Goal: Task Accomplishment & Management: Use online tool/utility

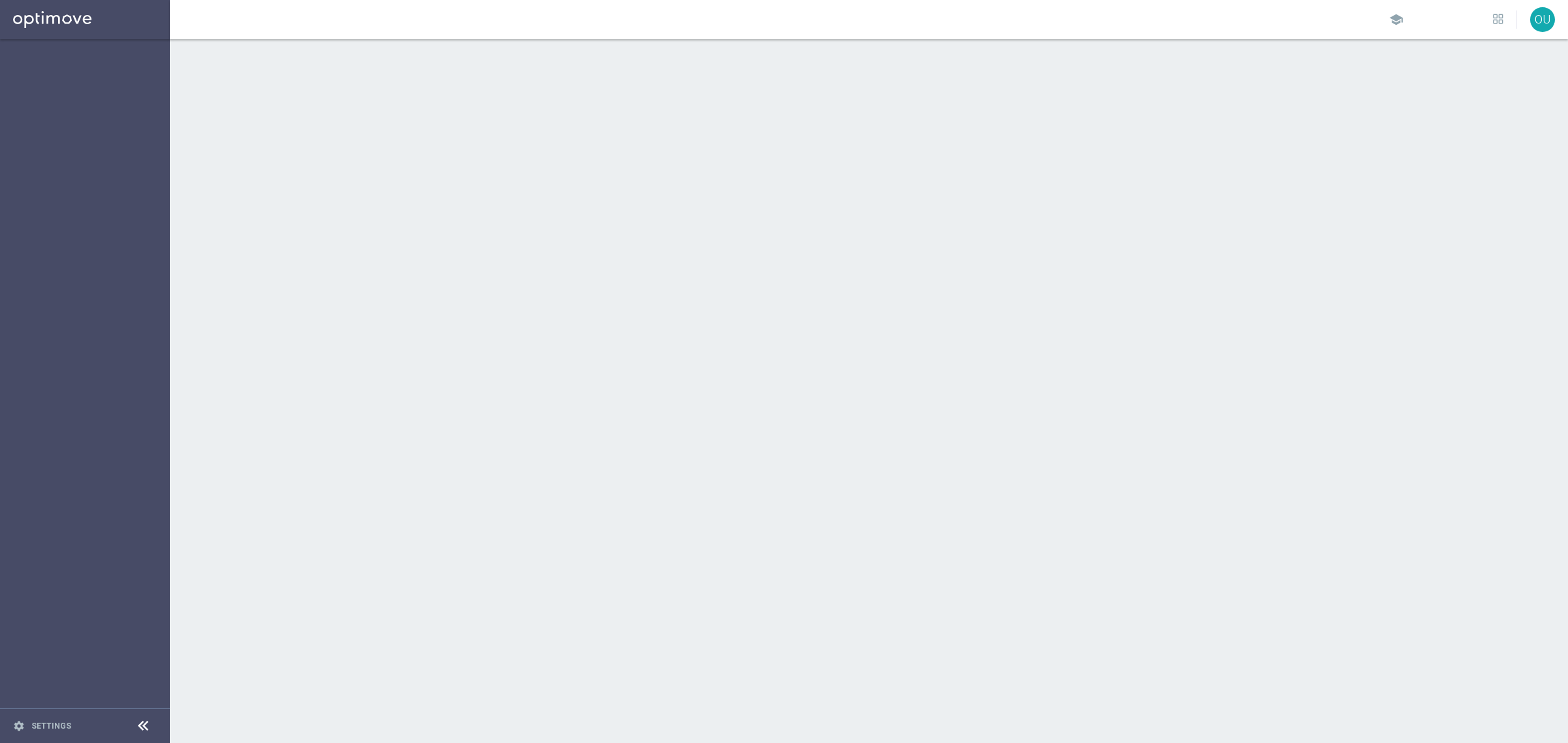
click at [515, 330] on div at bounding box center [869, 391] width 1398 height 704
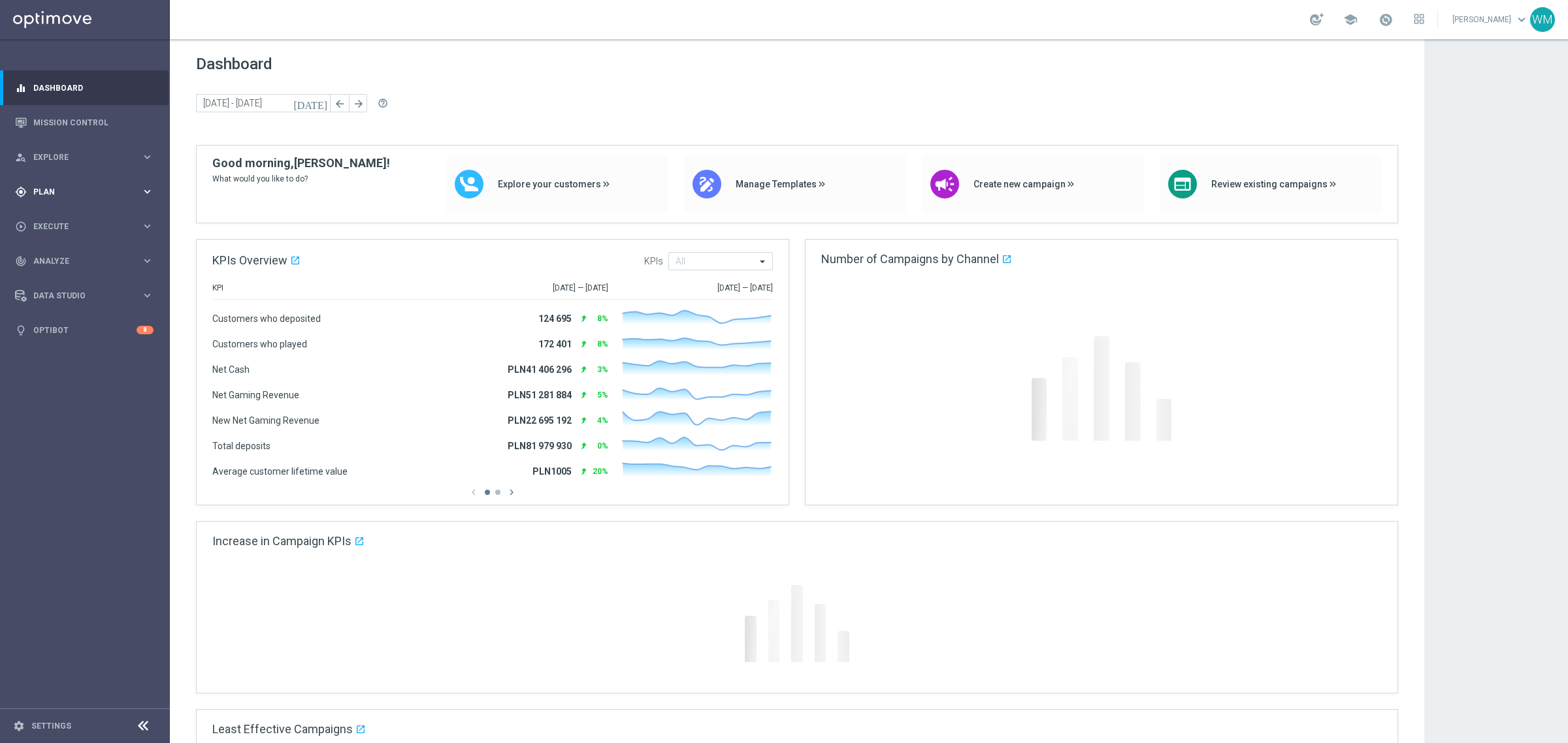
click at [57, 186] on div "gps_fixed Plan" at bounding box center [78, 191] width 126 height 12
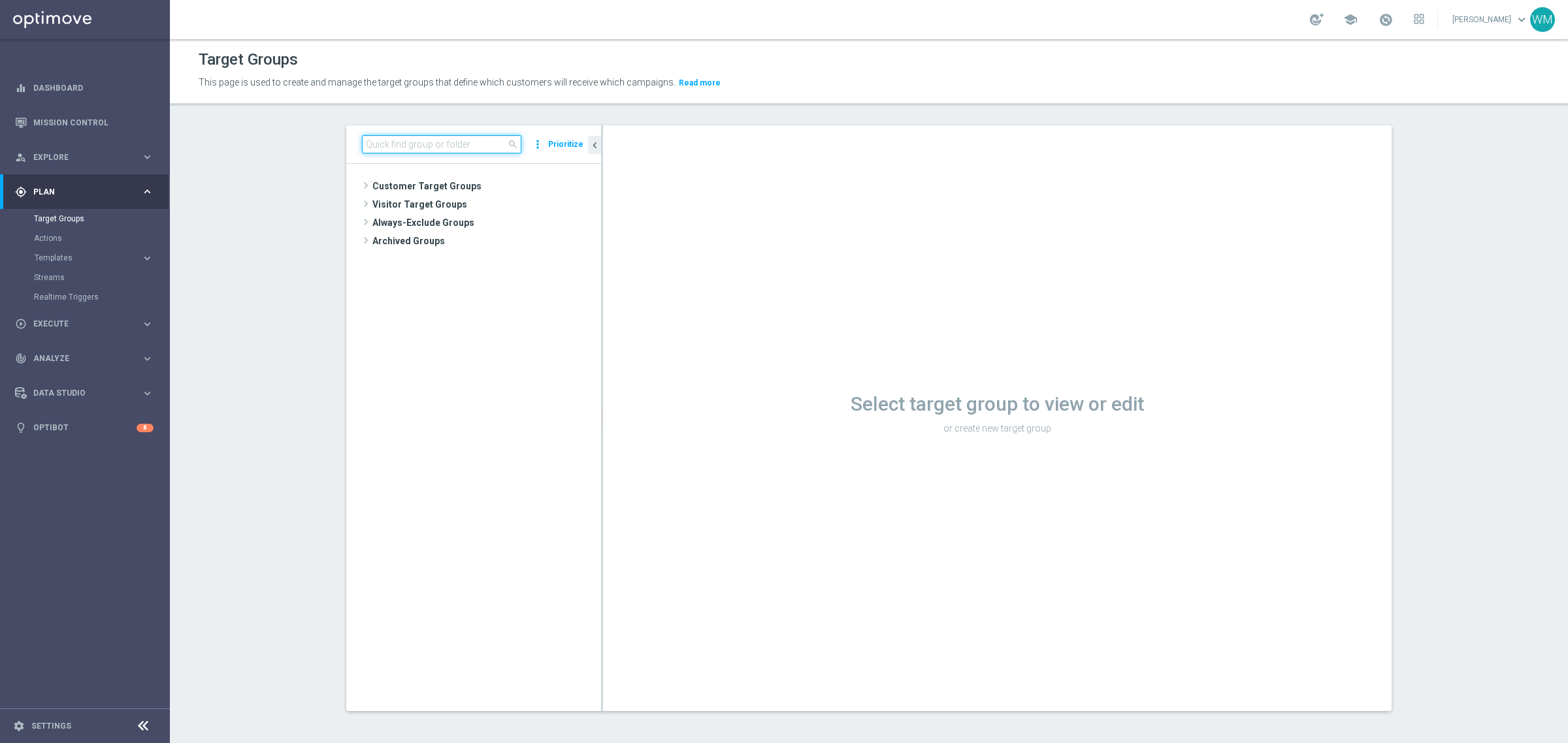
click at [495, 151] on input at bounding box center [442, 145] width 160 height 19
drag, startPoint x: 595, startPoint y: 236, endPoint x: 553, endPoint y: 264, distance: 50.5
click at [553, 264] on as-split "search more_vert Prioritize Customer Target Groups library_add create_new_folder" at bounding box center [869, 417] width 1045 height 585
drag, startPoint x: 804, startPoint y: 388, endPoint x: 1238, endPoint y: 432, distance: 436.2
click at [1238, 432] on div "Select target group to view or edit or create new target group" at bounding box center [997, 411] width 788 height 51
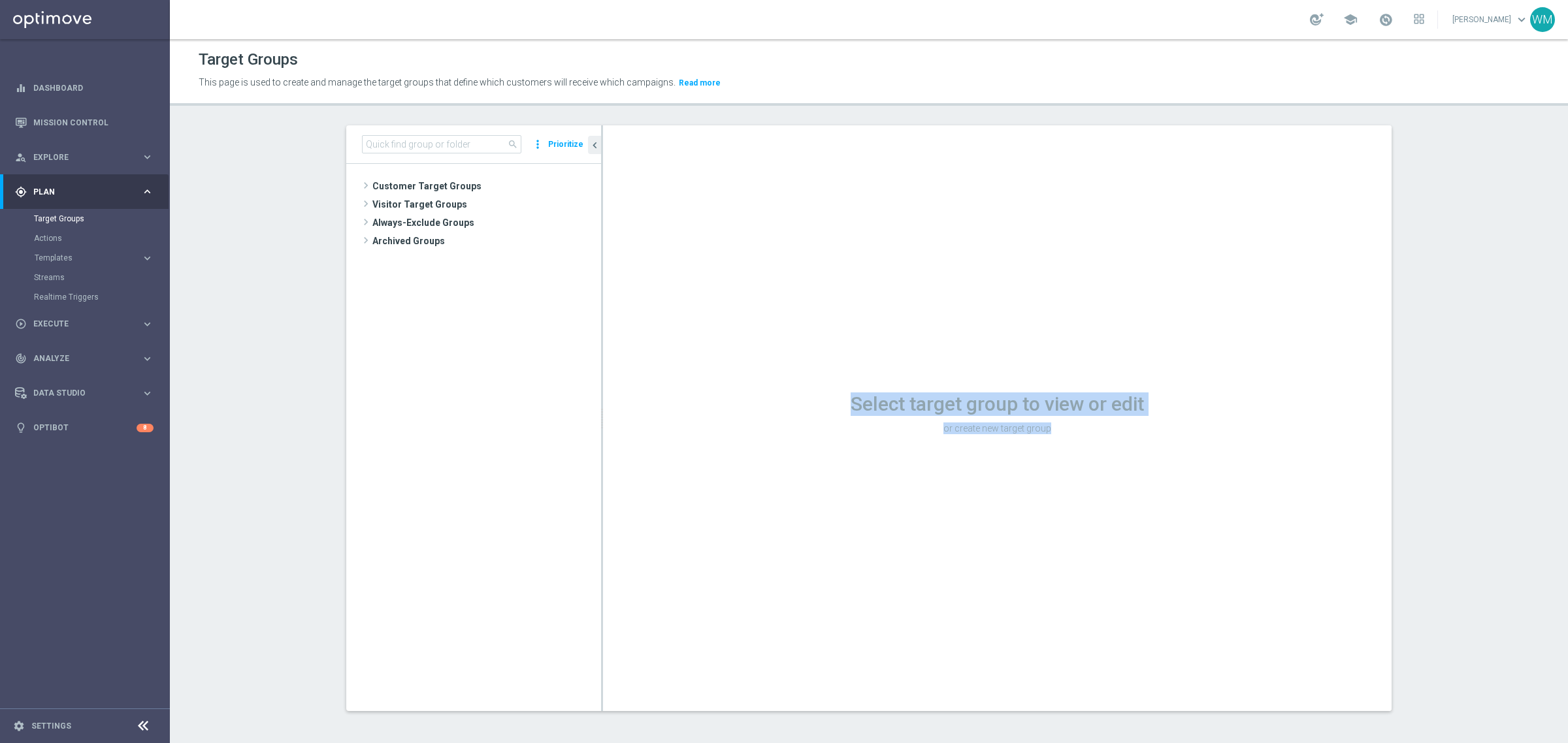
click at [1238, 432] on p "or create new target group" at bounding box center [997, 428] width 788 height 12
drag, startPoint x: 1238, startPoint y: 432, endPoint x: 818, endPoint y: 408, distance: 420.7
click at [818, 408] on div "Select target group to view or edit or create new target group" at bounding box center [997, 411] width 788 height 51
click at [818, 408] on h1 "Select target group to view or edit" at bounding box center [997, 403] width 788 height 23
drag, startPoint x: 818, startPoint y: 408, endPoint x: 1150, endPoint y: 438, distance: 333.4
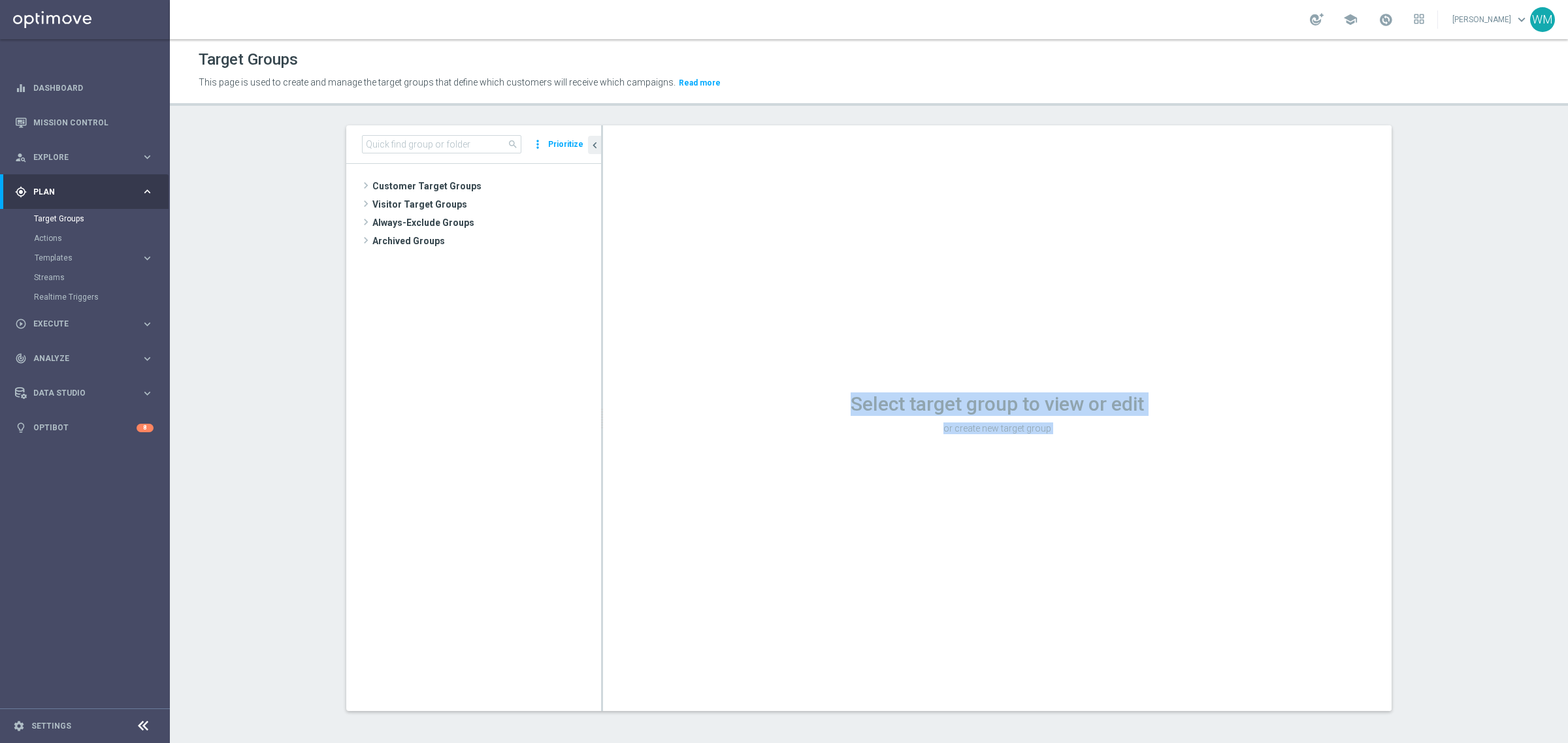
click at [1150, 438] on div "Select target group to view or edit or create new target group" at bounding box center [997, 411] width 788 height 51
drag, startPoint x: 1150, startPoint y: 438, endPoint x: 800, endPoint y: 397, distance: 352.4
click at [800, 397] on div "Select target group to view or edit or create new target group" at bounding box center [997, 411] width 788 height 51
click at [800, 397] on h1 "Select target group to view or edit" at bounding box center [997, 403] width 788 height 23
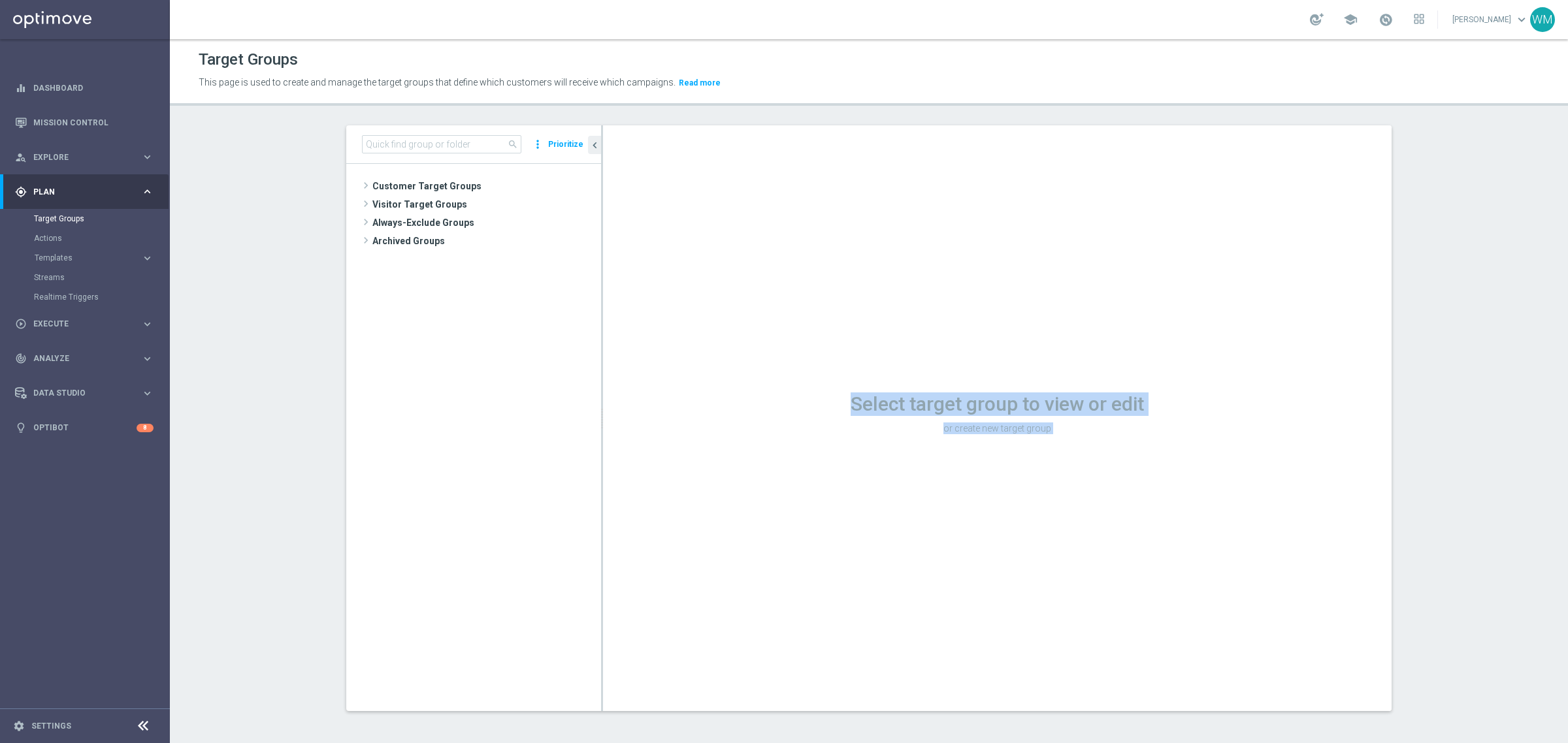
drag, startPoint x: 800, startPoint y: 397, endPoint x: 1189, endPoint y: 436, distance: 391.0
click at [1189, 436] on div "Select target group to view or edit or create new target group" at bounding box center [997, 411] width 788 height 51
drag, startPoint x: 1189, startPoint y: 436, endPoint x: 764, endPoint y: 400, distance: 426.5
click at [764, 400] on div "Select target group to view or edit or create new target group" at bounding box center [997, 411] width 788 height 51
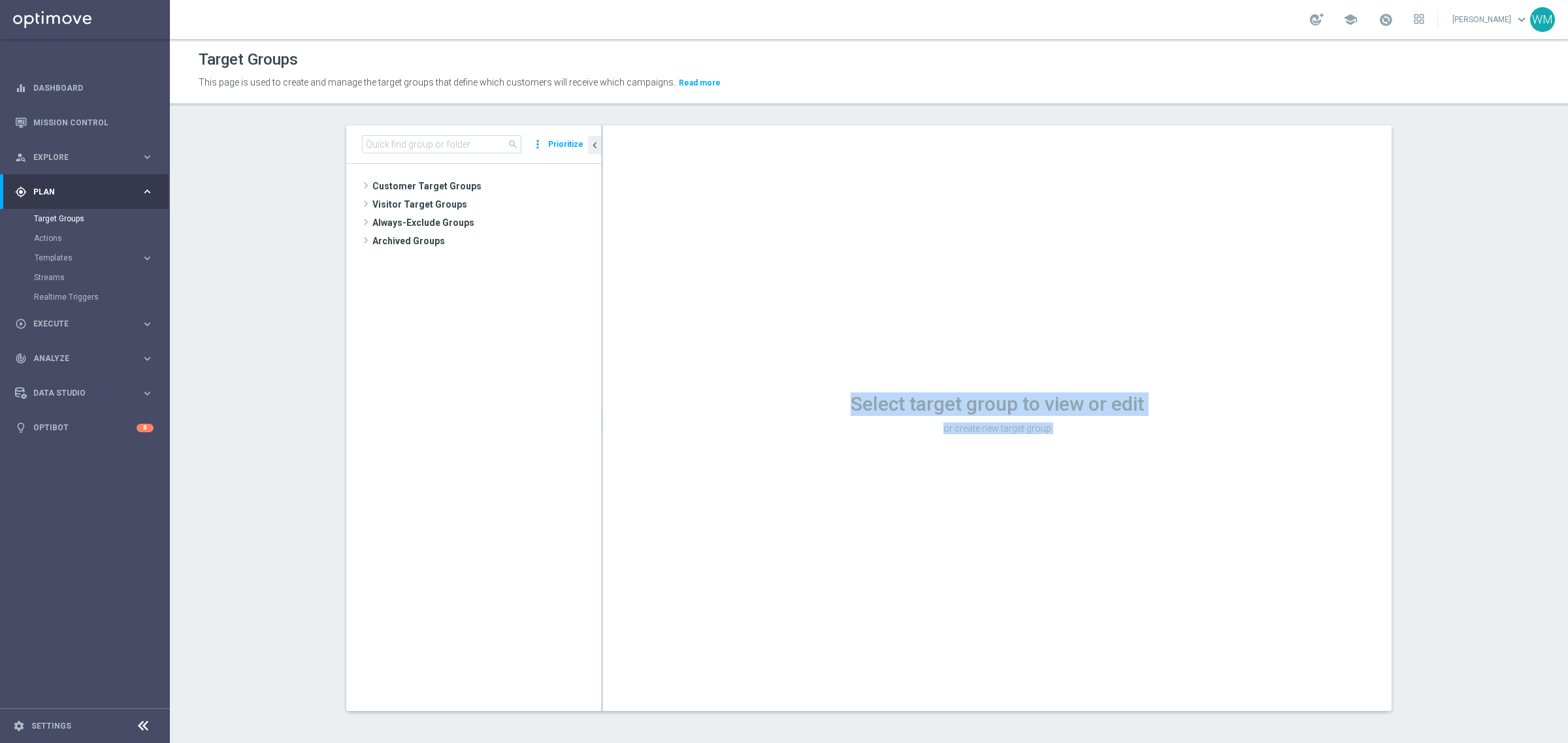
click at [764, 400] on h1 "Select target group to view or edit" at bounding box center [997, 403] width 788 height 23
drag, startPoint x: 764, startPoint y: 400, endPoint x: 1182, endPoint y: 433, distance: 419.3
click at [1182, 433] on div "Select target group to view or edit or create new target group" at bounding box center [997, 411] width 788 height 51
click at [1182, 433] on p "or create new target group" at bounding box center [997, 428] width 788 height 12
drag, startPoint x: 1182, startPoint y: 433, endPoint x: 838, endPoint y: 383, distance: 347.6
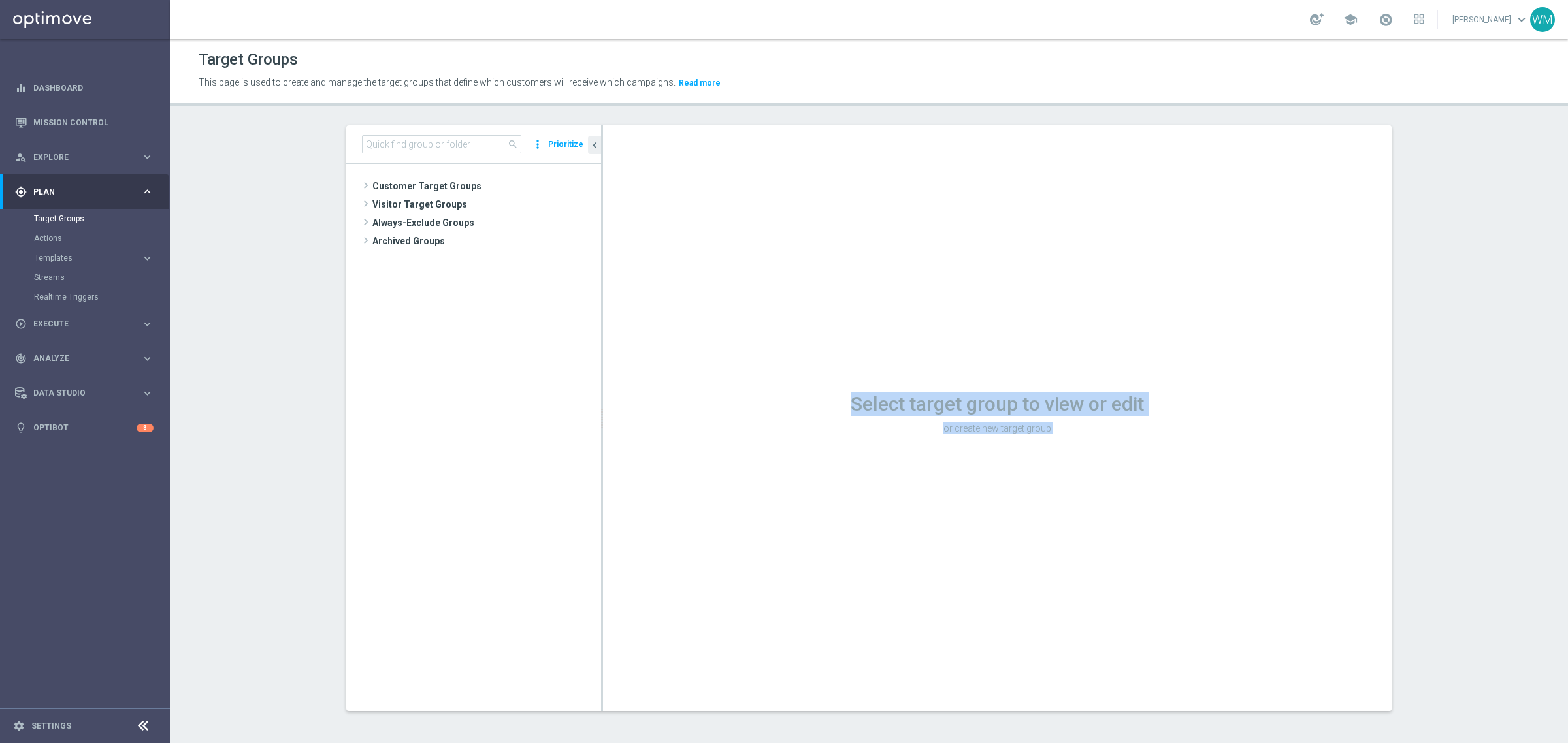
click at [838, 383] on div "Select target group to view or edit or create new target group" at bounding box center [997, 417] width 788 height 585
drag, startPoint x: 838, startPoint y: 383, endPoint x: 1158, endPoint y: 431, distance: 323.6
click at [1158, 431] on div "Select target group to view or edit or create new target group" at bounding box center [997, 417] width 788 height 585
click at [1158, 431] on p "or create new target group" at bounding box center [997, 428] width 788 height 12
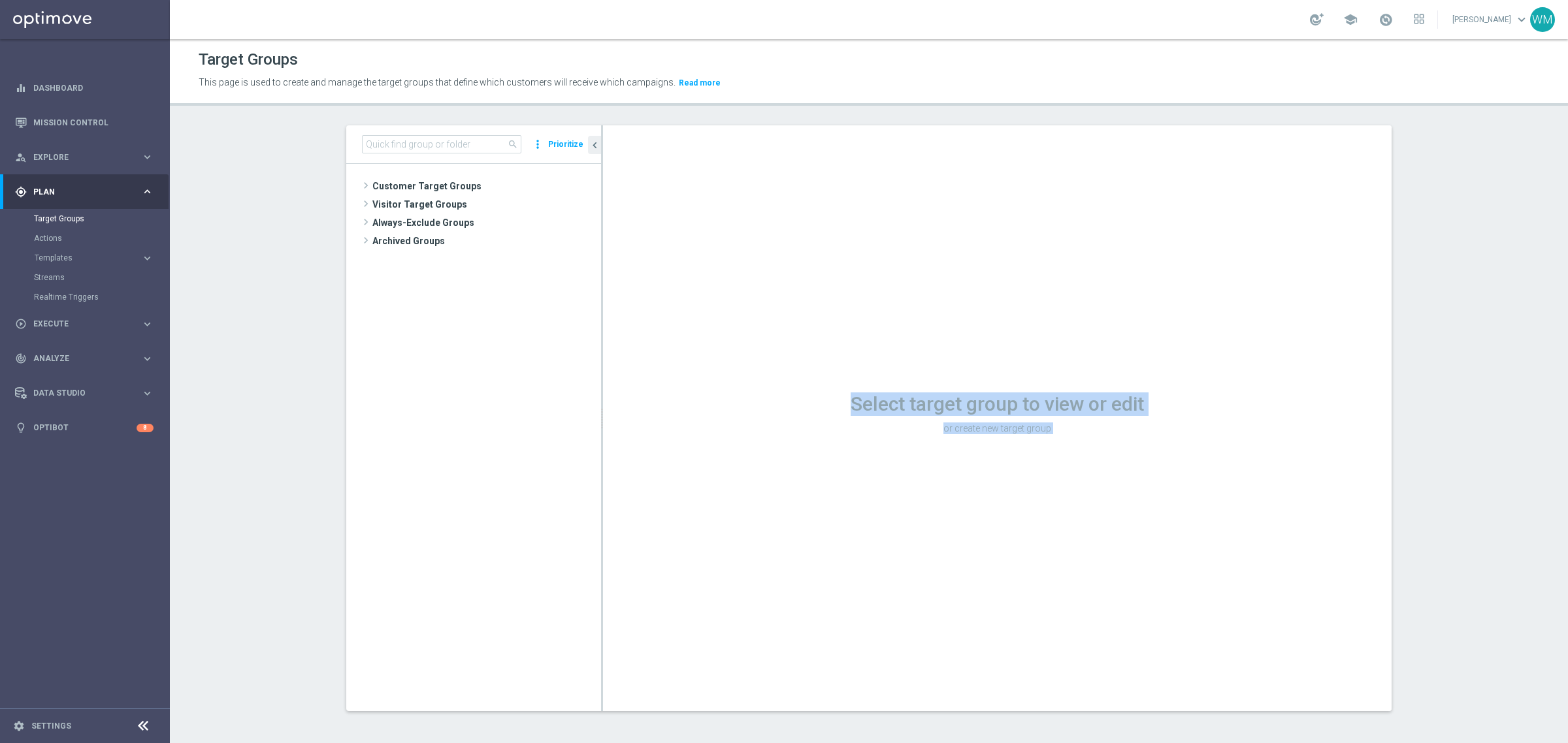
drag, startPoint x: 1158, startPoint y: 431, endPoint x: 753, endPoint y: 393, distance: 406.8
click at [753, 393] on div "Select target group to view or edit or create new target group" at bounding box center [997, 411] width 788 height 51
click at [753, 393] on h1 "Select target group to view or edit" at bounding box center [997, 403] width 788 height 23
drag, startPoint x: 753, startPoint y: 393, endPoint x: 1134, endPoint y: 445, distance: 384.5
click at [1134, 445] on div "Select target group to view or edit or create new target group" at bounding box center [997, 417] width 788 height 585
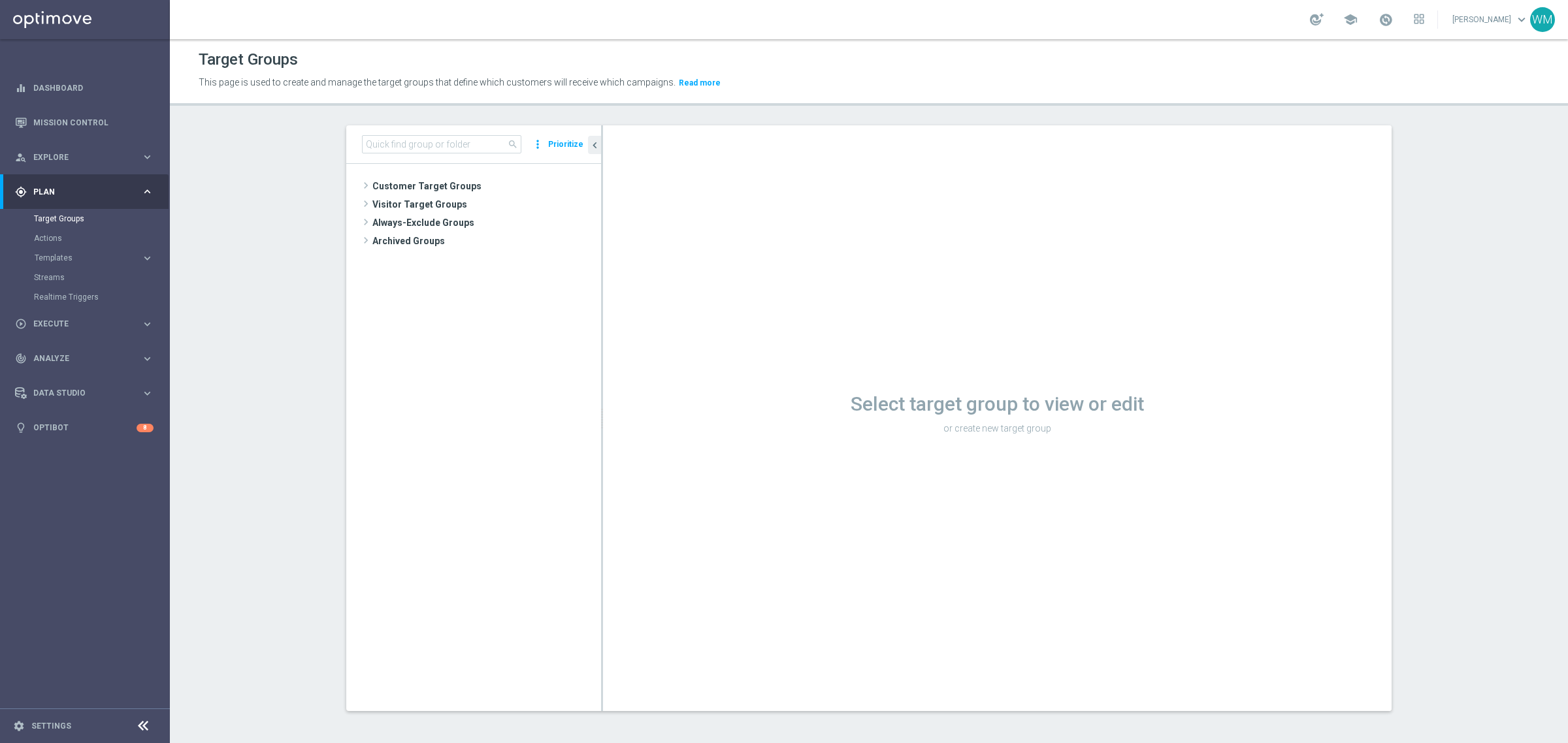
click at [1134, 445] on div "Select target group to view or edit or create new target group" at bounding box center [997, 417] width 788 height 585
drag, startPoint x: 1062, startPoint y: 438, endPoint x: 1101, endPoint y: 436, distance: 39.1
click at [1101, 436] on div "Select target group to view or edit or create new target group" at bounding box center [997, 417] width 788 height 585
click at [1101, 436] on div "Select target group to view or edit or create new target group" at bounding box center [997, 411] width 788 height 51
drag, startPoint x: 1101, startPoint y: 436, endPoint x: 821, endPoint y: 380, distance: 285.5
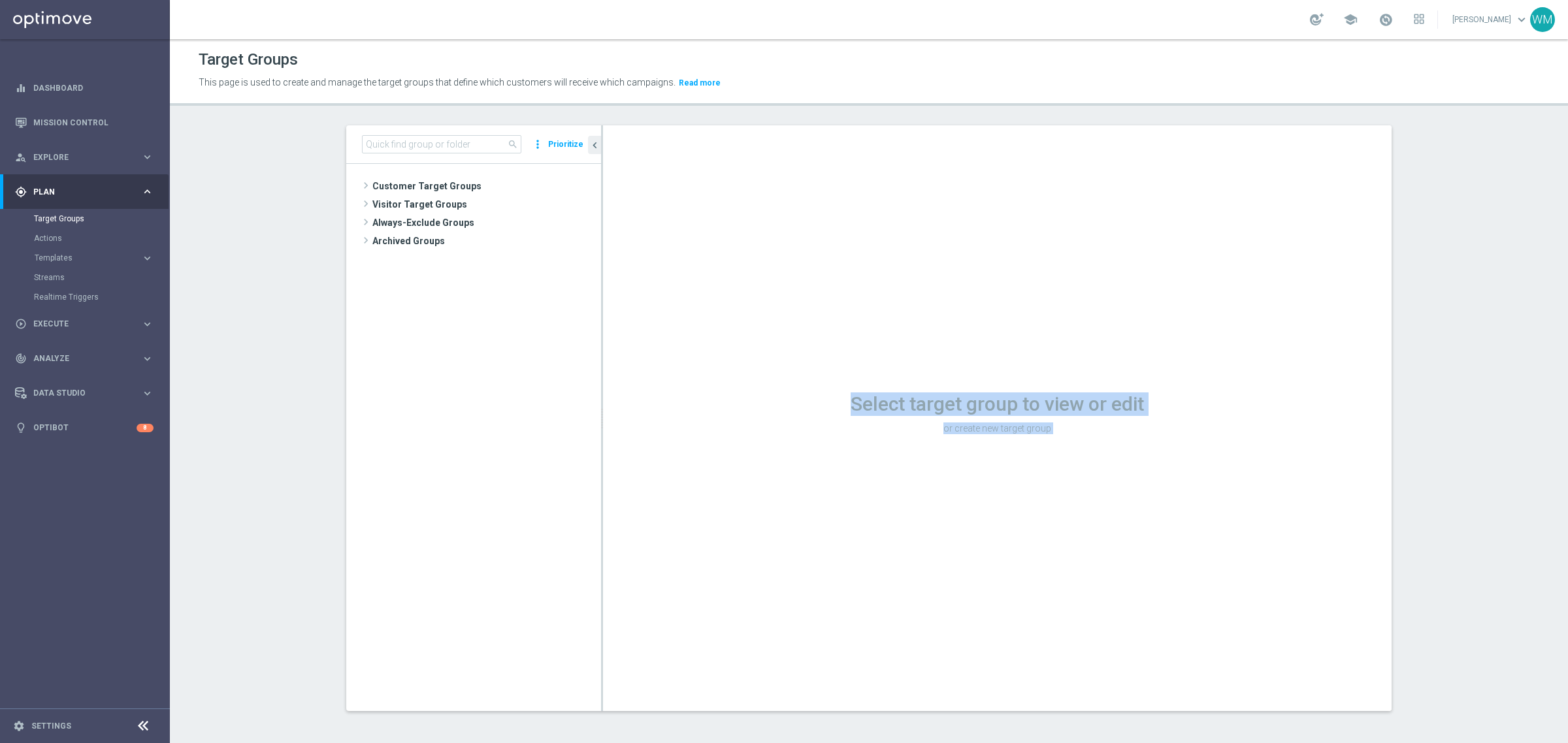
click at [821, 380] on div "Select target group to view or edit or create new target group" at bounding box center [997, 417] width 788 height 585
drag, startPoint x: 821, startPoint y: 380, endPoint x: 1134, endPoint y: 440, distance: 318.7
click at [1134, 440] on div "Select target group to view or edit or create new target group" at bounding box center [997, 417] width 788 height 585
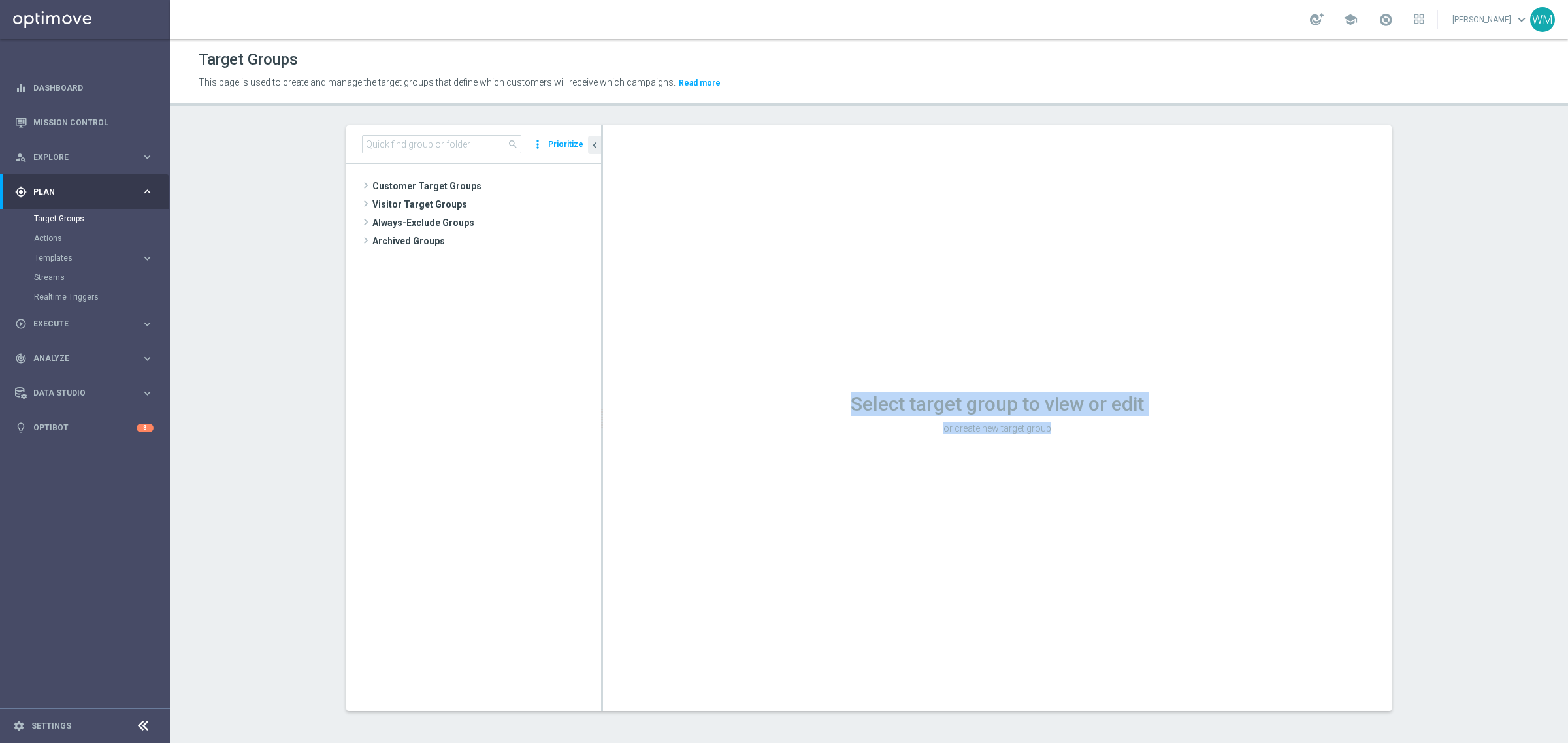
drag, startPoint x: 1060, startPoint y: 429, endPoint x: 838, endPoint y: 410, distance: 222.8
click at [838, 410] on div "Select target group to view or edit or create new target group" at bounding box center [997, 411] width 788 height 51
click at [838, 410] on h1 "Select target group to view or edit" at bounding box center [997, 403] width 788 height 23
drag, startPoint x: 838, startPoint y: 410, endPoint x: 1088, endPoint y: 429, distance: 250.7
click at [1088, 429] on div "Select target group to view or edit or create new target group" at bounding box center [997, 411] width 788 height 51
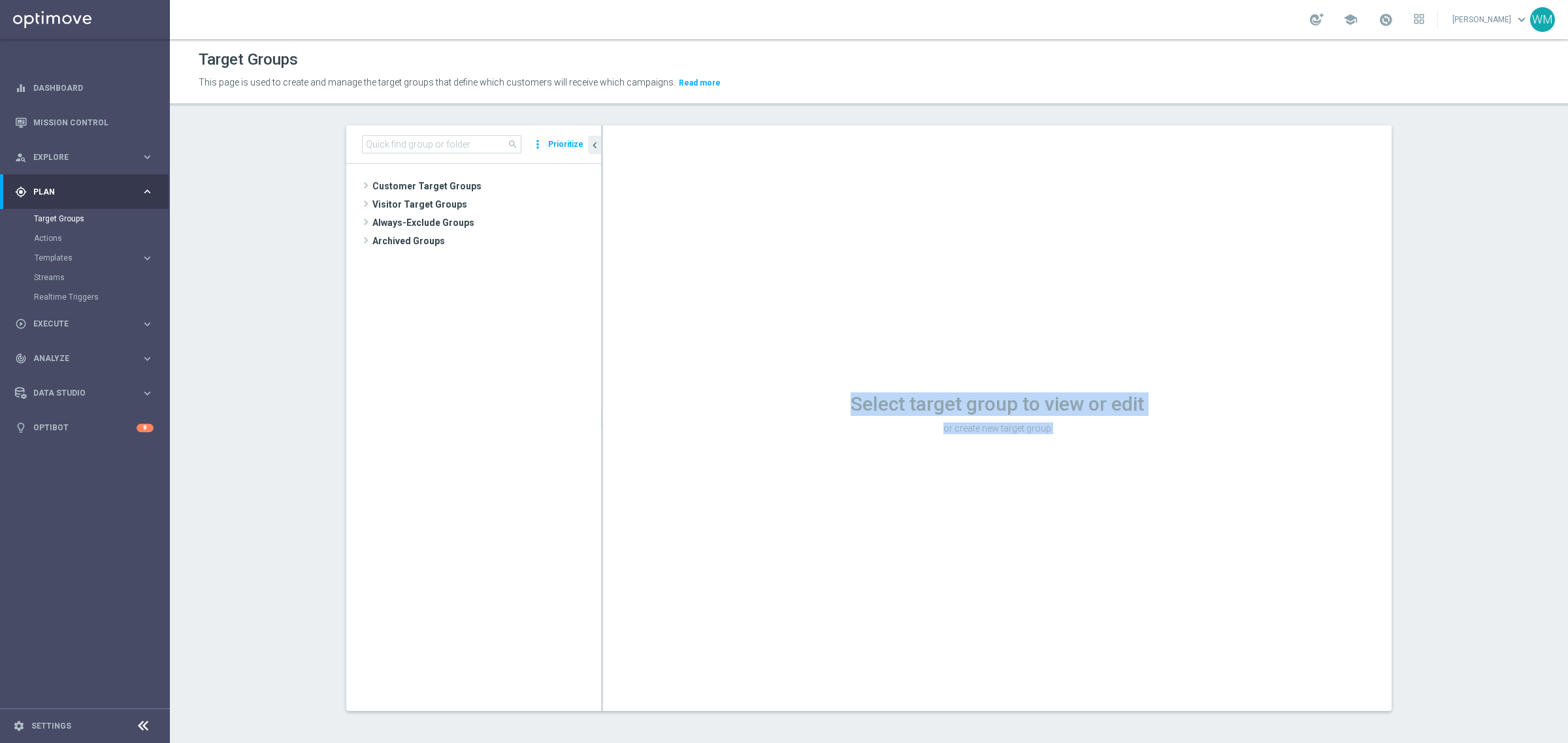
click at [1088, 429] on p "or create new target group" at bounding box center [997, 428] width 788 height 12
drag, startPoint x: 1088, startPoint y: 429, endPoint x: 829, endPoint y: 400, distance: 260.6
click at [829, 400] on div "Select target group to view or edit or create new target group" at bounding box center [997, 411] width 788 height 51
click at [829, 400] on h1 "Select target group to view or edit" at bounding box center [997, 403] width 788 height 23
drag, startPoint x: 829, startPoint y: 400, endPoint x: 1049, endPoint y: 428, distance: 221.8
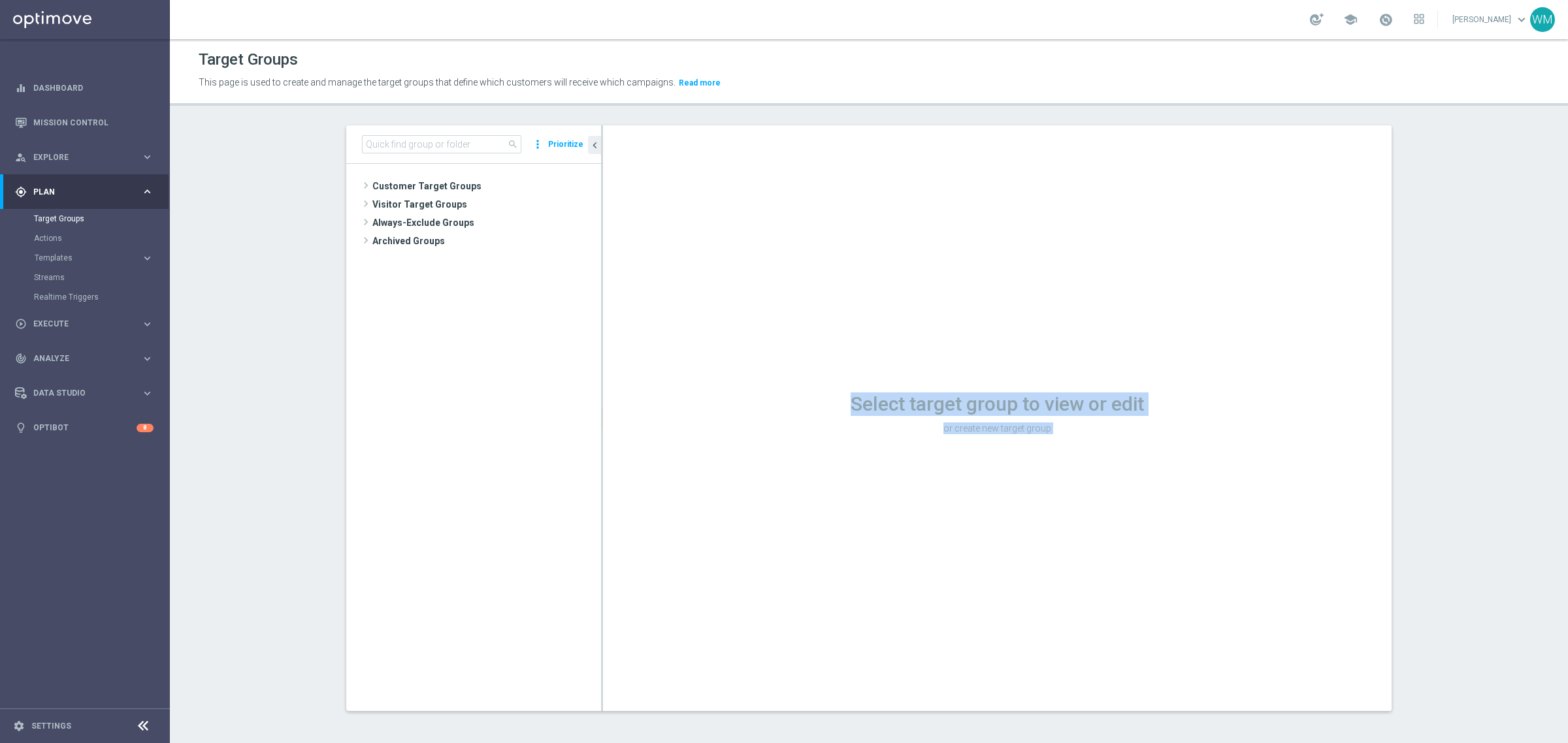
click at [1049, 428] on div "Select target group to view or edit or create new target group" at bounding box center [997, 411] width 788 height 51
click at [1049, 428] on p "or create new target group" at bounding box center [997, 428] width 788 height 12
drag, startPoint x: 1049, startPoint y: 428, endPoint x: 854, endPoint y: 405, distance: 196.4
click at [854, 405] on div "Select target group to view or edit or create new target group" at bounding box center [997, 411] width 788 height 51
click at [854, 405] on h1 "Select target group to view or edit" at bounding box center [997, 403] width 788 height 23
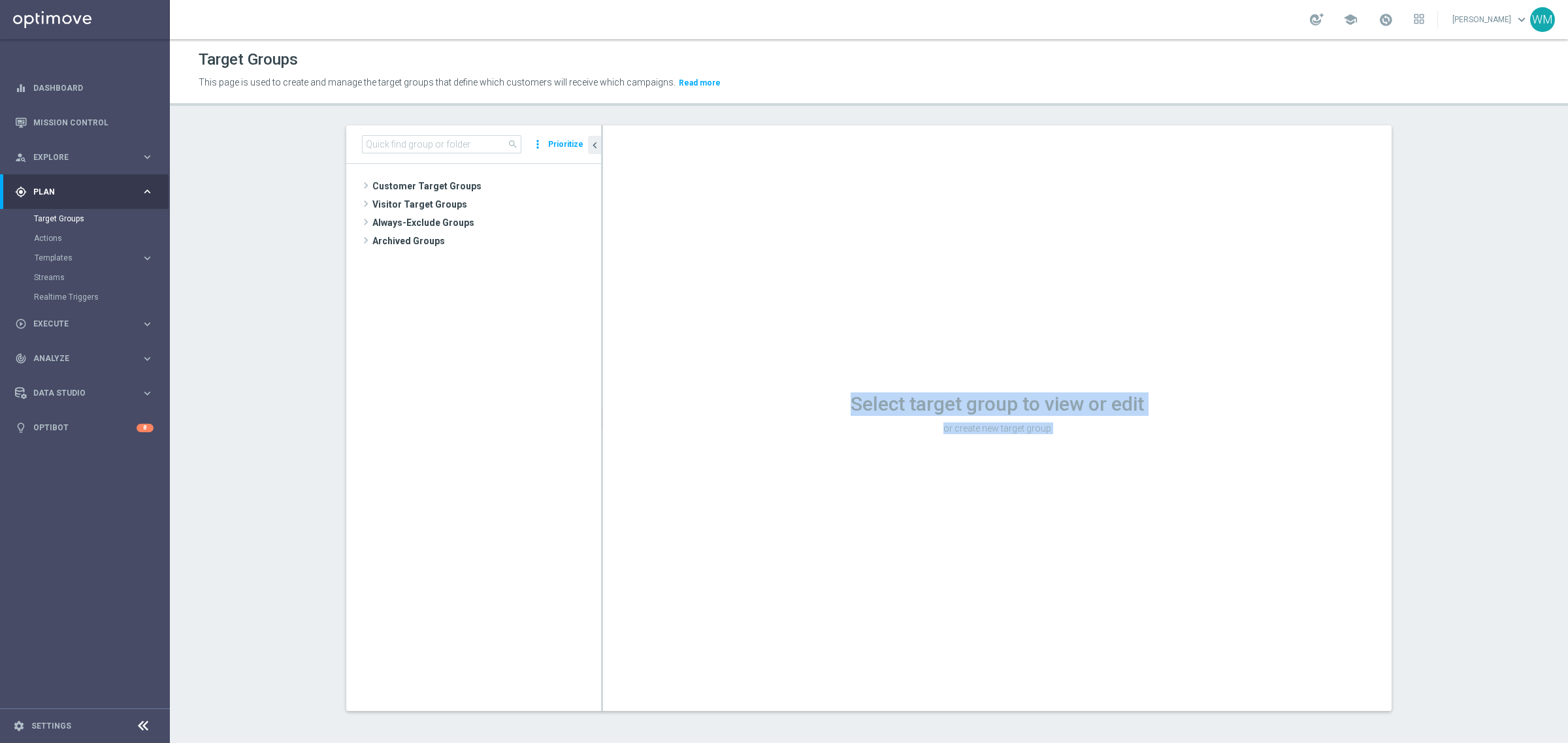
drag, startPoint x: 854, startPoint y: 405, endPoint x: 1043, endPoint y: 431, distance: 190.8
click at [1043, 431] on div "Select target group to view or edit or create new target group" at bounding box center [997, 411] width 788 height 51
click at [1043, 431] on p "or create new target group" at bounding box center [997, 428] width 788 height 12
drag, startPoint x: 1043, startPoint y: 431, endPoint x: 828, endPoint y: 394, distance: 218.2
click at [828, 394] on div "Select target group to view or edit or create new target group" at bounding box center [997, 411] width 788 height 51
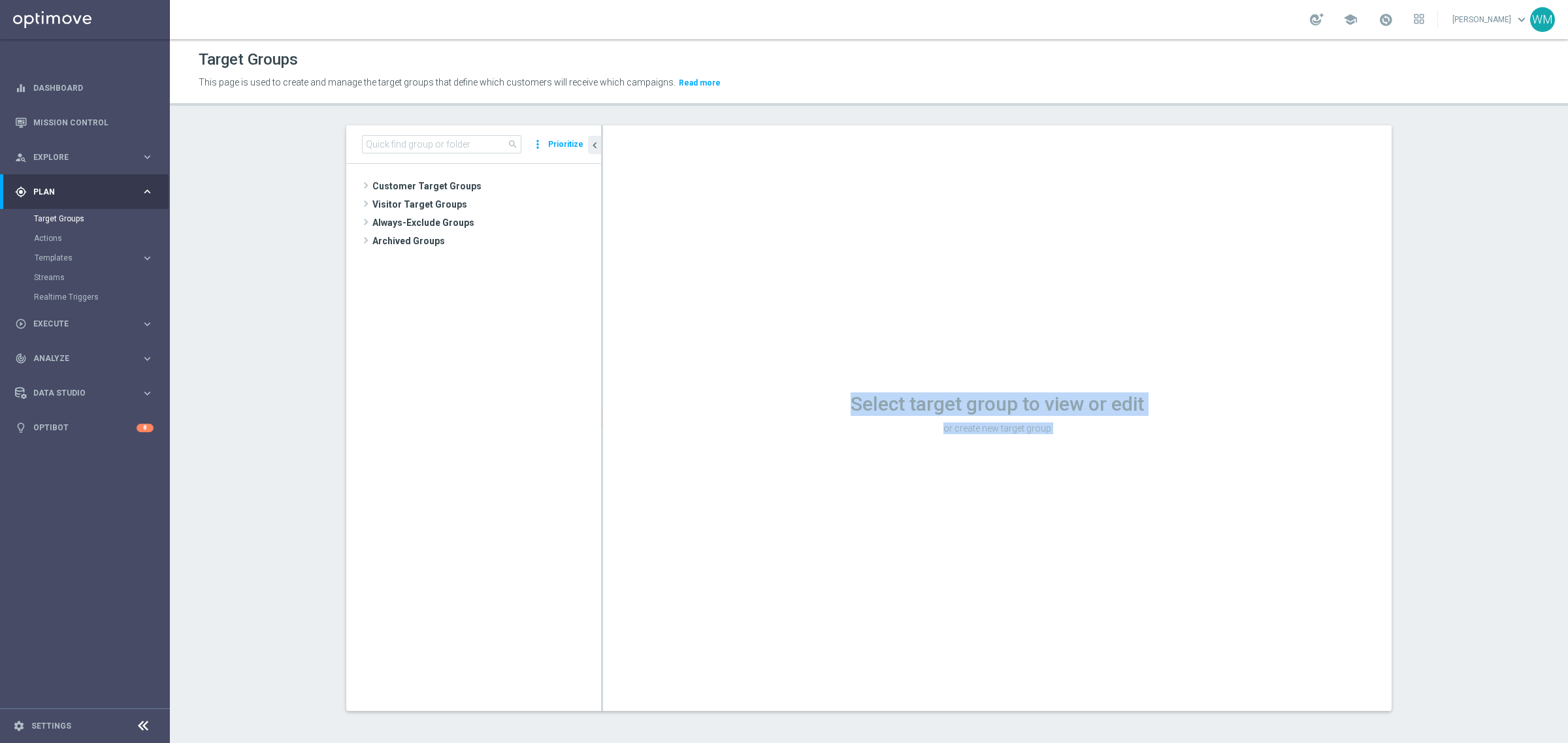
click at [828, 394] on h1 "Select target group to view or edit" at bounding box center [997, 403] width 788 height 23
drag, startPoint x: 828, startPoint y: 394, endPoint x: 1046, endPoint y: 423, distance: 219.9
click at [1046, 423] on div "Select target group to view or edit or create new target group" at bounding box center [997, 411] width 788 height 51
click at [1046, 423] on p "or create new target group" at bounding box center [997, 428] width 788 height 12
drag, startPoint x: 1040, startPoint y: 428, endPoint x: 831, endPoint y: 397, distance: 211.3
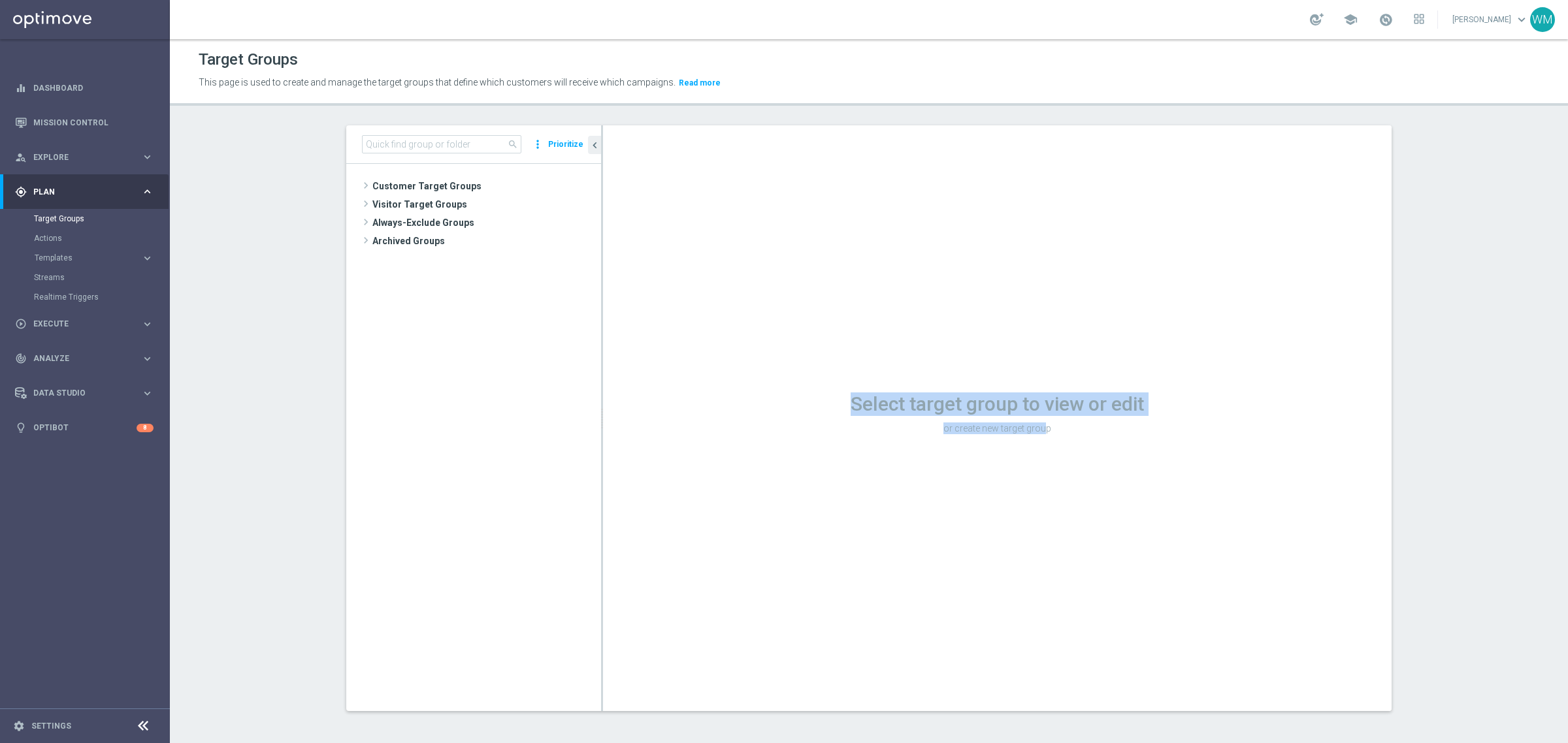
click at [831, 397] on div "Select target group to view or edit or create new target group" at bounding box center [997, 411] width 788 height 51
click at [831, 397] on h1 "Select target group to view or edit" at bounding box center [997, 403] width 788 height 23
drag, startPoint x: 831, startPoint y: 397, endPoint x: 1058, endPoint y: 436, distance: 230.3
click at [1058, 436] on div "Select target group to view or edit or create new target group" at bounding box center [997, 411] width 788 height 51
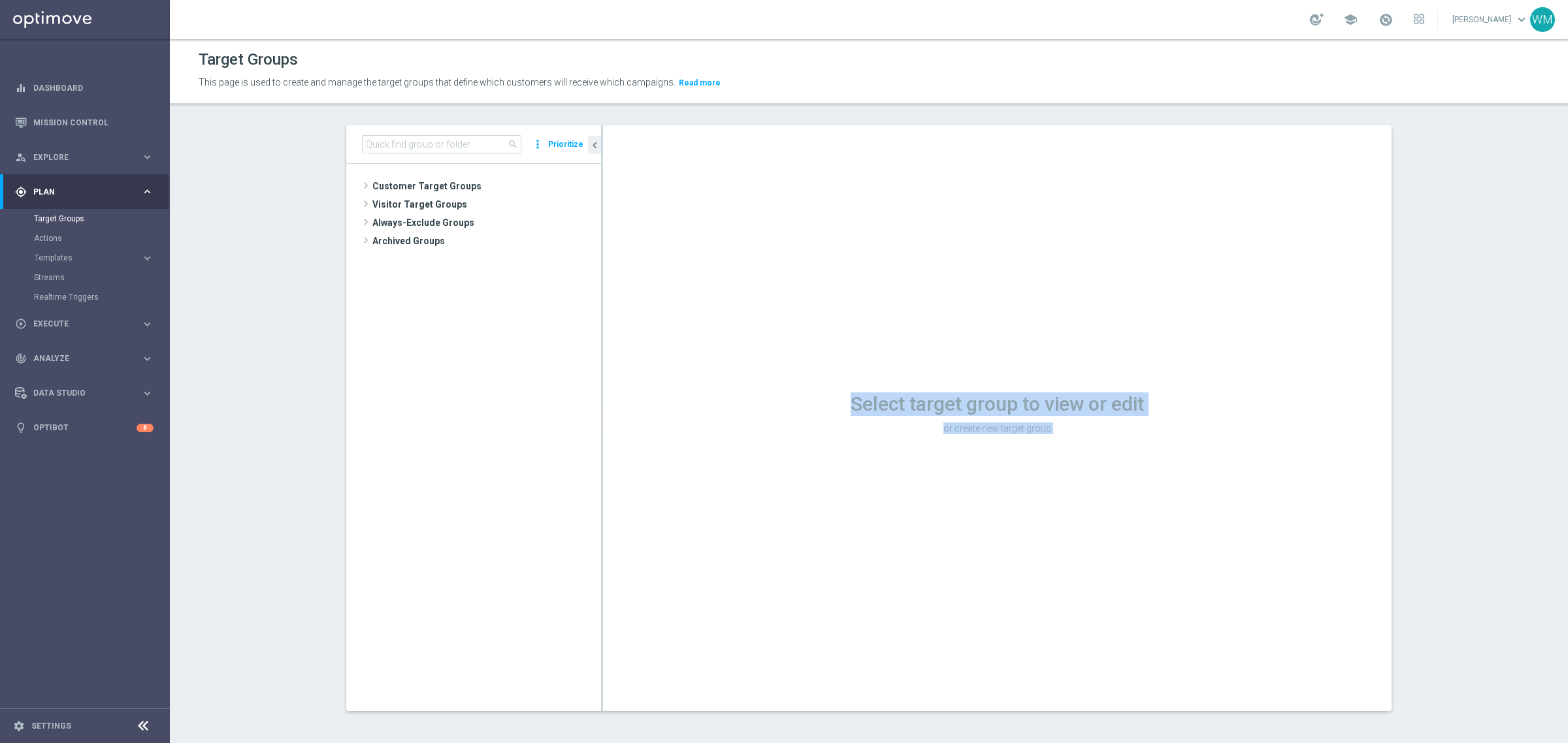
drag, startPoint x: 1058, startPoint y: 436, endPoint x: 795, endPoint y: 382, distance: 268.5
click at [795, 382] on div "Select target group to view or edit or create new target group" at bounding box center [997, 417] width 788 height 585
click at [42, 150] on div "person_search Explore keyboard_arrow_right" at bounding box center [84, 157] width 168 height 35
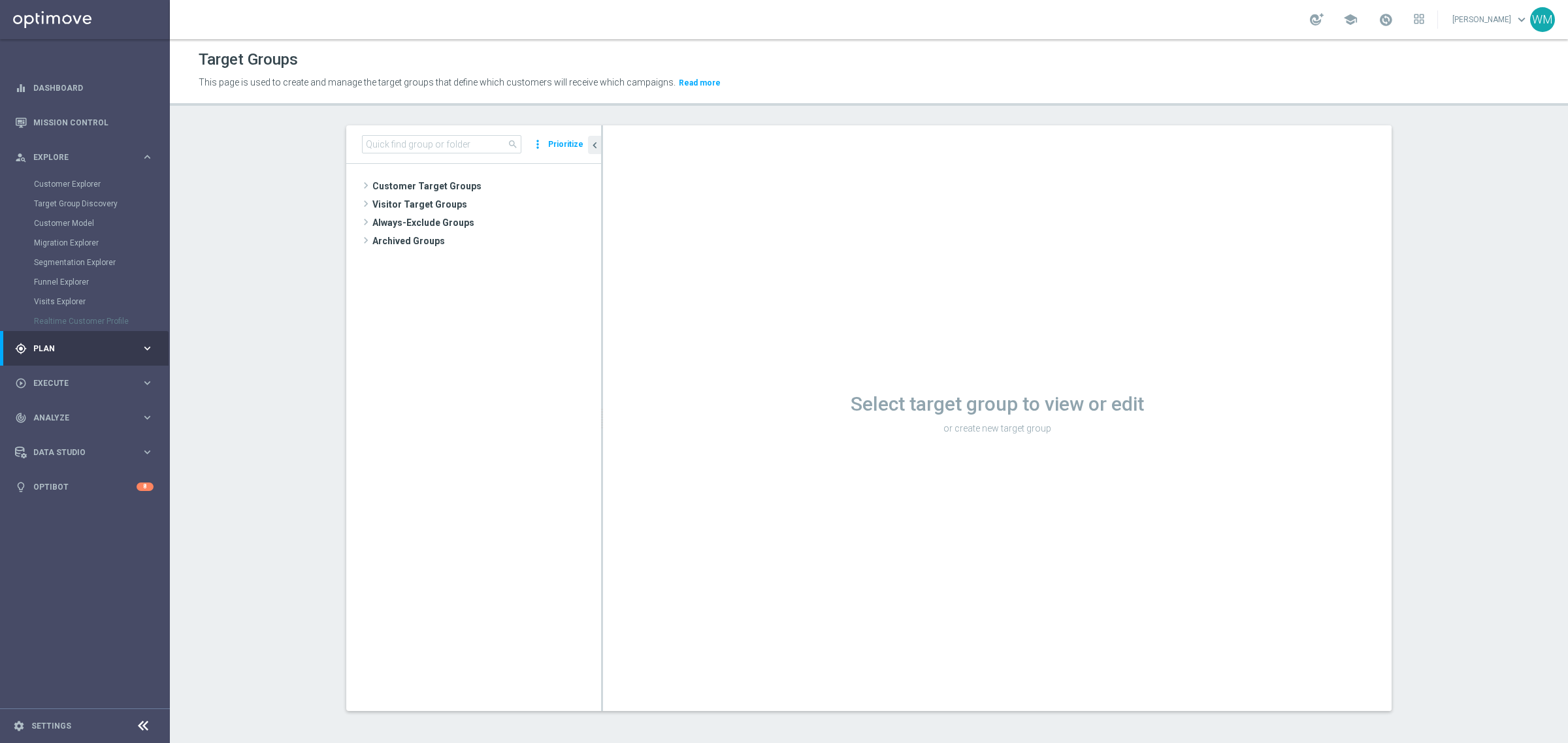
click at [41, 177] on div "Customer Explorer" at bounding box center [101, 184] width 134 height 20
click at [40, 184] on link "Customer Explorer" at bounding box center [84, 184] width 102 height 10
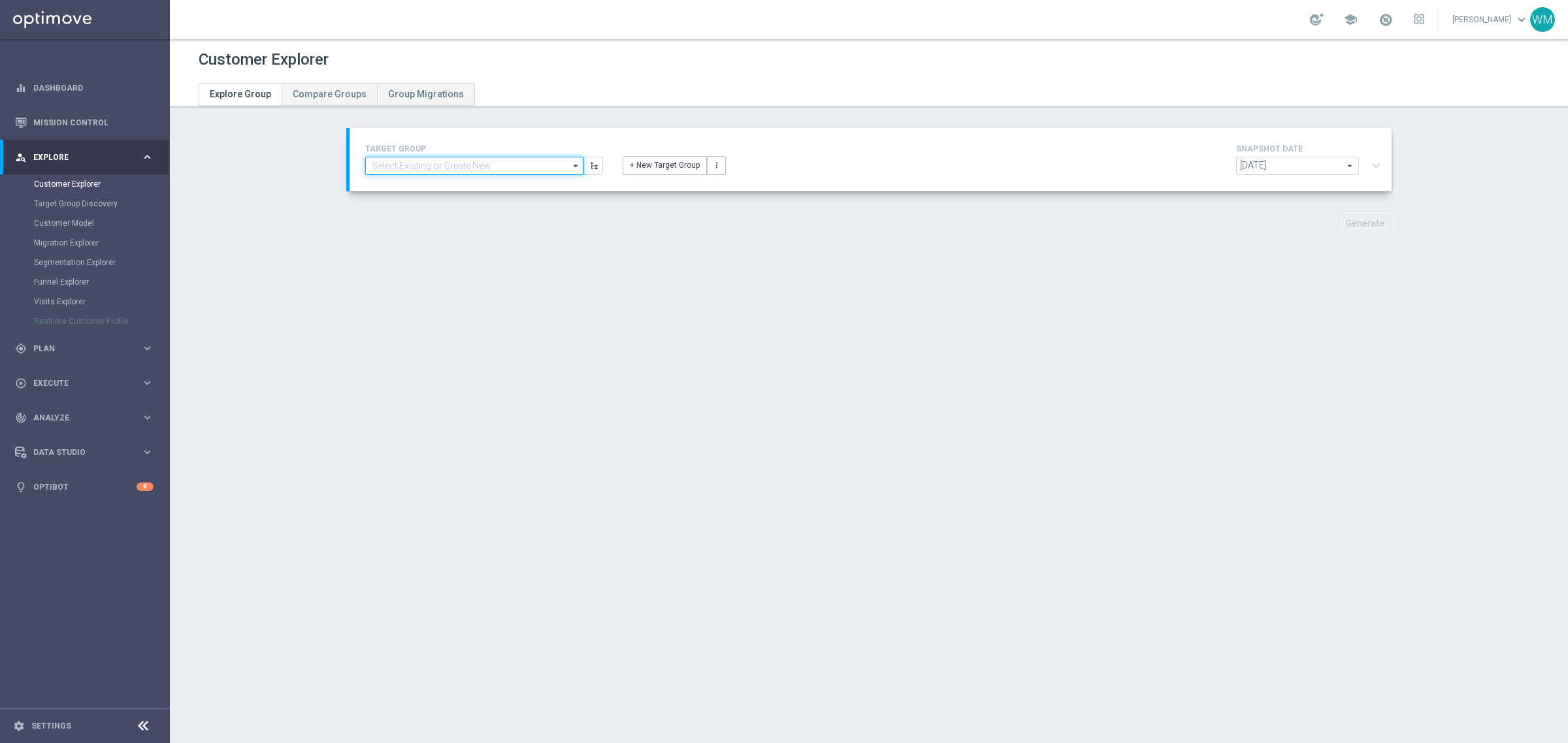
click at [377, 166] on input at bounding box center [474, 166] width 219 height 19
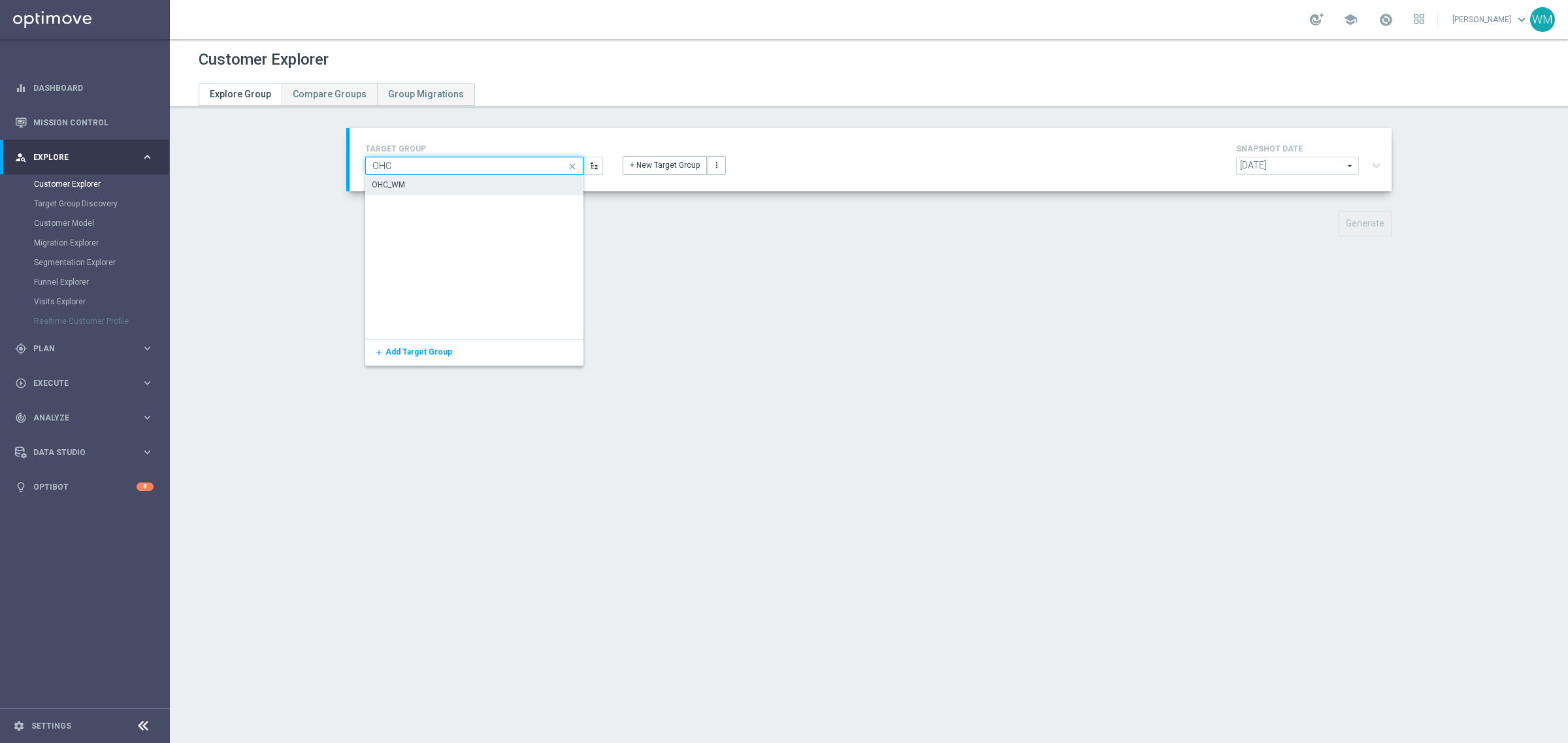
type input "OHC"
click at [392, 198] on div "OHC_WM" at bounding box center [474, 257] width 219 height 163
click at [387, 175] on div "OHC_WM" at bounding box center [474, 185] width 219 height 20
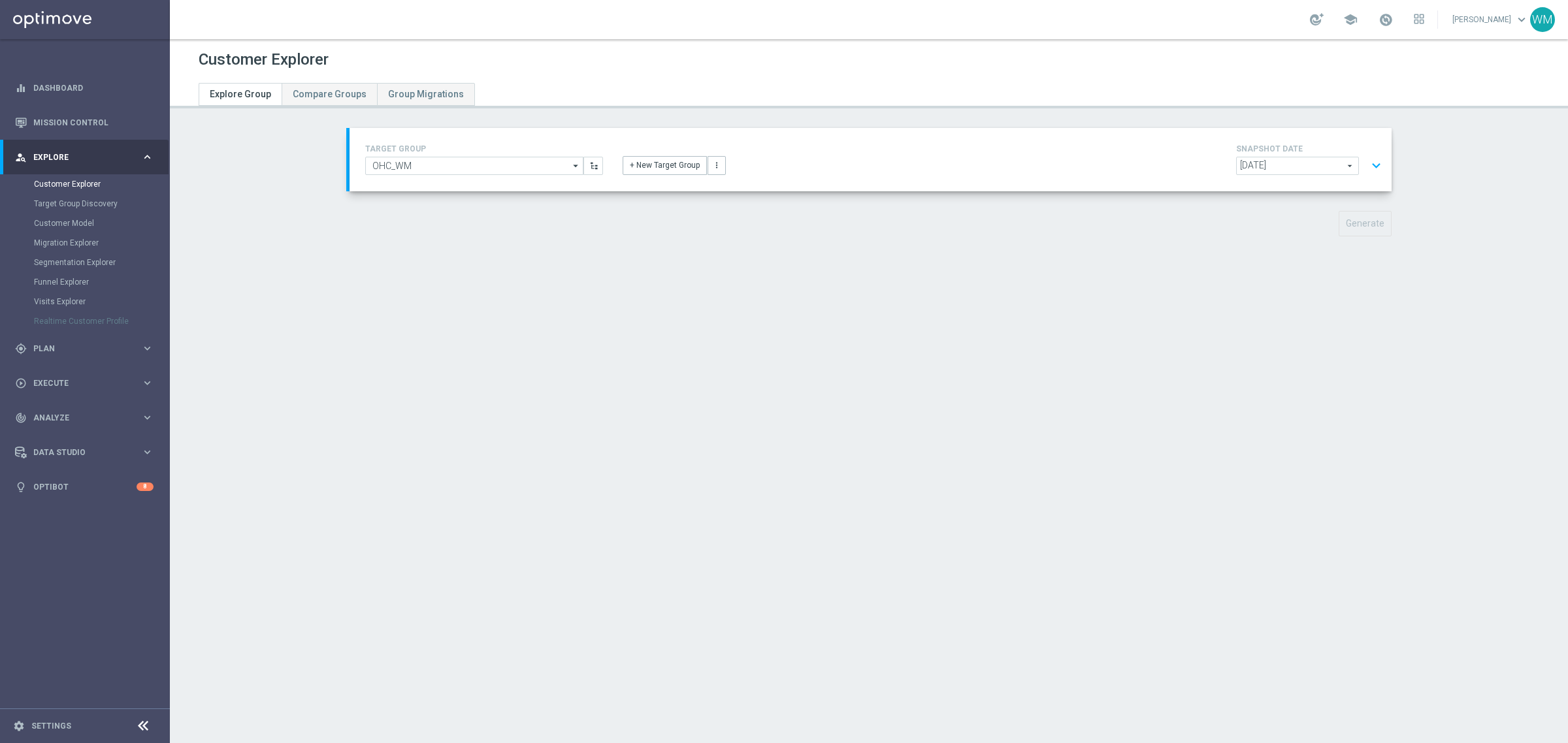
click at [1366, 160] on button "expand_more" at bounding box center [1376, 165] width 19 height 25
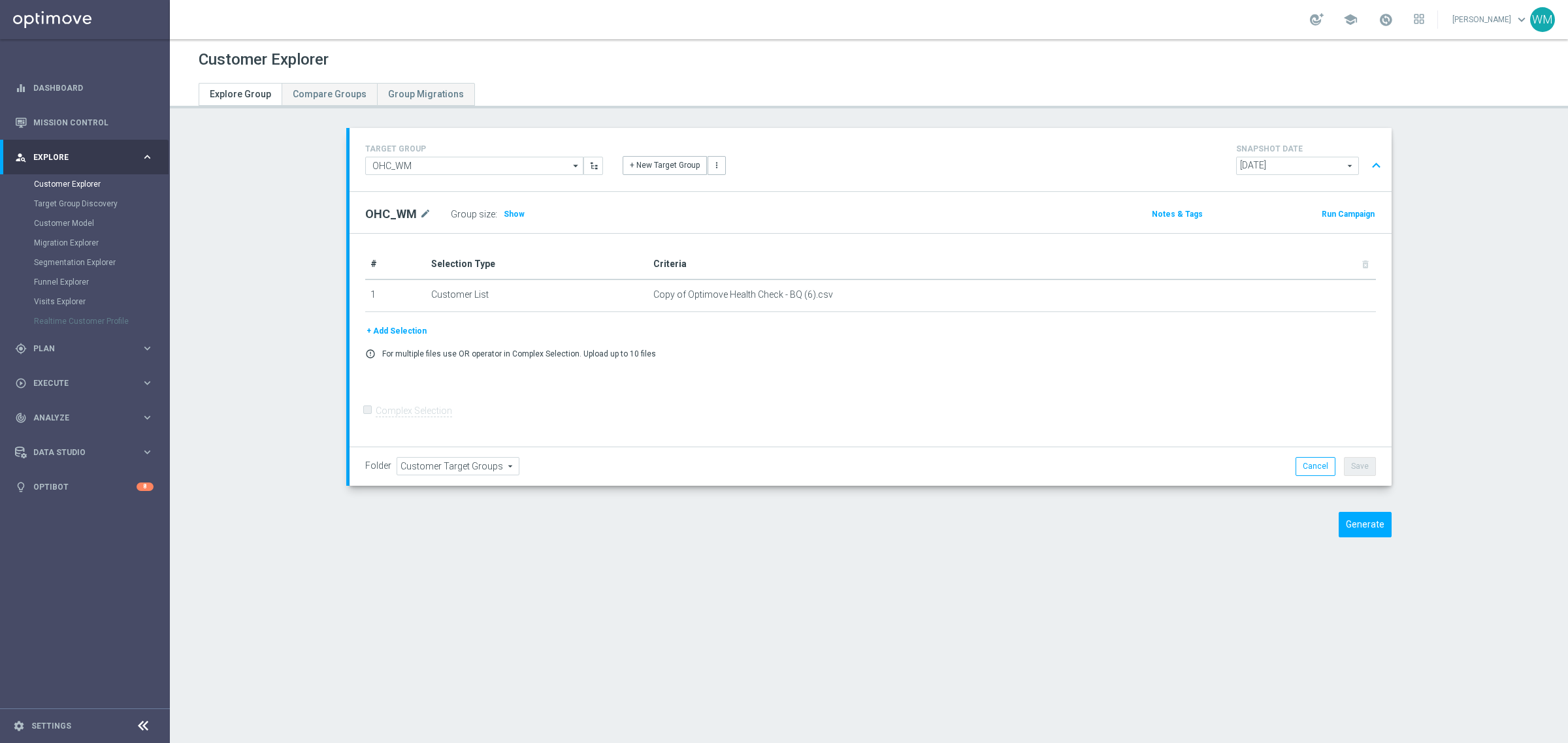
click at [1367, 163] on button "expand_less" at bounding box center [1376, 165] width 19 height 25
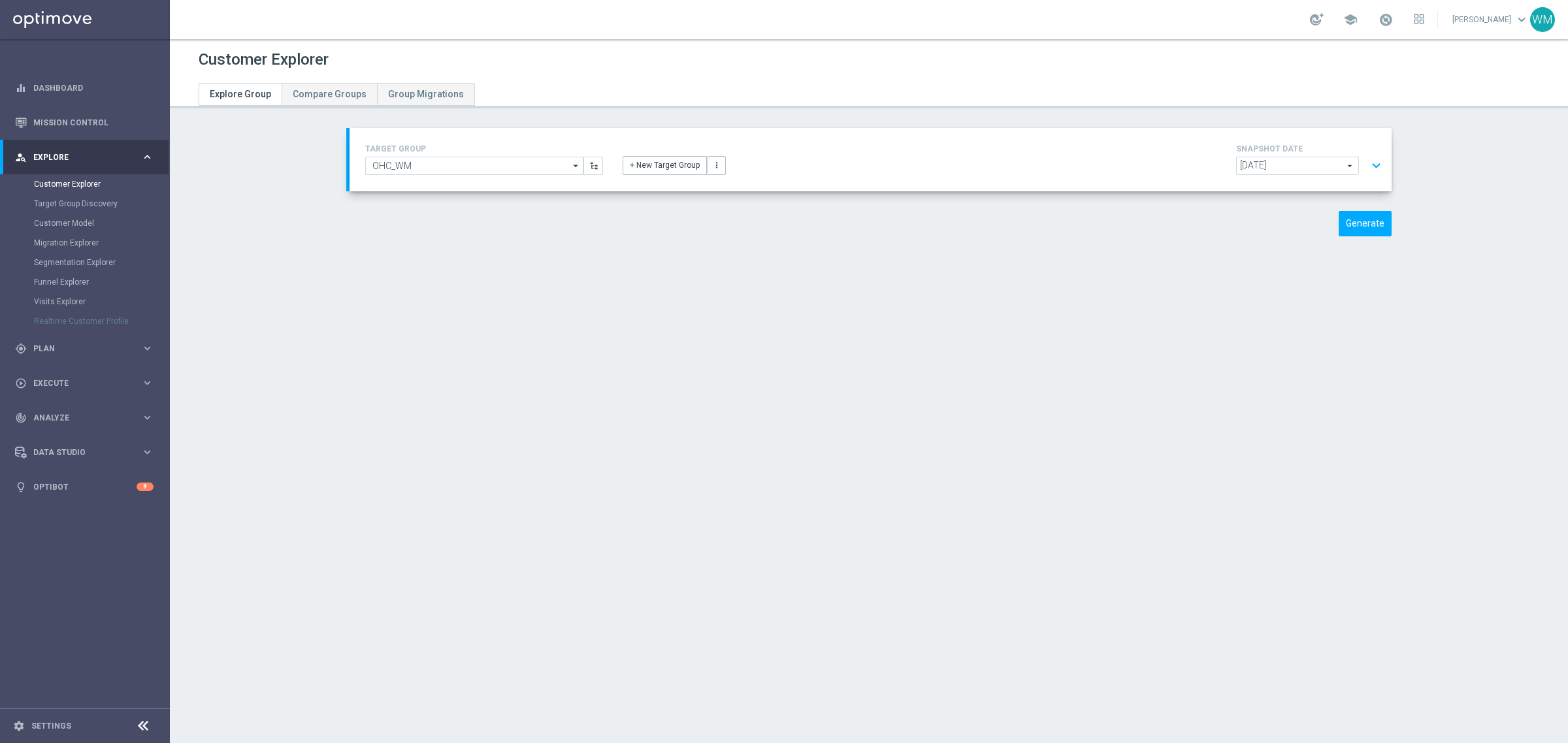
click at [1367, 163] on button "expand_more" at bounding box center [1376, 165] width 19 height 25
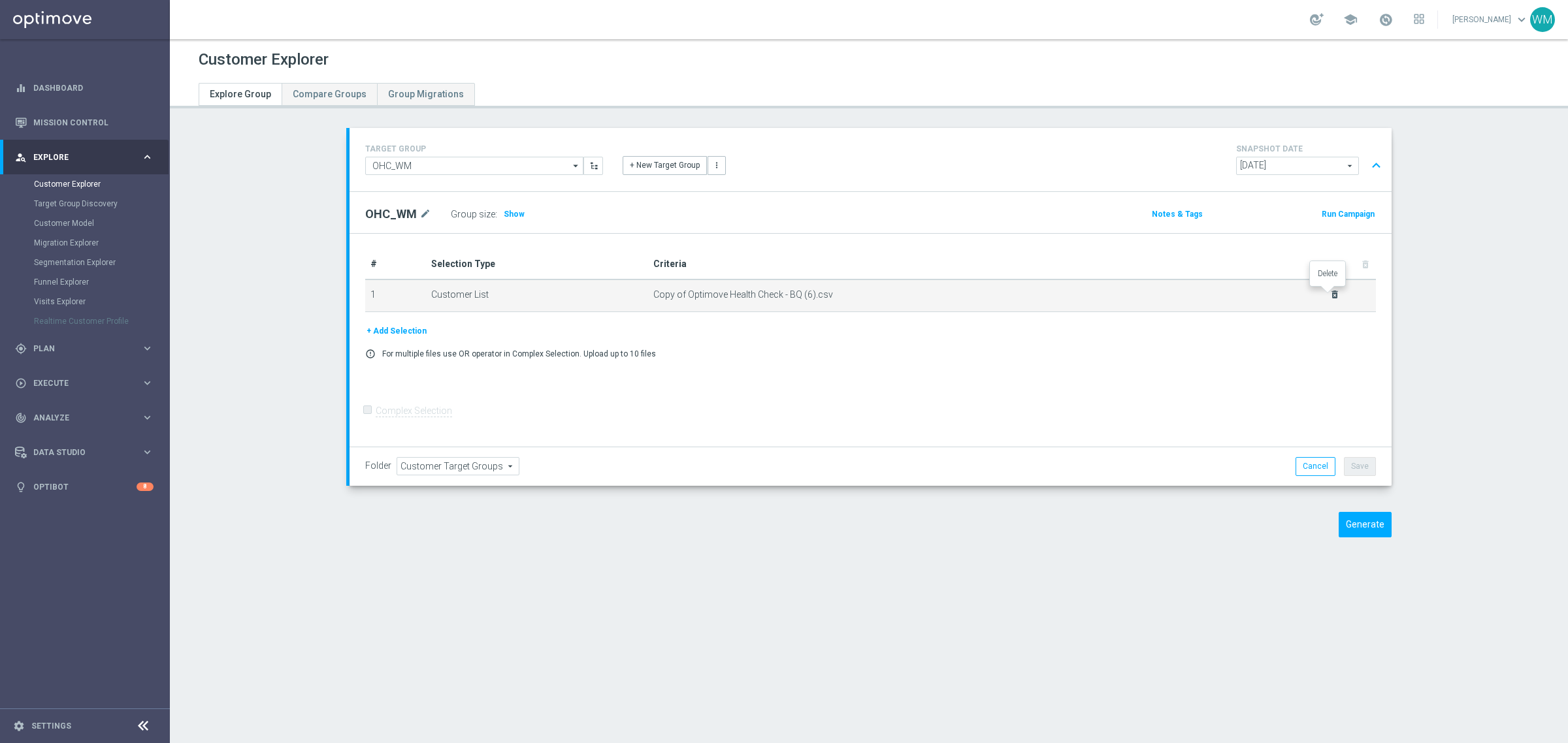
click at [1334, 299] on icon "delete_forever" at bounding box center [1334, 294] width 10 height 10
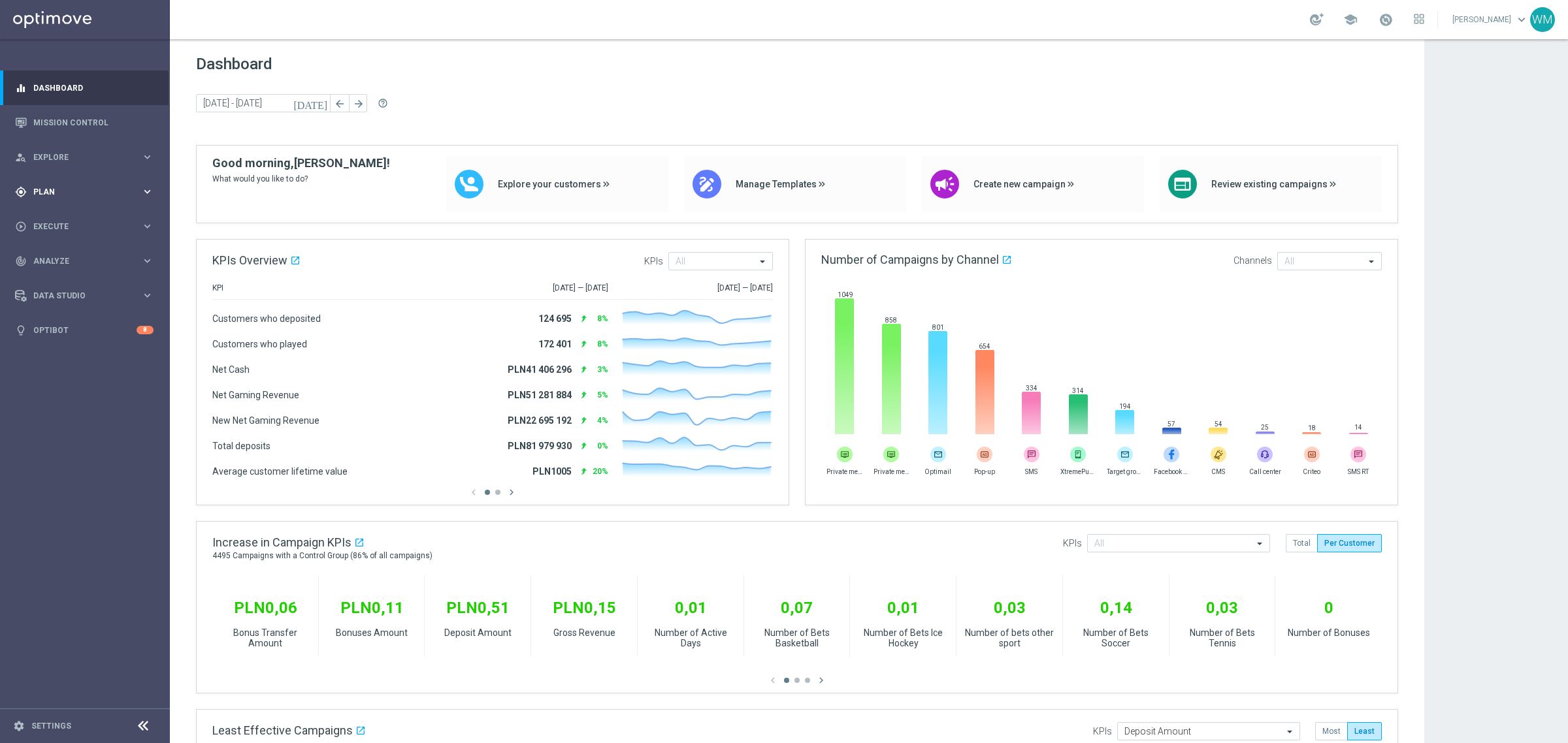
click at [92, 186] on div "gps_fixed Plan" at bounding box center [78, 191] width 126 height 12
click at [47, 161] on span "Explore" at bounding box center [87, 157] width 107 height 7
click at [54, 181] on link "Customer Explorer" at bounding box center [84, 184] width 102 height 10
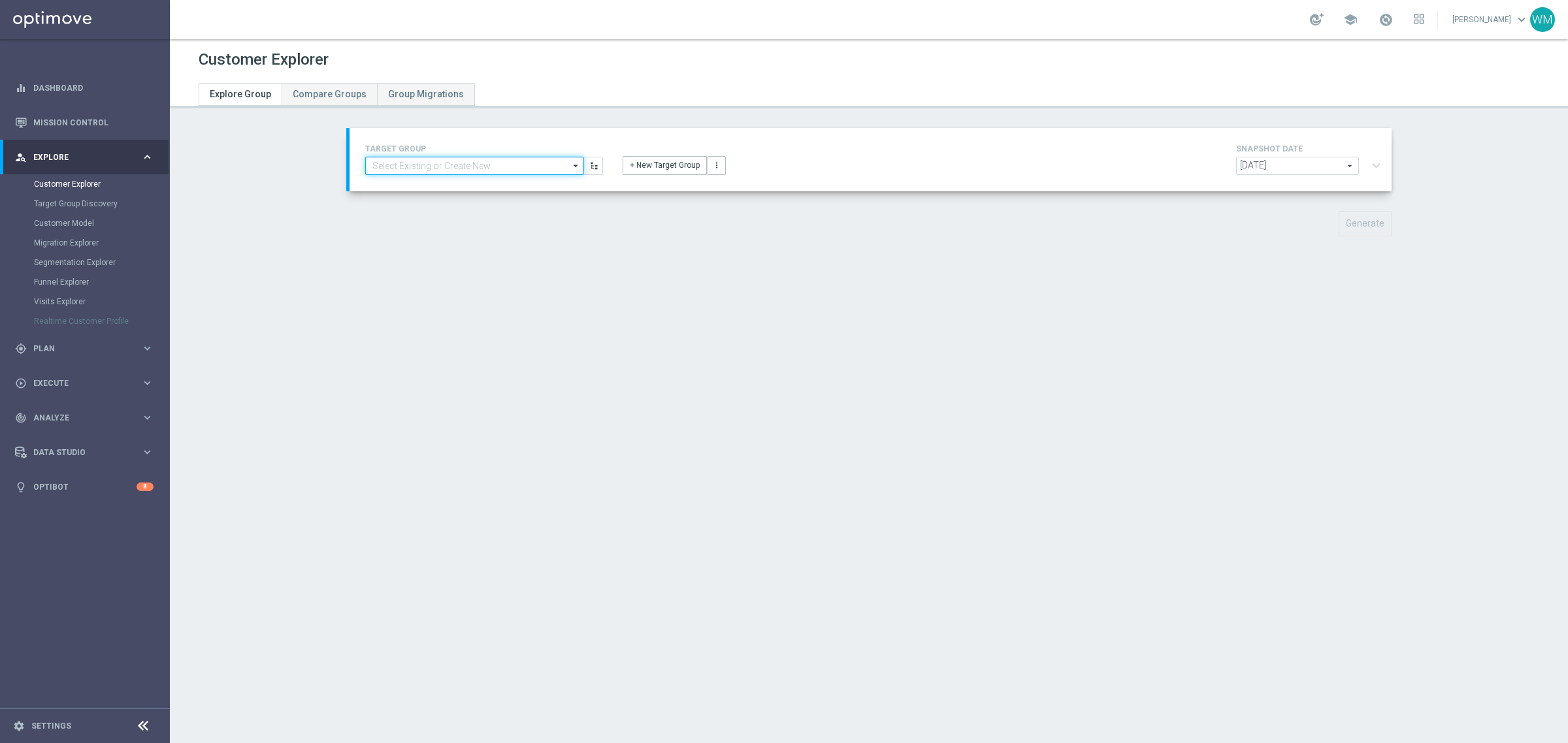
click at [401, 159] on input at bounding box center [474, 166] width 219 height 19
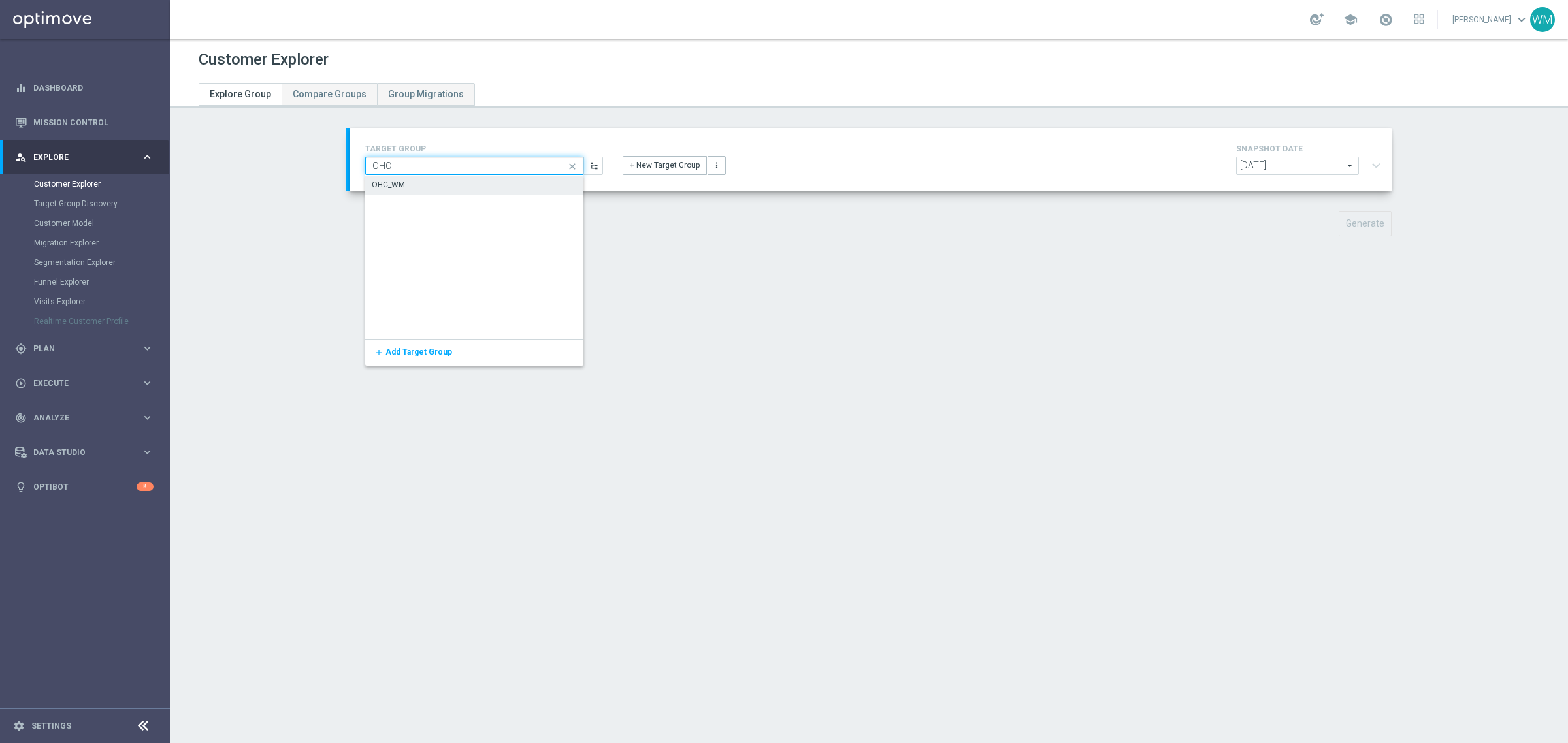
type input "OHC"
click at [395, 190] on div "OHC_WM" at bounding box center [474, 185] width 219 height 20
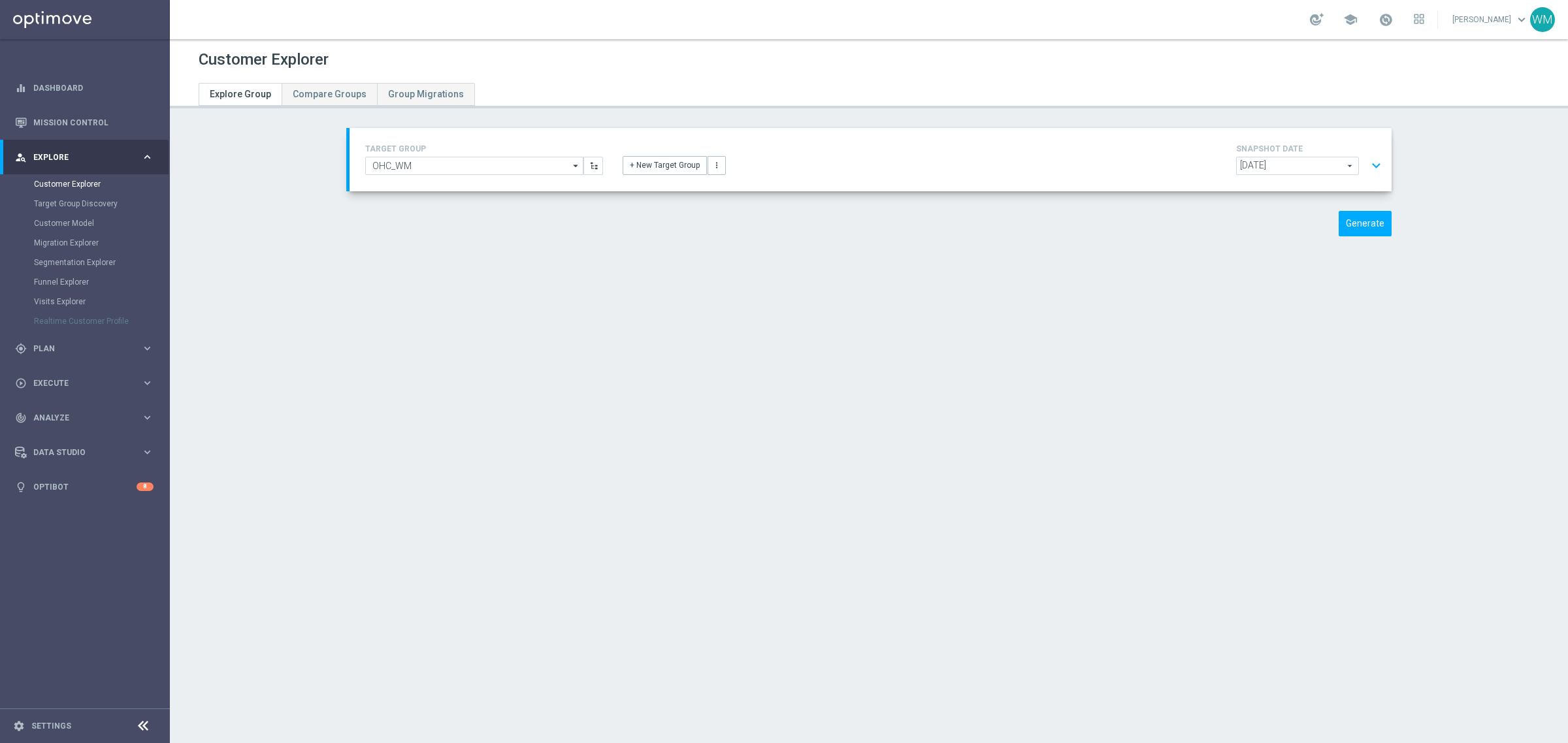
click at [1359, 171] on div "2025-09-02 2025-09-02 arrow_drop_down search expand_more" at bounding box center [1310, 167] width 150 height 21
click at [1366, 165] on button "expand_more" at bounding box center [1376, 165] width 19 height 25
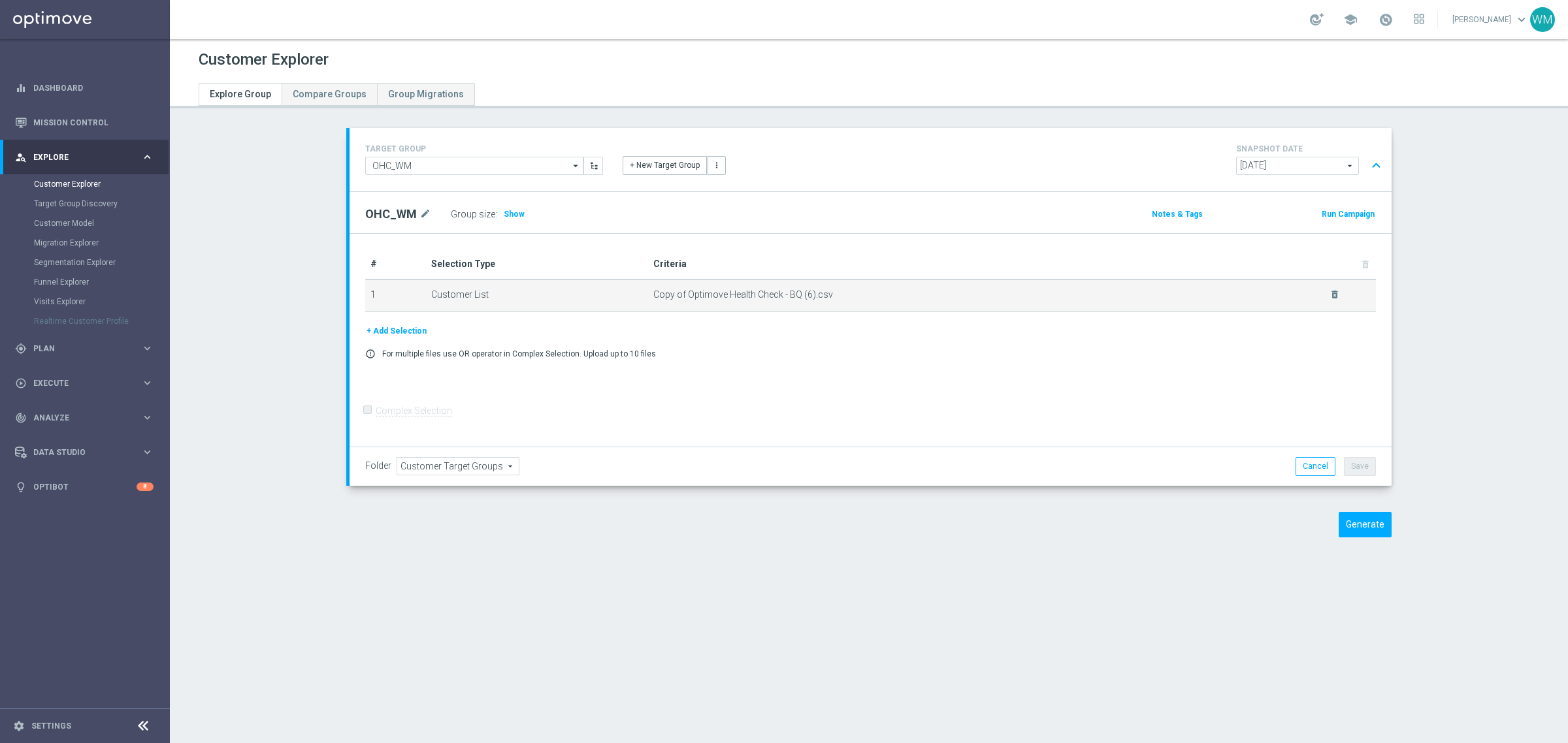
click at [1321, 299] on div "delete_forever" at bounding box center [1326, 295] width 27 height 11
click at [1330, 289] on icon "delete_forever" at bounding box center [1334, 294] width 10 height 10
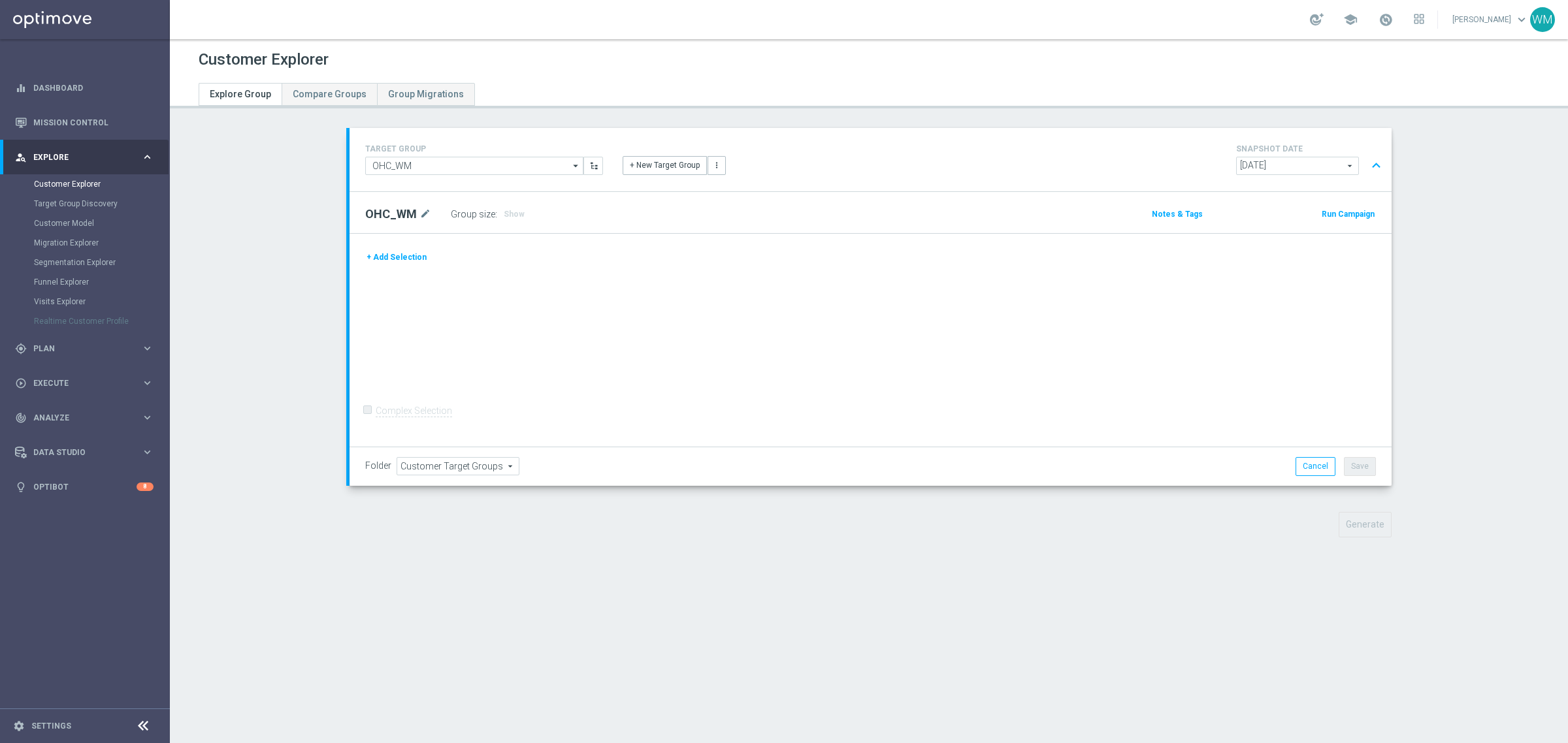
click at [399, 248] on div "+ Add Selection Complex Selection Invalid Expression" at bounding box center [870, 340] width 1042 height 214
click at [390, 259] on button "+ Add Selection" at bounding box center [396, 257] width 63 height 14
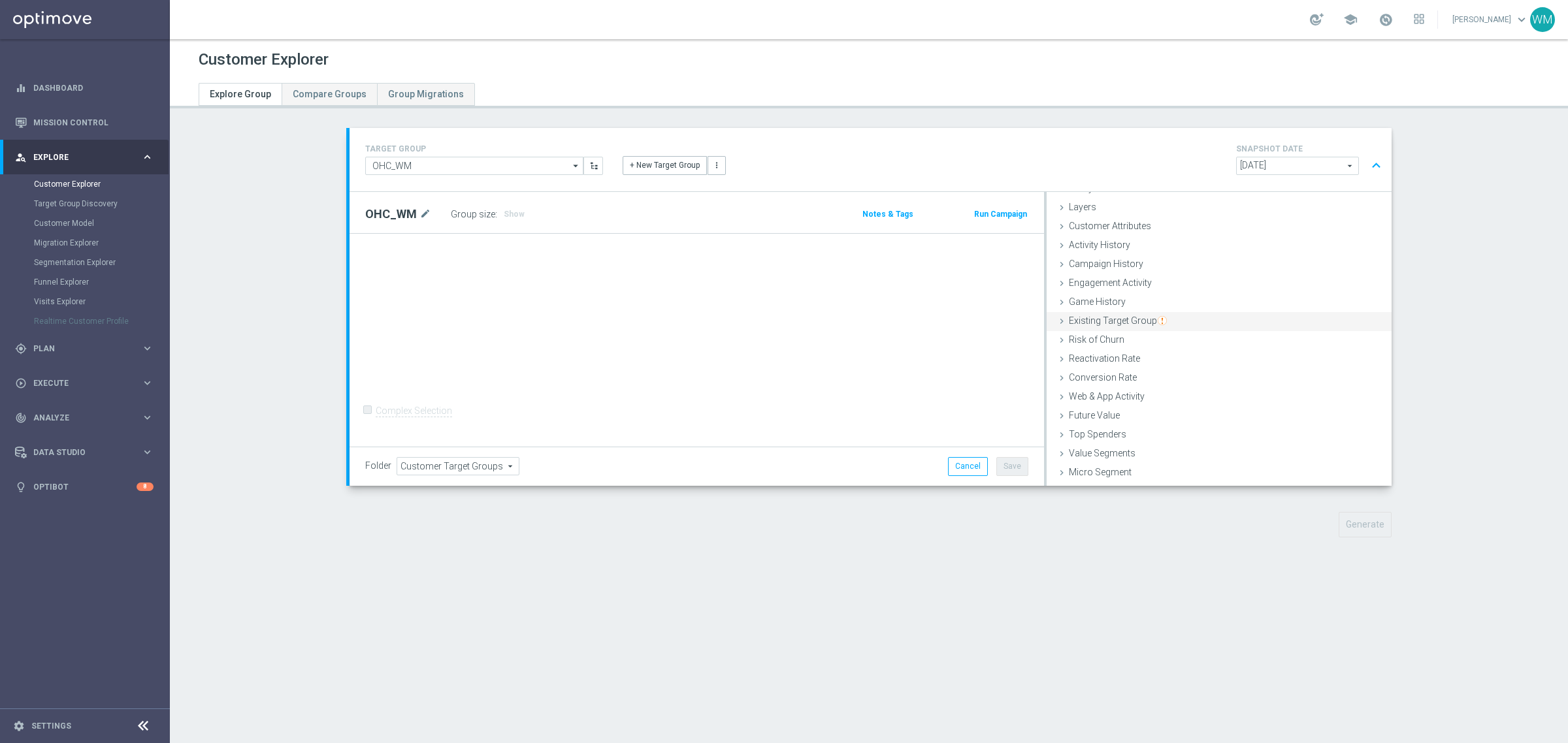
scroll to position [53, 0]
click at [1119, 472] on div "Customer List done" at bounding box center [1219, 475] width 345 height 20
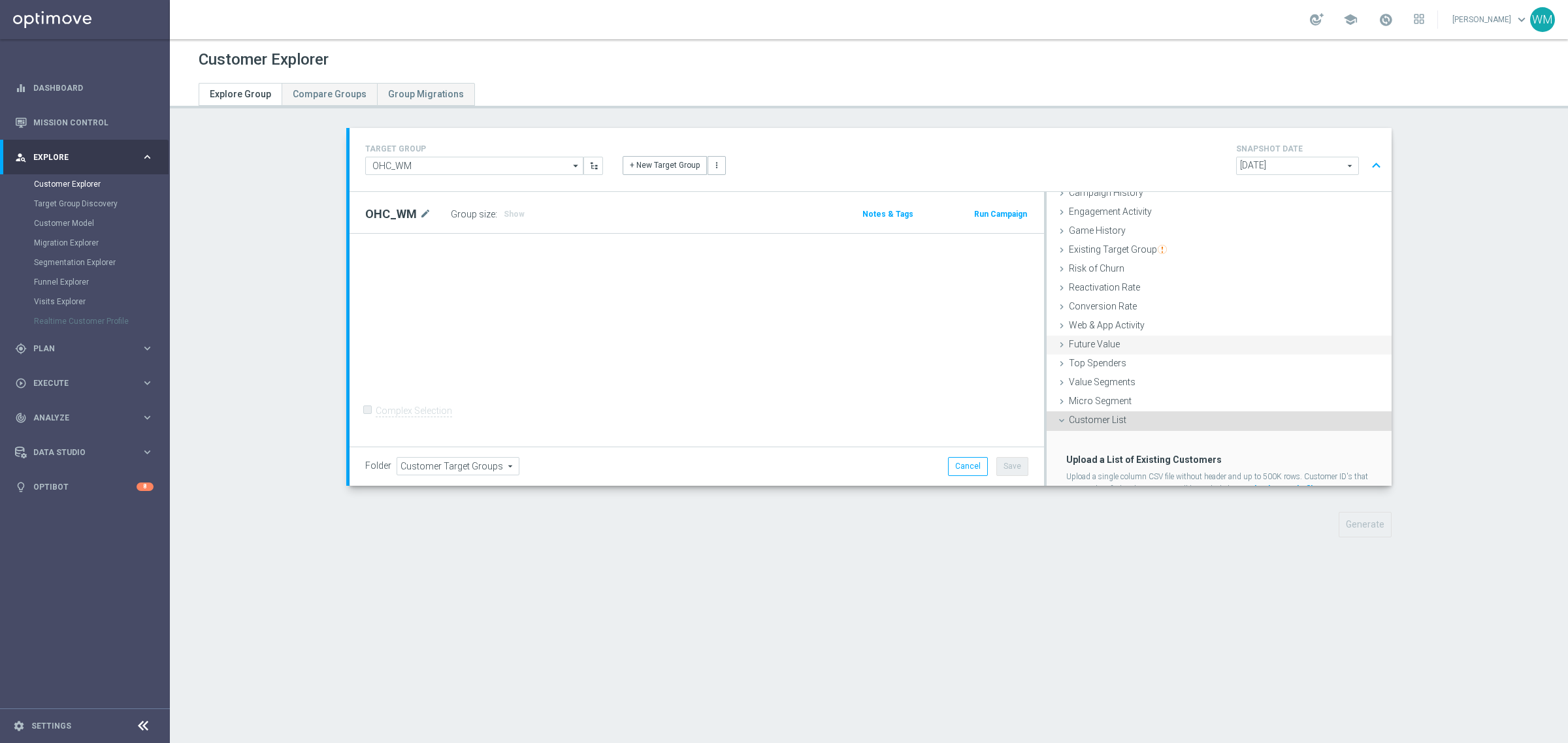
scroll to position [160, 0]
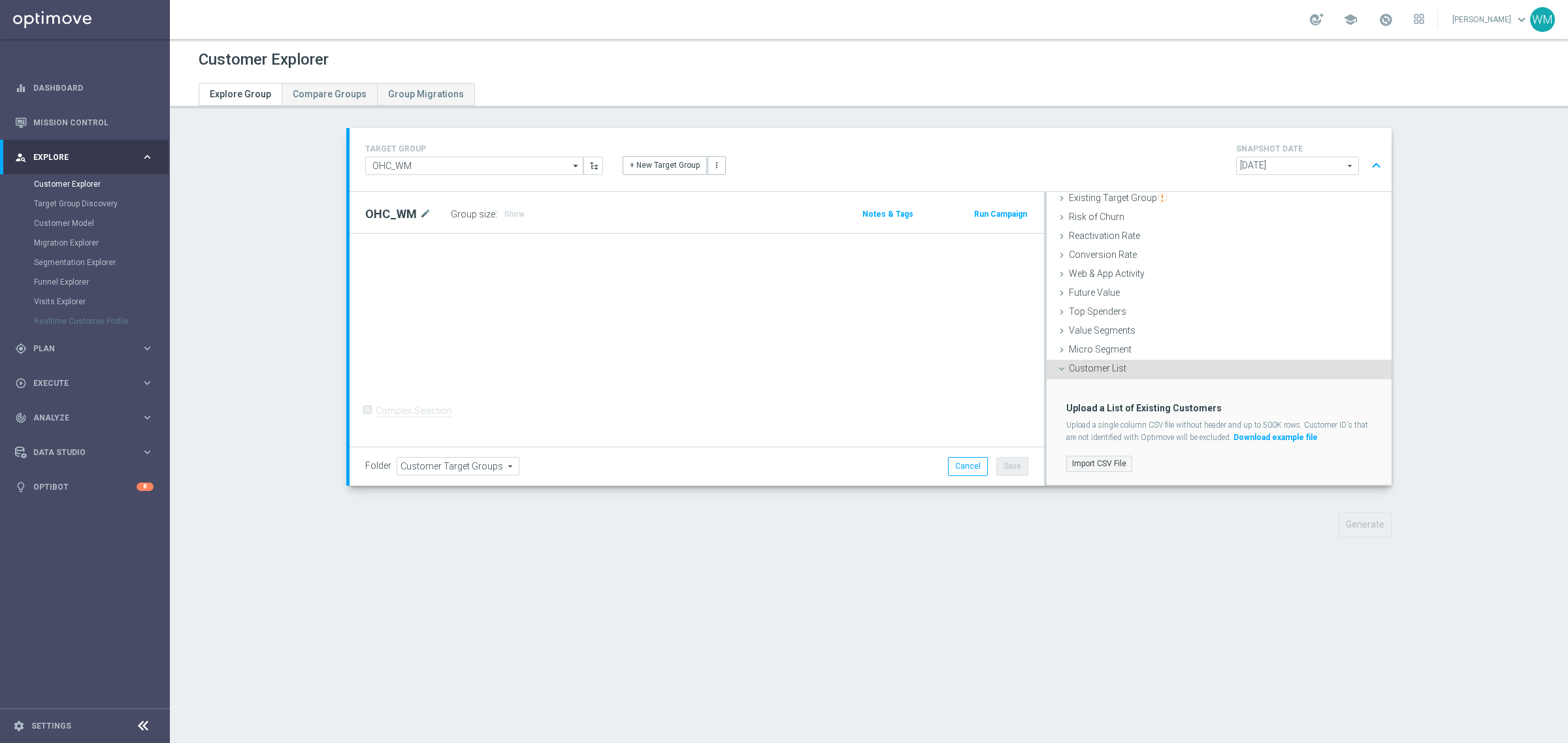
click at [1114, 467] on label "Import CSV File" at bounding box center [1099, 463] width 66 height 16
click at [0, 0] on input "Import CSV File" at bounding box center [0, 0] width 0 height 0
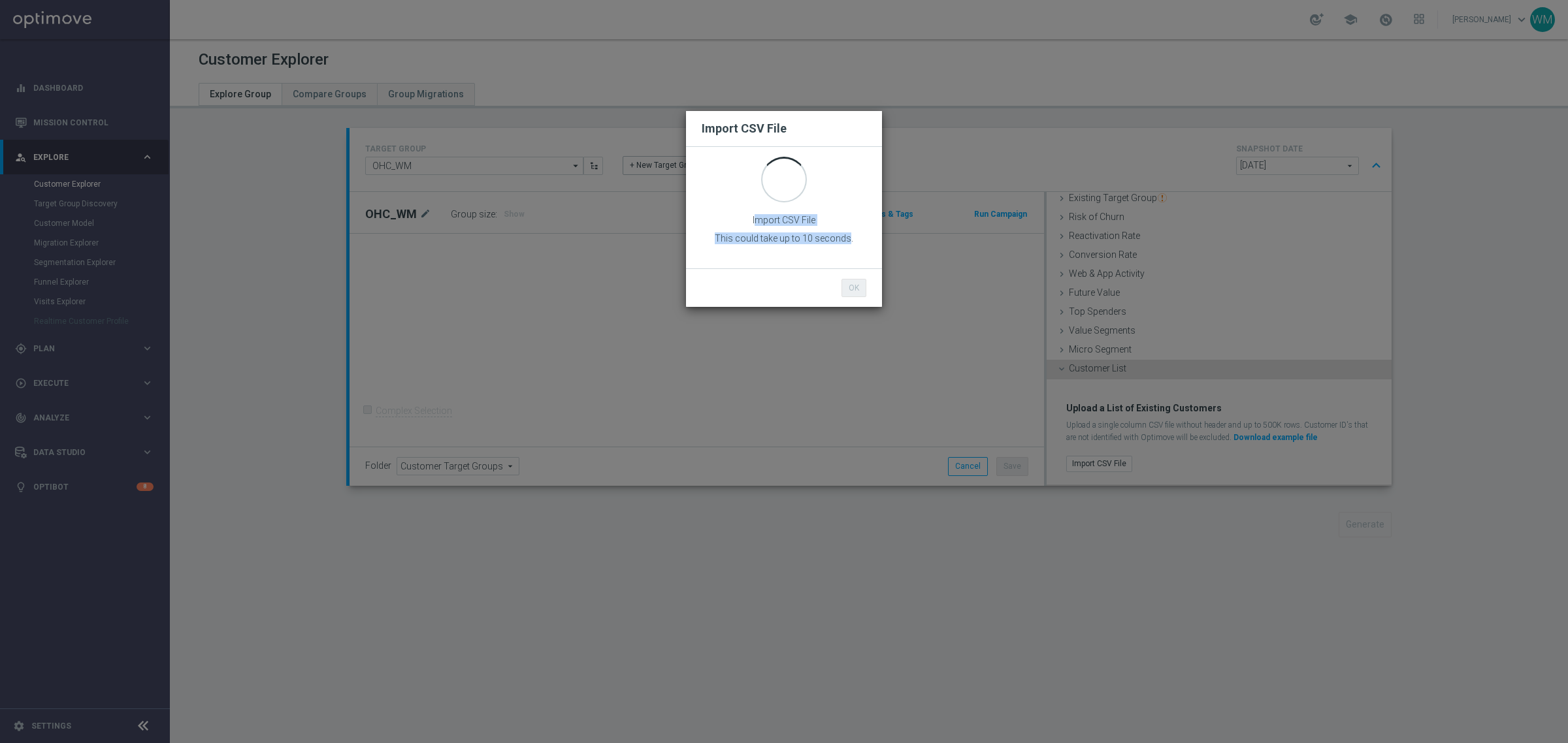
drag, startPoint x: 755, startPoint y: 220, endPoint x: 849, endPoint y: 238, distance: 95.7
click at [849, 238] on div "Import CSV File This could take up to 10 seconds." at bounding box center [784, 202] width 184 height 91
click at [849, 238] on p "This could take up to 10 seconds." at bounding box center [784, 238] width 164 height 12
drag, startPoint x: 849, startPoint y: 238, endPoint x: 744, endPoint y: 226, distance: 105.7
click at [744, 226] on div "Import CSV File This could take up to 10 seconds." at bounding box center [784, 202] width 184 height 91
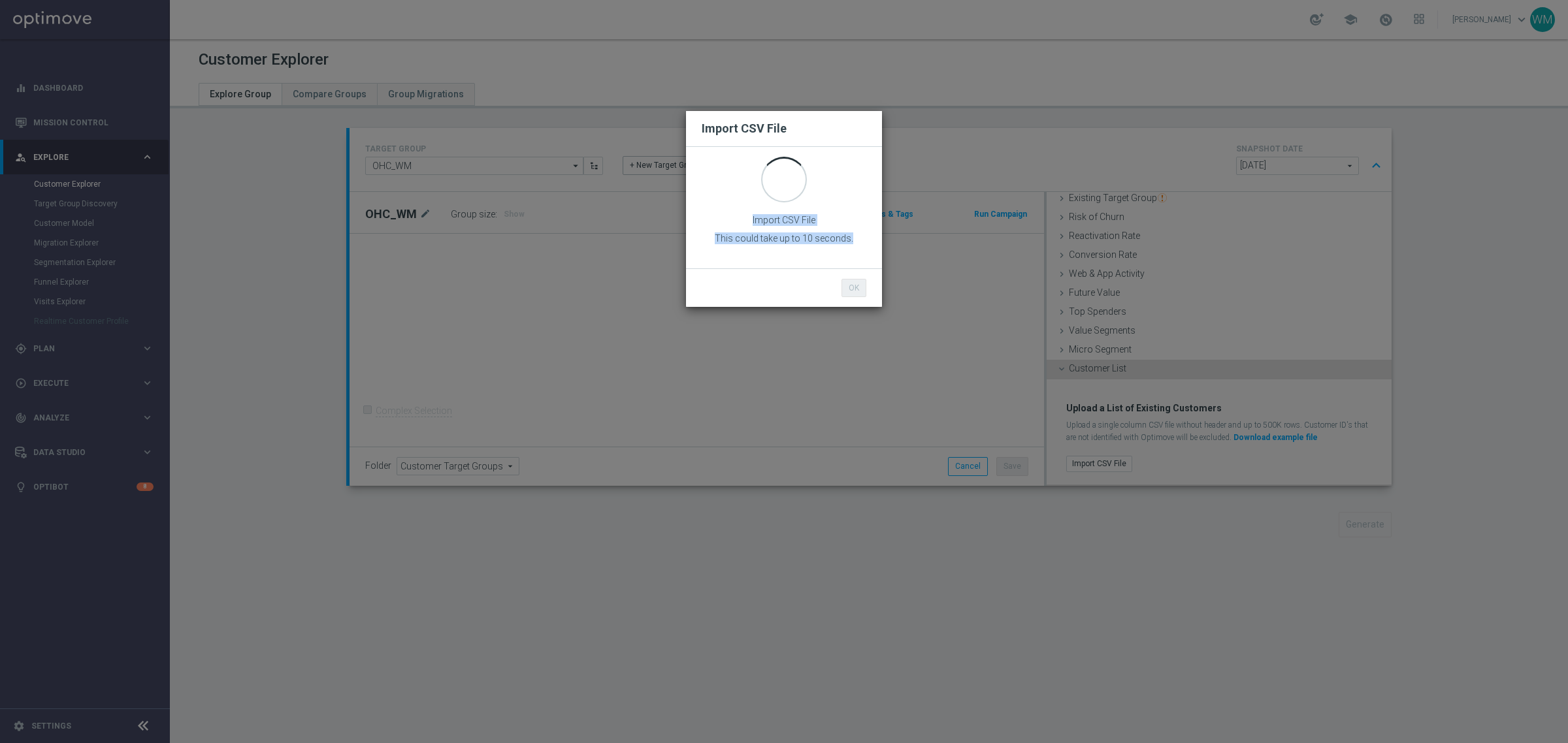
click at [744, 226] on span "Import CSV File" at bounding box center [784, 193] width 164 height 73
drag, startPoint x: 744, startPoint y: 226, endPoint x: 853, endPoint y: 236, distance: 109.5
click at [853, 236] on div "Import CSV File This could take up to 10 seconds." at bounding box center [784, 202] width 184 height 91
click at [853, 236] on p "This could take up to 10 seconds." at bounding box center [784, 238] width 164 height 12
drag, startPoint x: 853, startPoint y: 236, endPoint x: 731, endPoint y: 217, distance: 123.5
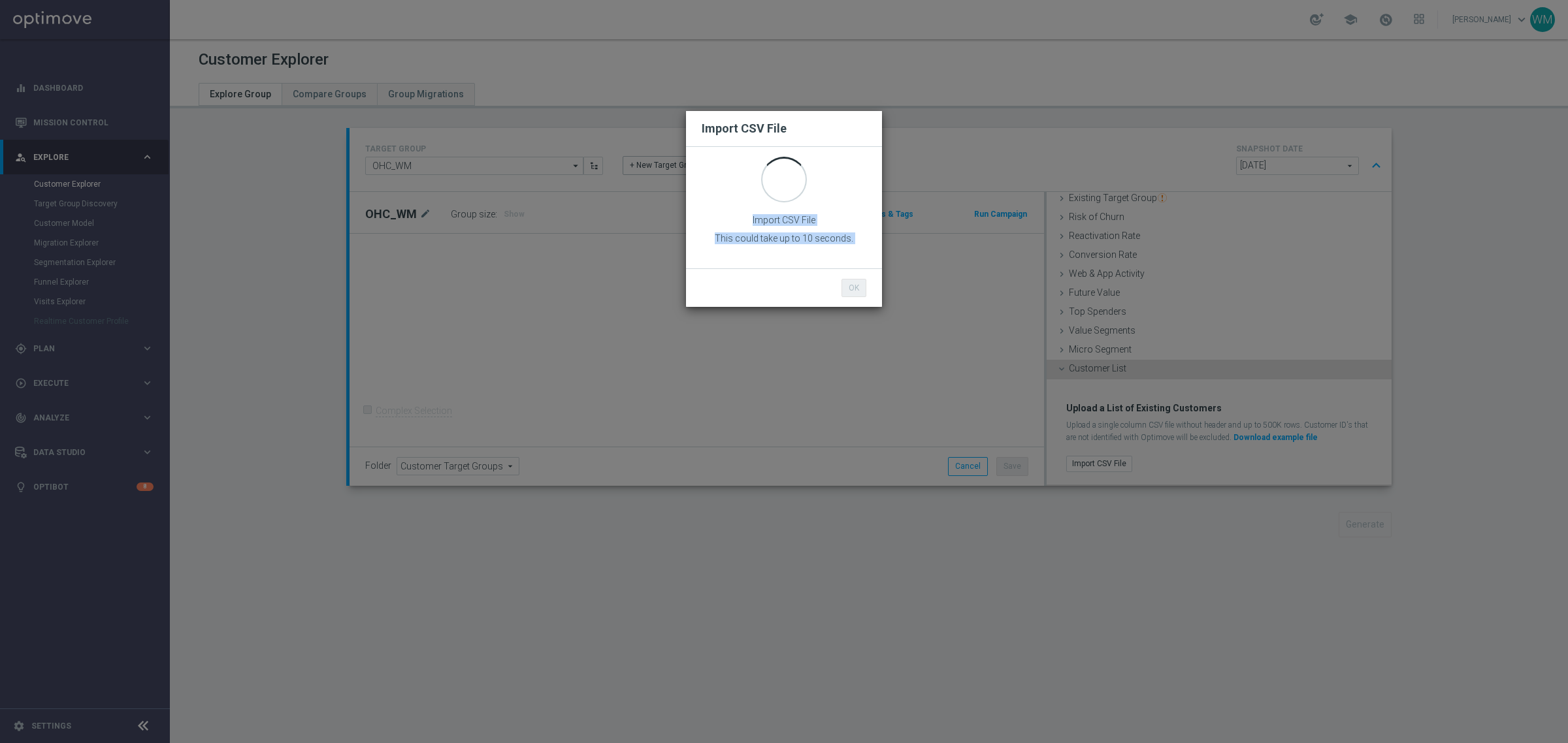
click at [731, 217] on div "Import CSV File This could take up to 10 seconds." at bounding box center [784, 202] width 184 height 91
click at [731, 217] on span "Import CSV File" at bounding box center [784, 193] width 164 height 73
drag, startPoint x: 731, startPoint y: 217, endPoint x: 850, endPoint y: 236, distance: 120.5
click at [850, 236] on div "Import CSV File This could take up to 10 seconds." at bounding box center [784, 202] width 184 height 91
click at [850, 236] on p "This could take up to 10 seconds." at bounding box center [784, 238] width 164 height 12
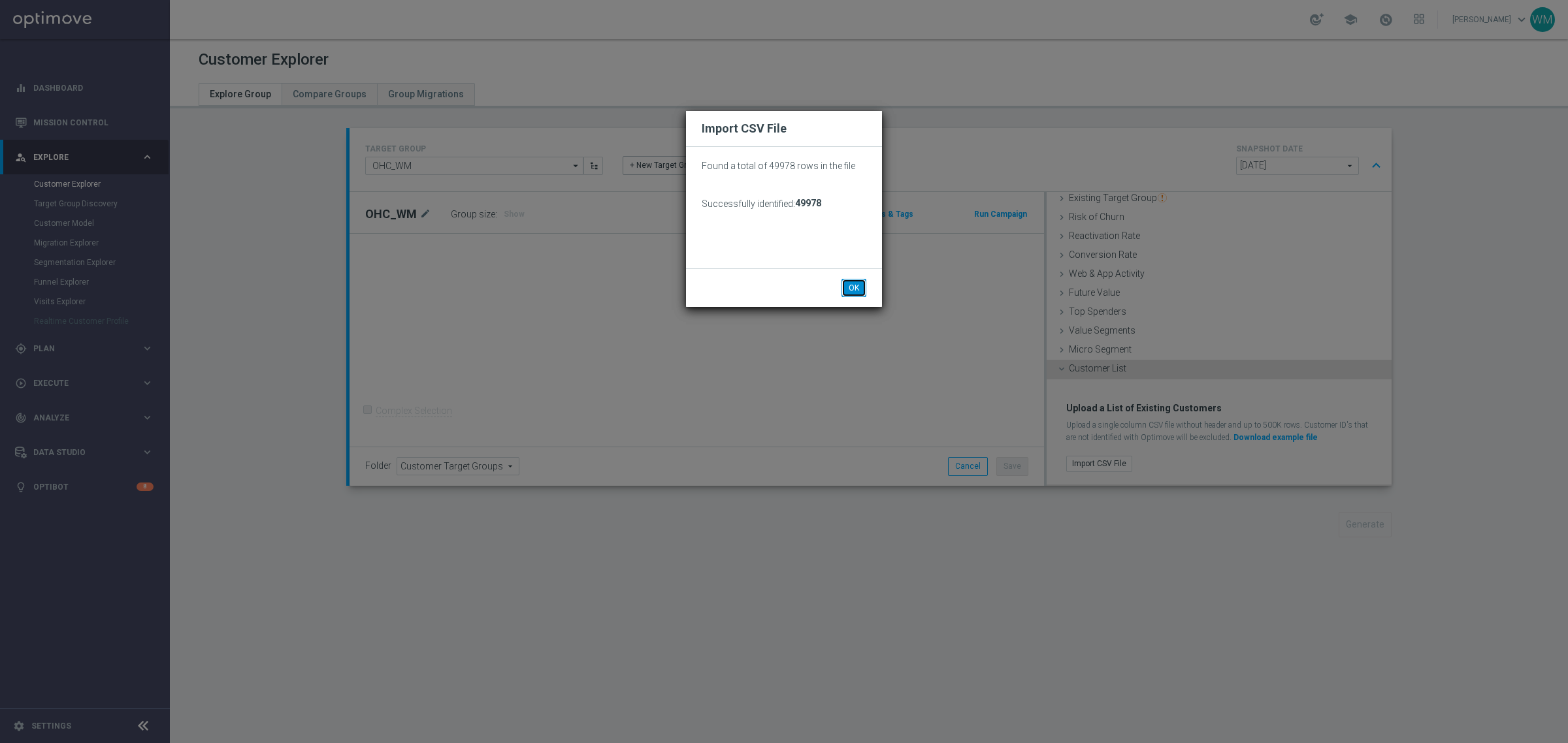
click at [853, 287] on button "OK" at bounding box center [854, 288] width 25 height 19
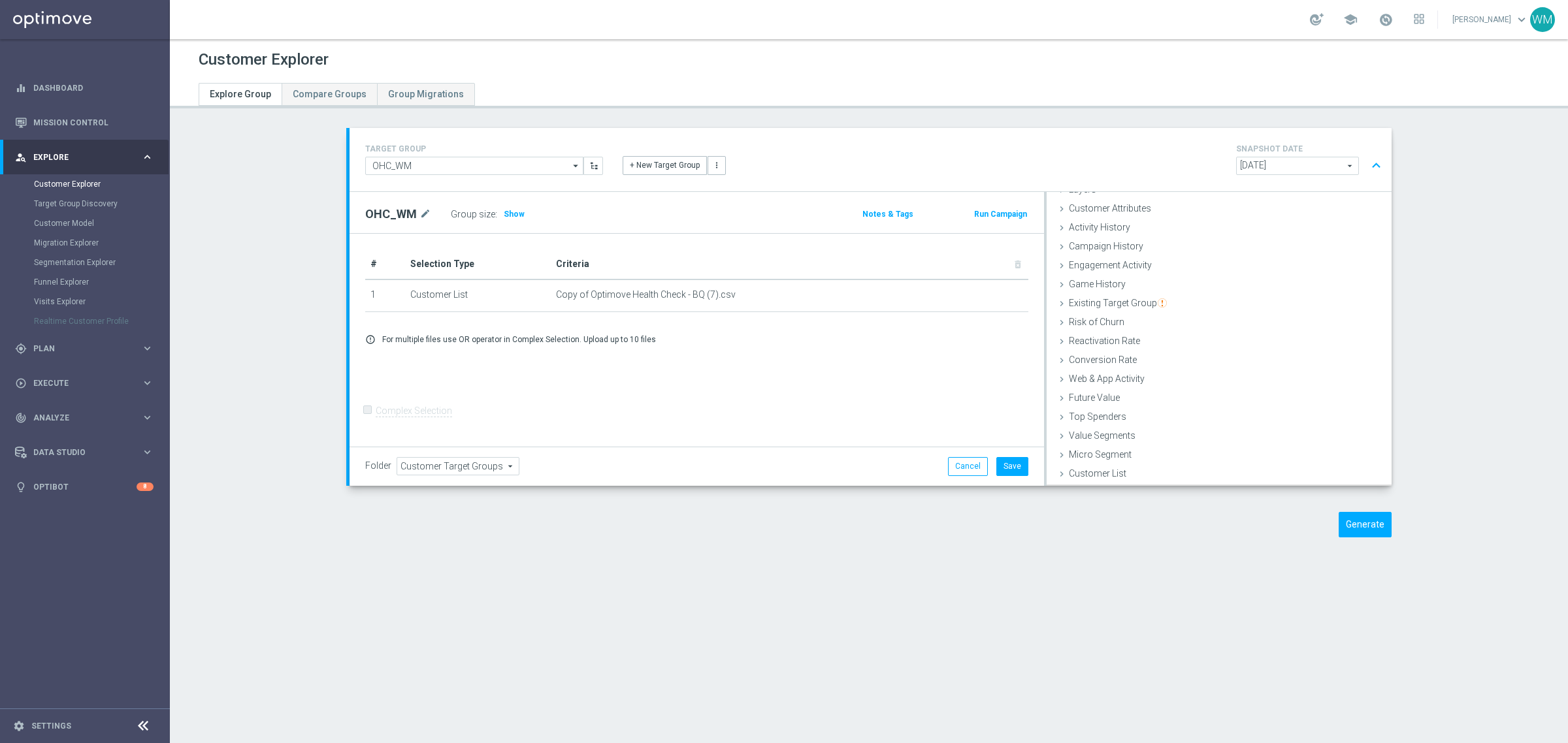
scroll to position [53, 0]
click at [998, 466] on button "Save" at bounding box center [1012, 467] width 32 height 19
click at [1351, 529] on button "Generate" at bounding box center [1364, 524] width 53 height 25
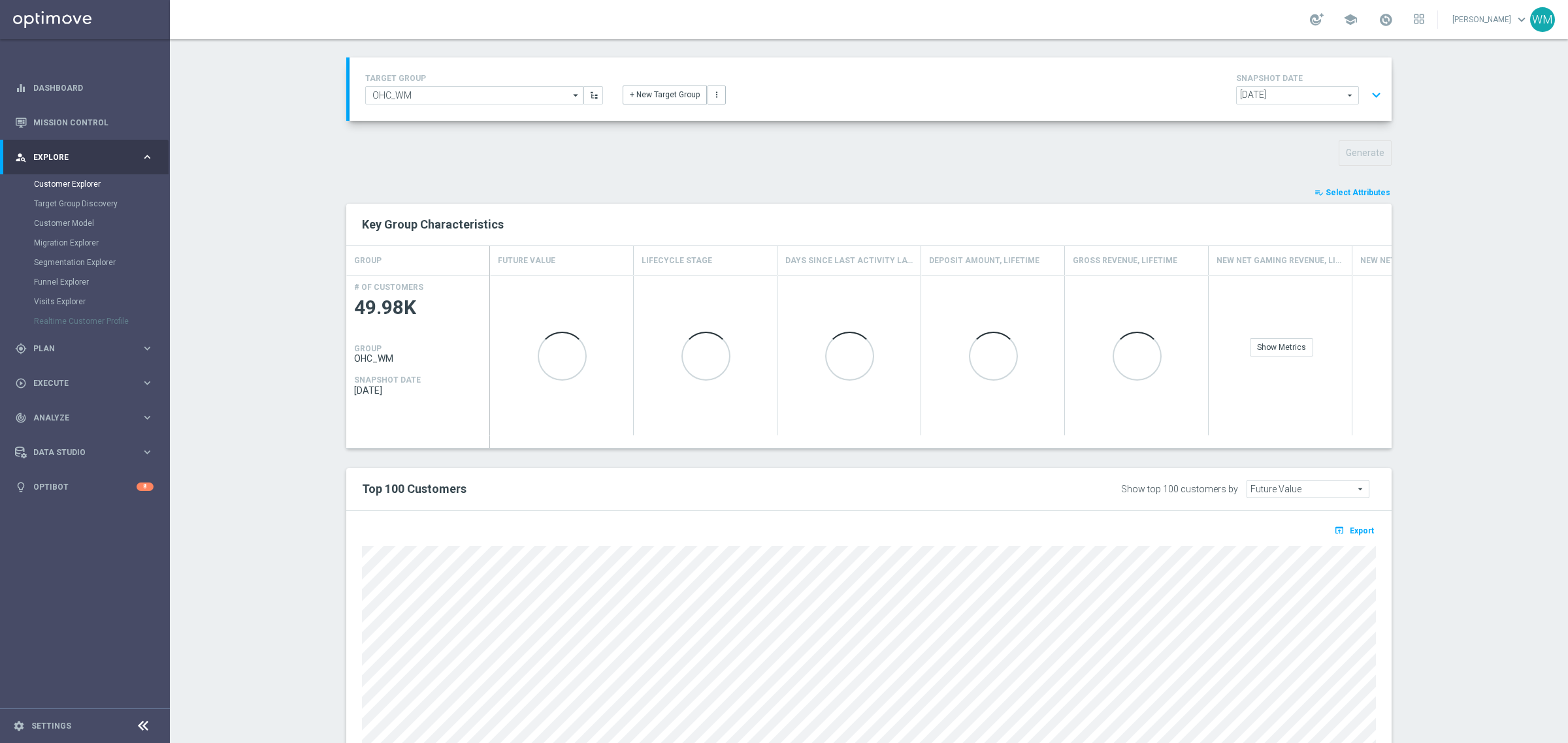
scroll to position [190, 0]
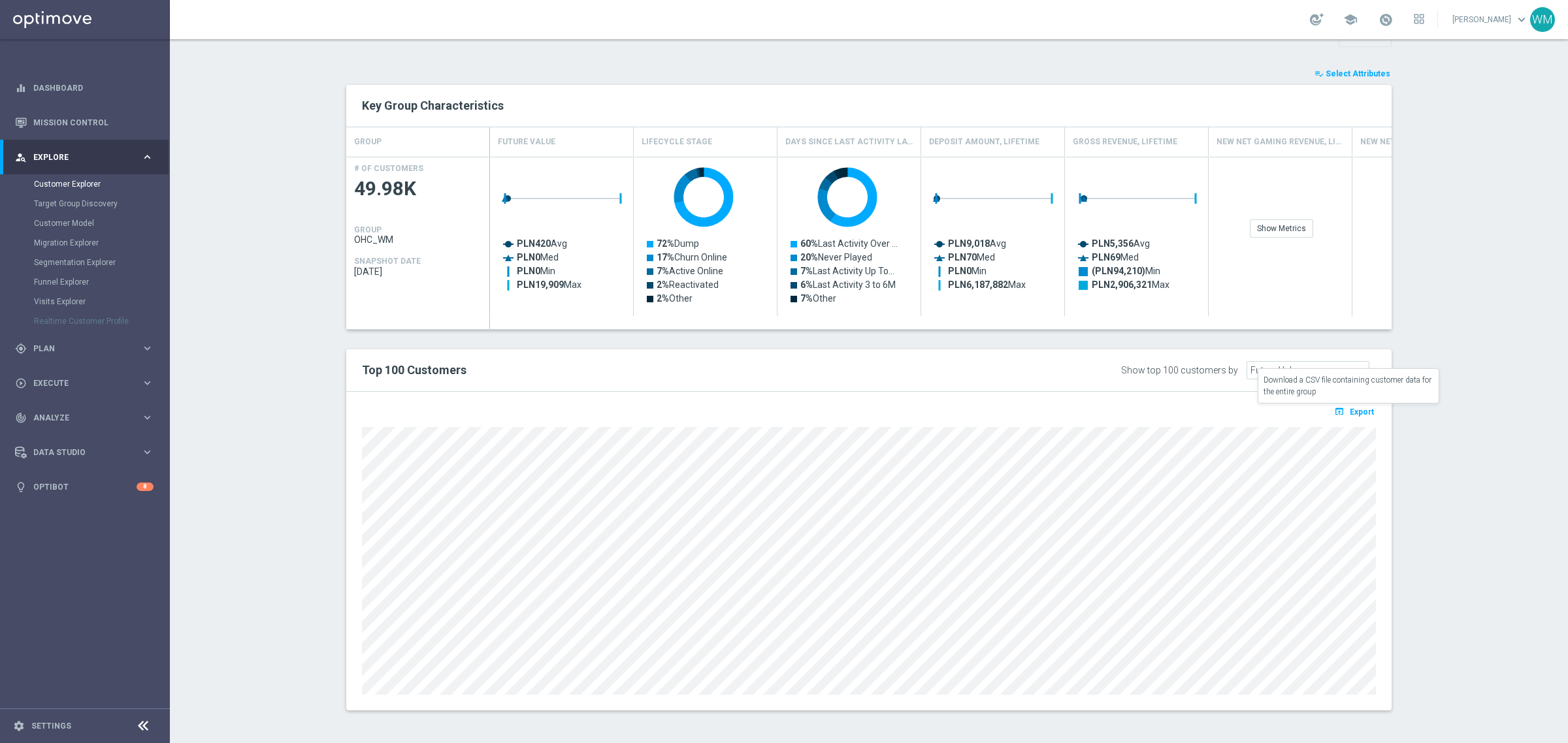
click at [1334, 414] on icon "open_in_browser" at bounding box center [1340, 411] width 14 height 10
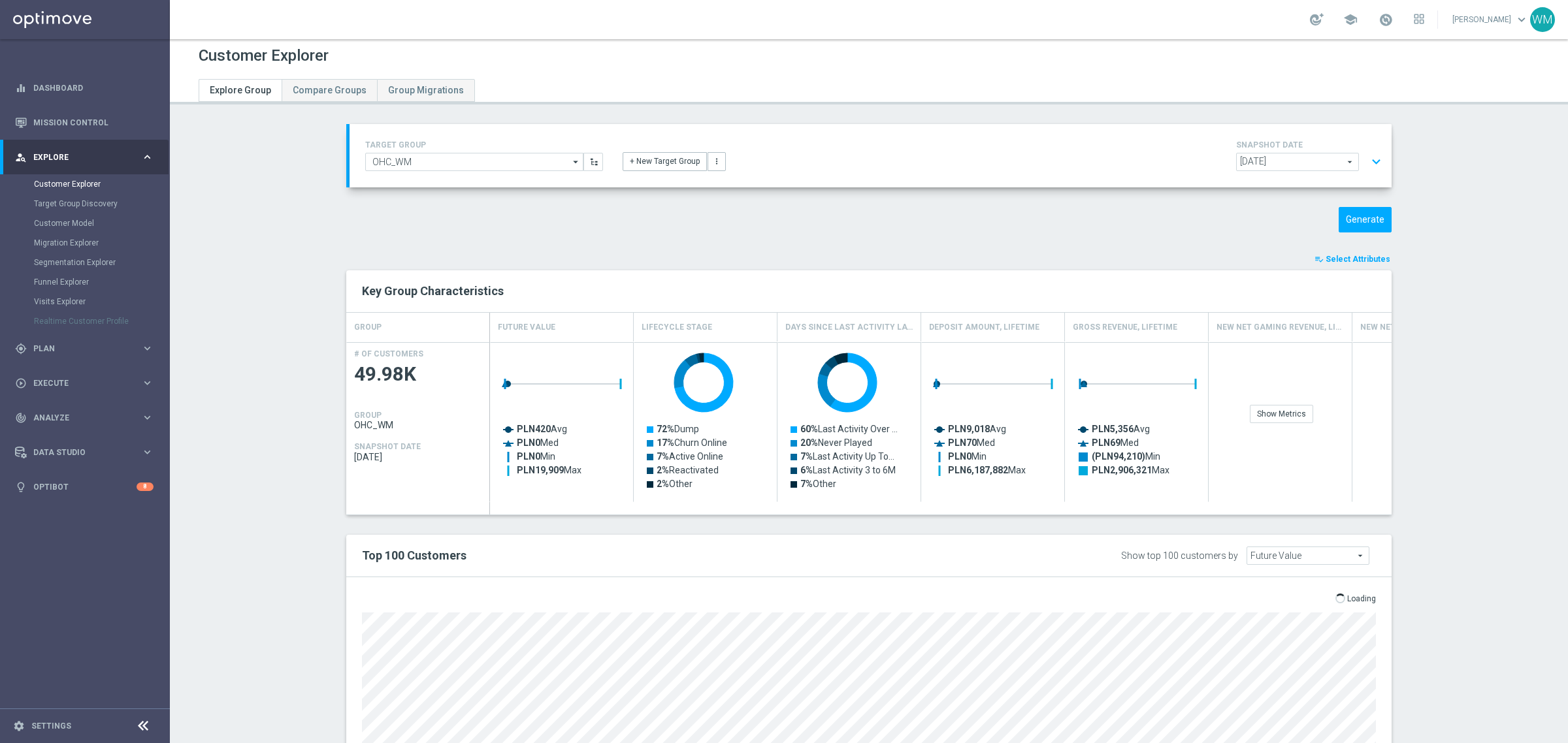
scroll to position [0, 0]
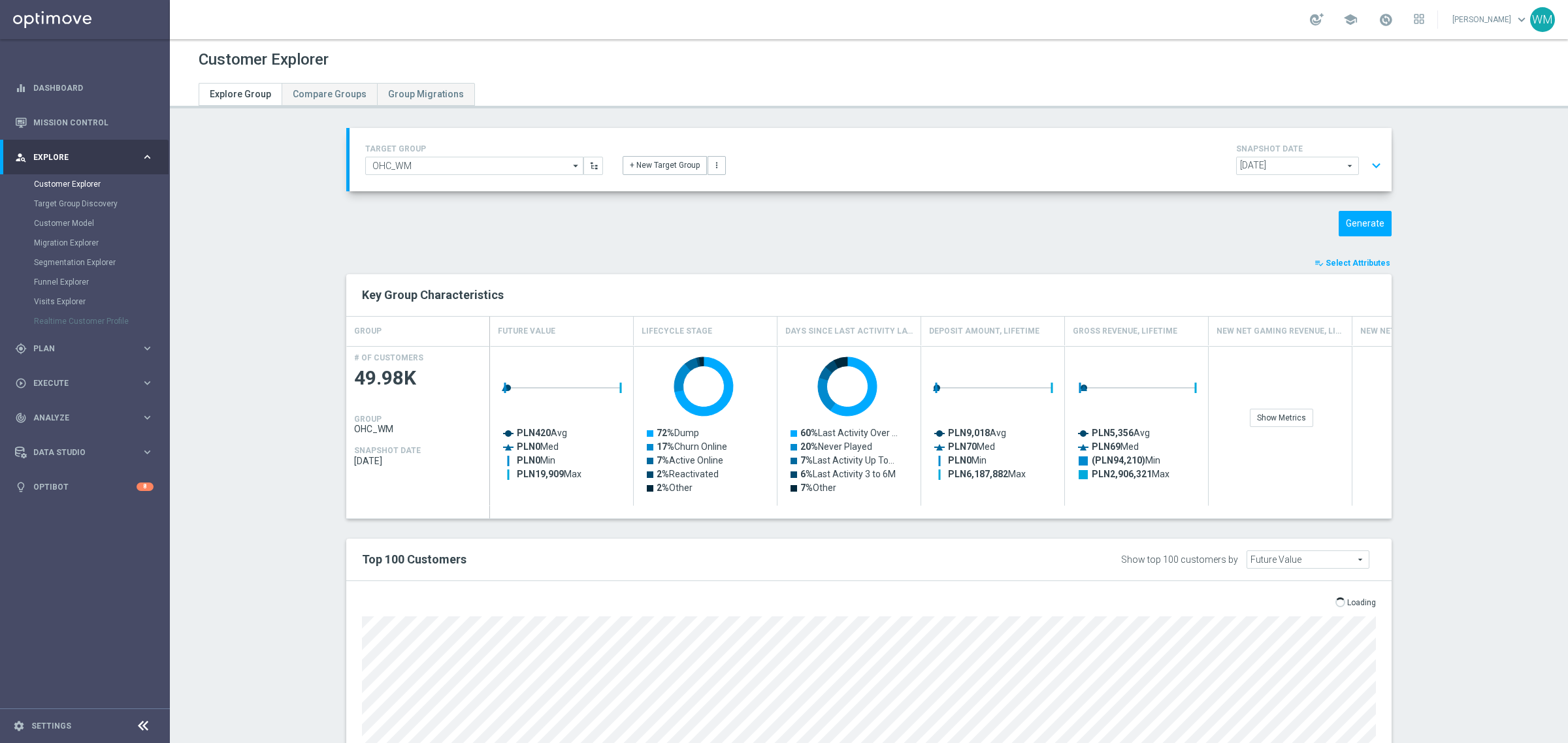
click at [511, 249] on div "TARGET GROUP OHC_WM OHC_WM arrow_drop_down Show Selected 0 of NaN - Campaign 1" at bounding box center [869, 524] width 1097 height 792
click at [1156, 227] on div "Generate" at bounding box center [1268, 223] width 266 height 25
click at [1338, 252] on div "TARGET GROUP OHC_WM OHC_WM arrow_drop_down Show Selected 0 of NaN - Campaign 1" at bounding box center [869, 524] width 1097 height 792
click at [1334, 264] on span "Select Attributes" at bounding box center [1357, 263] width 64 height 9
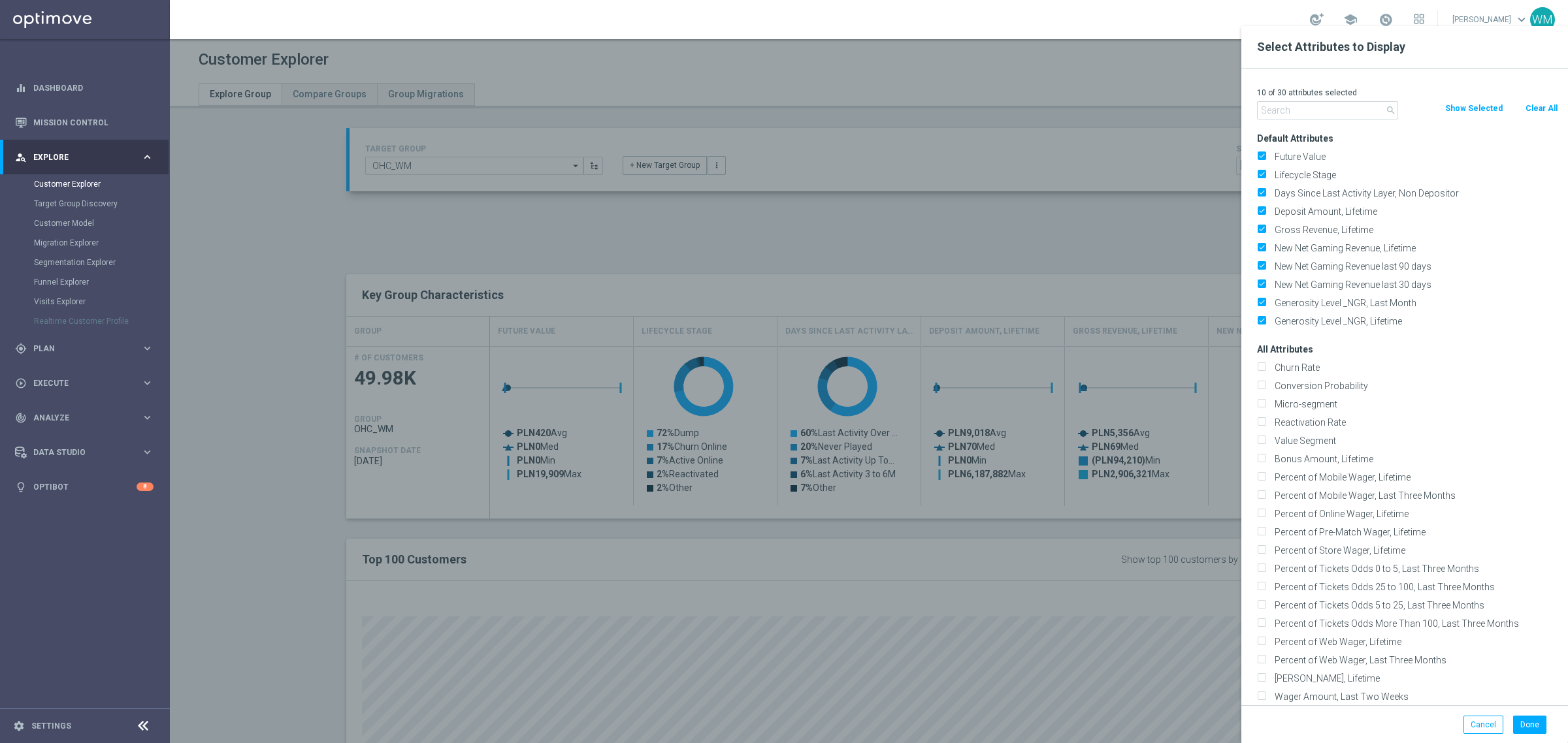
click at [1535, 108] on button "Clear All" at bounding box center [1541, 107] width 35 height 14
checkbox input "false"
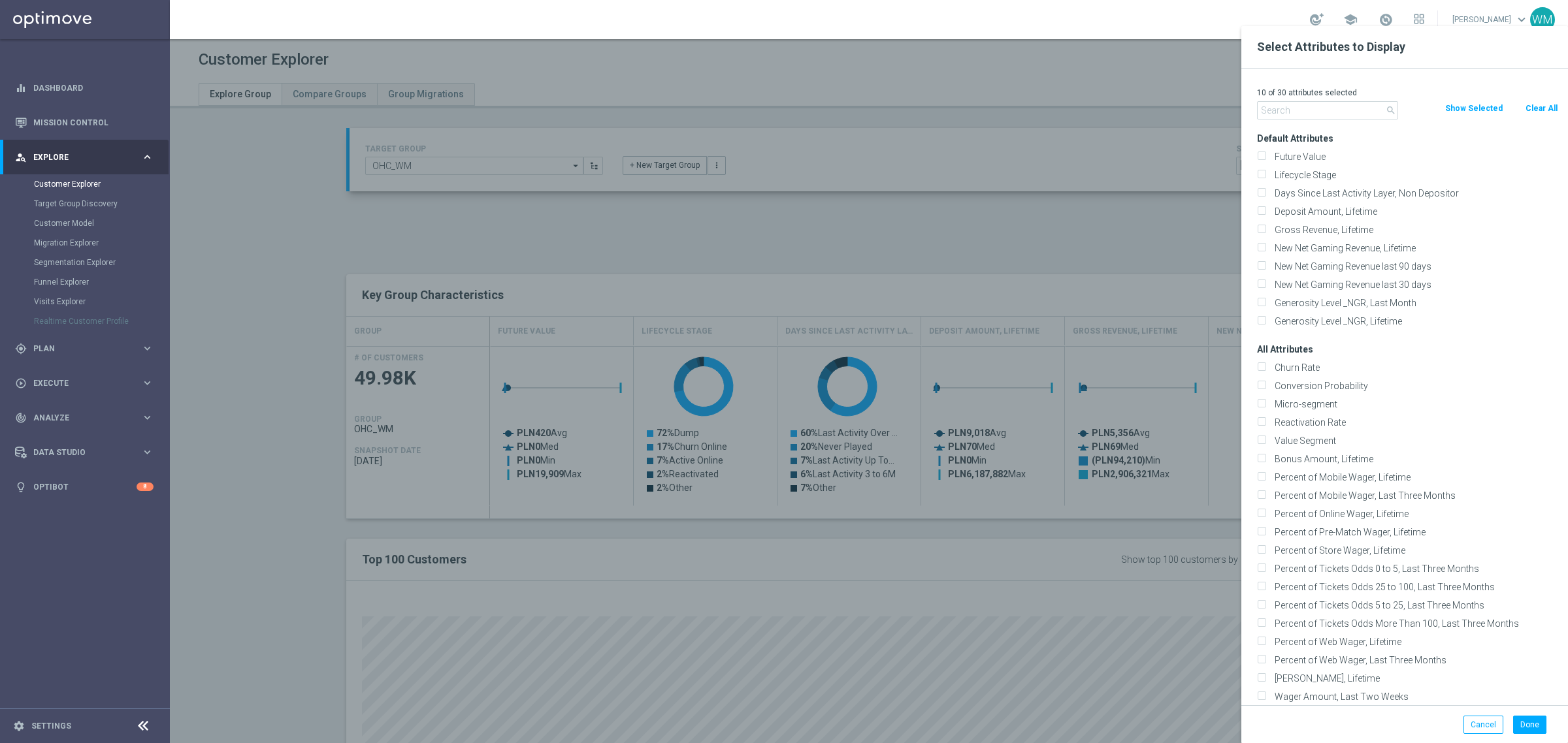
checkbox input "false"
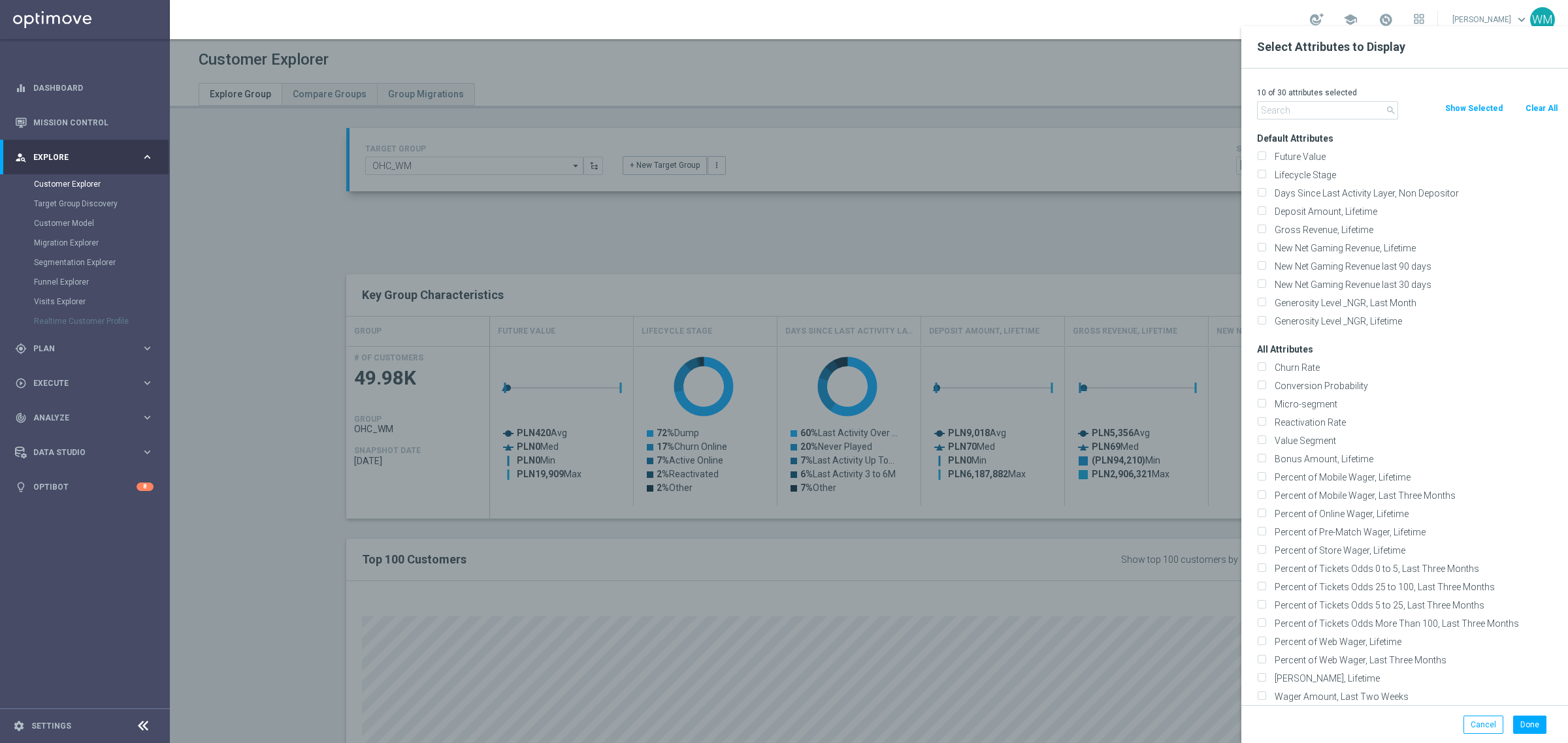
checkbox input "false"
click at [1319, 119] on input "text" at bounding box center [1327, 110] width 141 height 19
paste input "STS_ValueSegment"
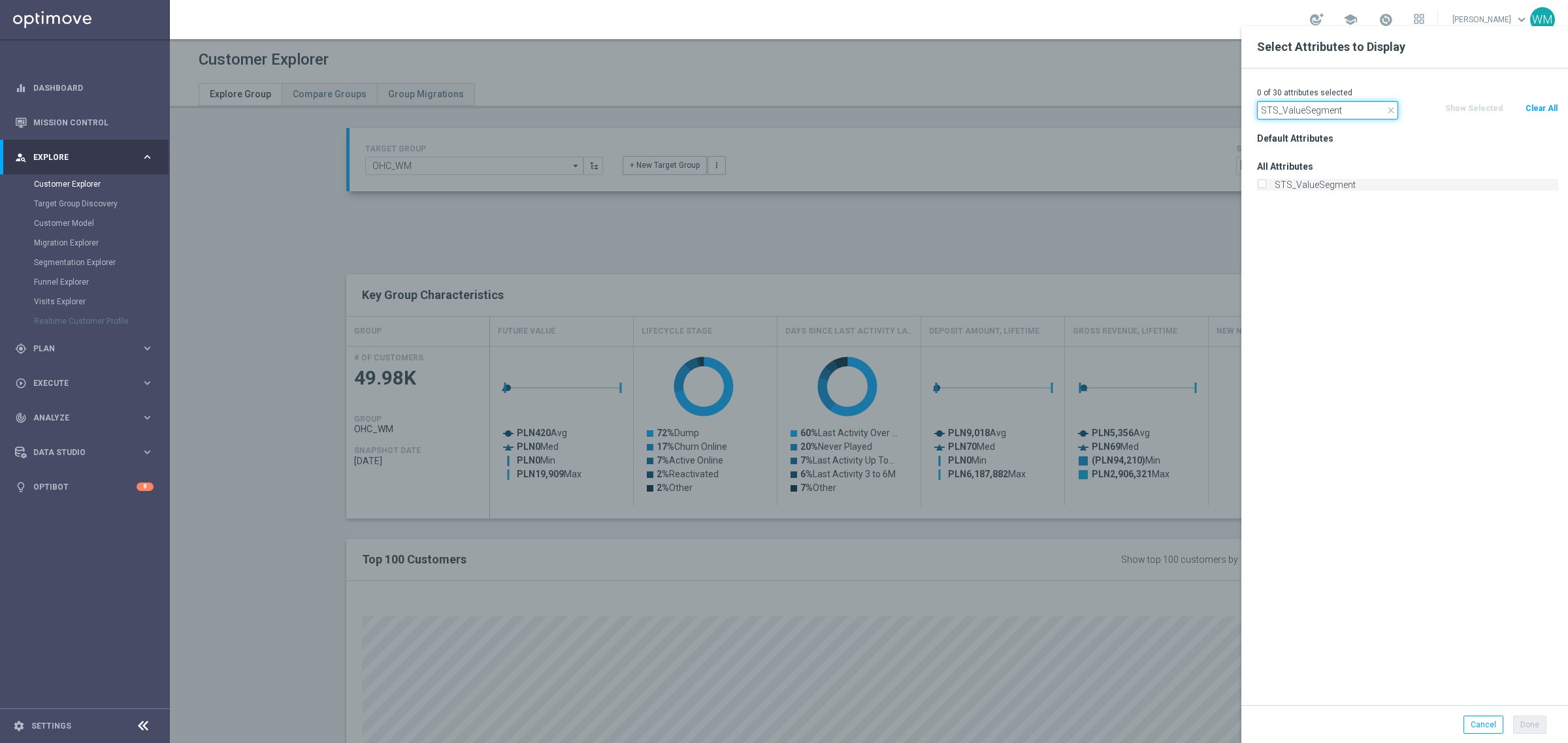
type input "STS_ValueSegment"
click at [1291, 181] on label "STS_ValueSegment" at bounding box center [1414, 185] width 288 height 12
click at [1265, 182] on input "STS_ValueSegment" at bounding box center [1261, 186] width 8 height 8
checkbox input "true"
click at [1275, 112] on input "STS_ValueSegment" at bounding box center [1327, 110] width 141 height 19
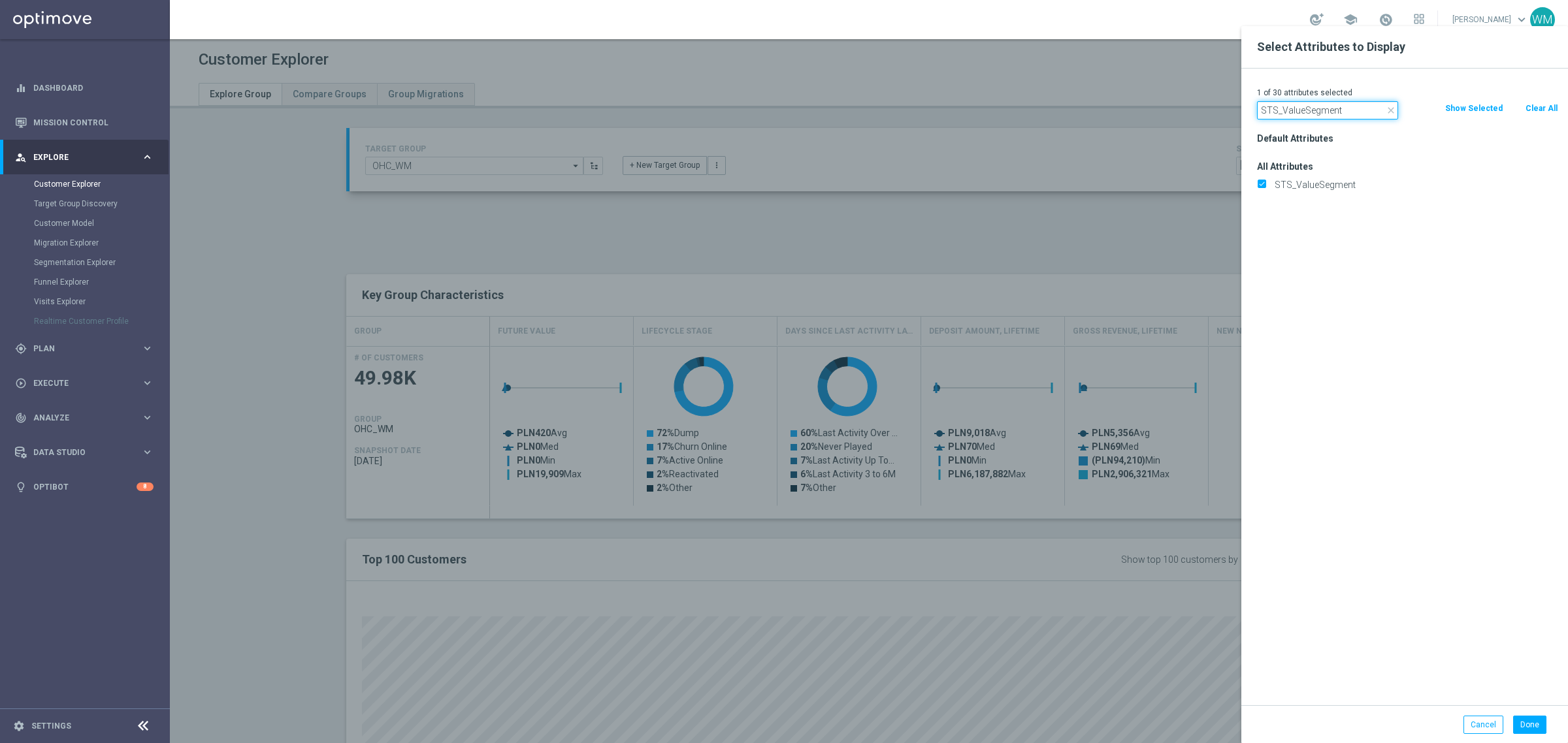
click at [1275, 112] on input "STS_ValueSegment" at bounding box center [1327, 110] width 141 height 19
paste input "tage Deposi"
type input "Stage Deposit"
click at [1294, 188] on label "Stage Deposit" at bounding box center [1414, 185] width 288 height 12
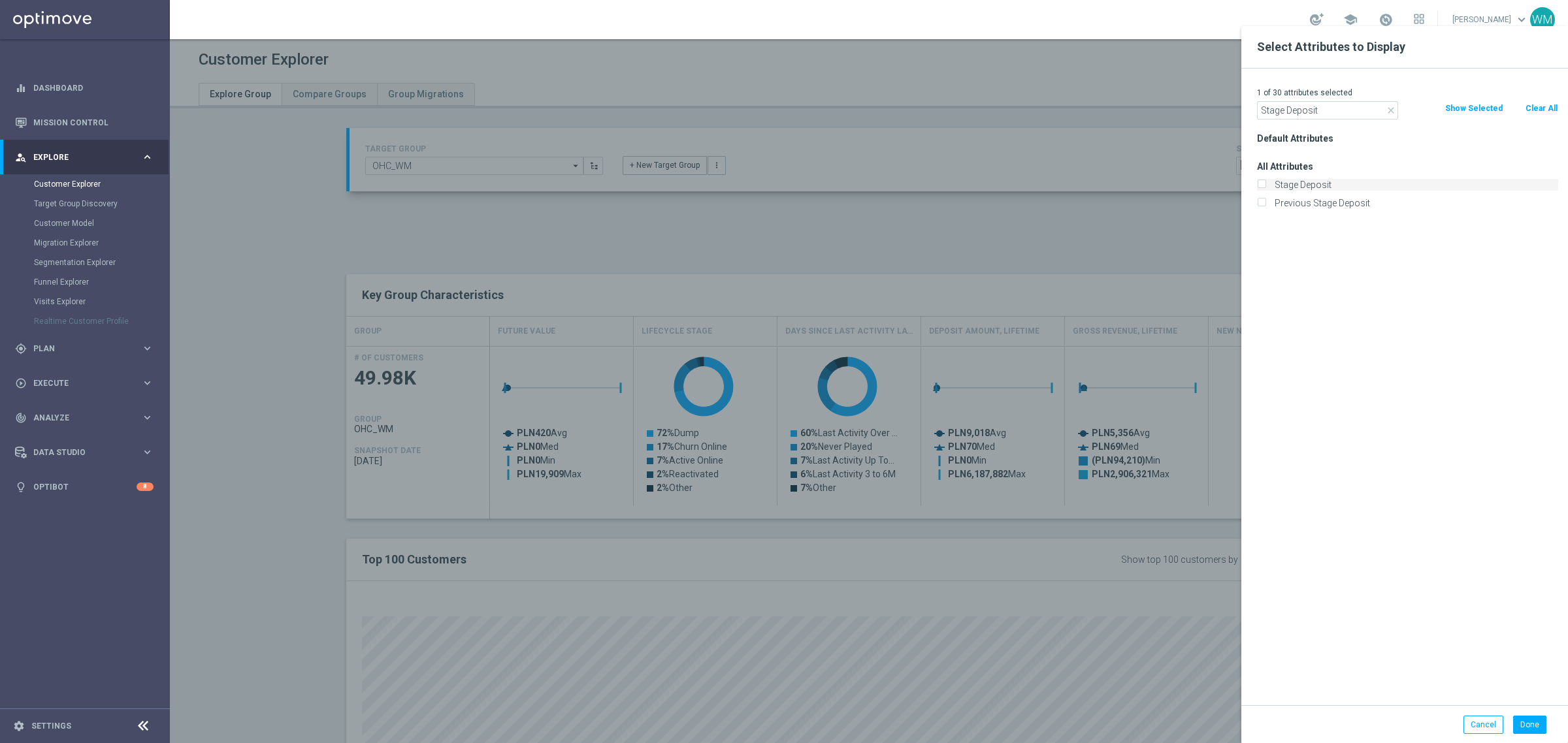
click at [1265, 188] on input "Stage Deposit" at bounding box center [1261, 186] width 8 height 8
checkbox input "true"
click at [1306, 106] on input "Stage Deposit" at bounding box center [1327, 110] width 141 height 19
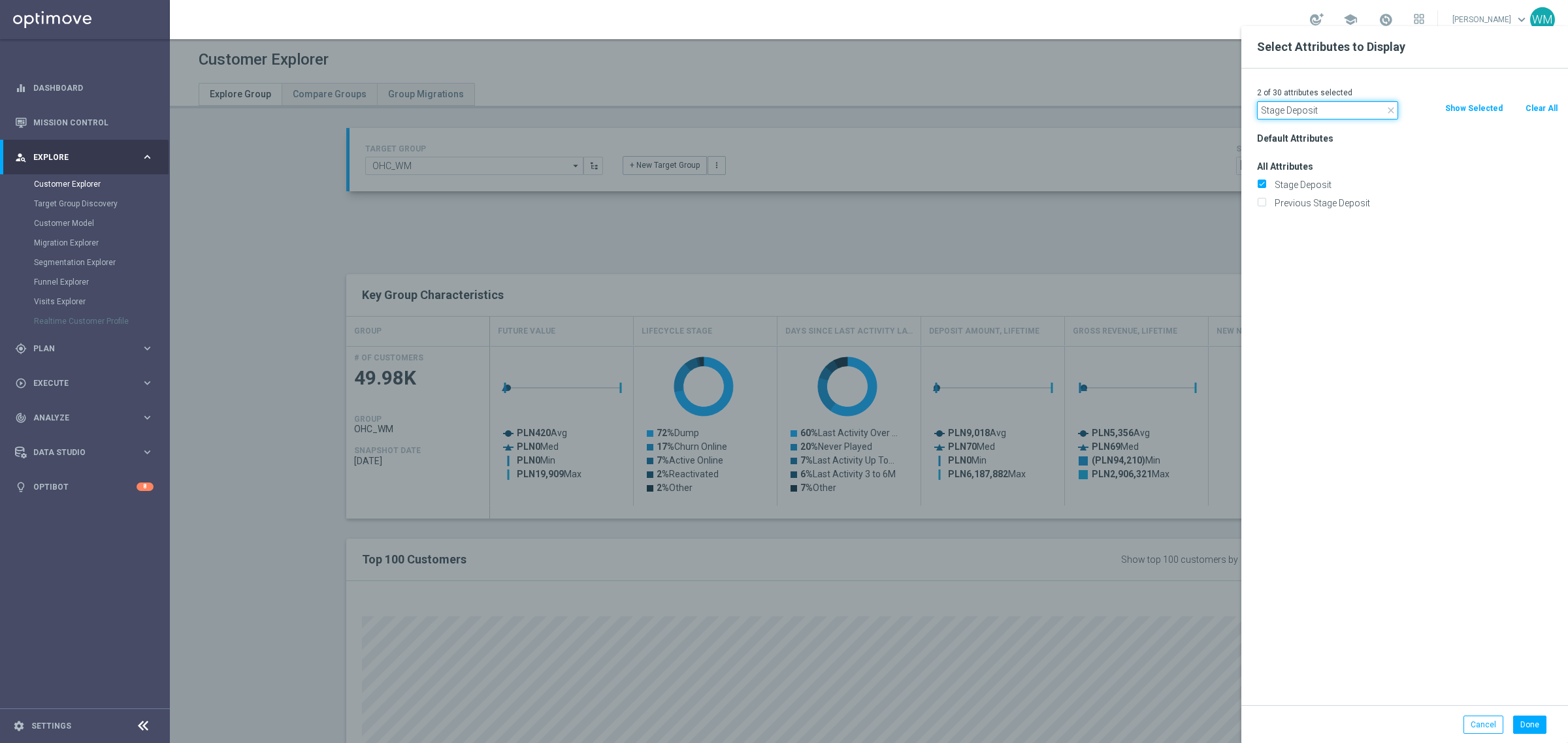
paste input "Push Agree"
type input "Push Agree"
click at [1306, 186] on label "Push Agree" at bounding box center [1414, 185] width 288 height 12
click at [1265, 186] on input "Push Agree" at bounding box center [1261, 186] width 8 height 8
checkbox input "true"
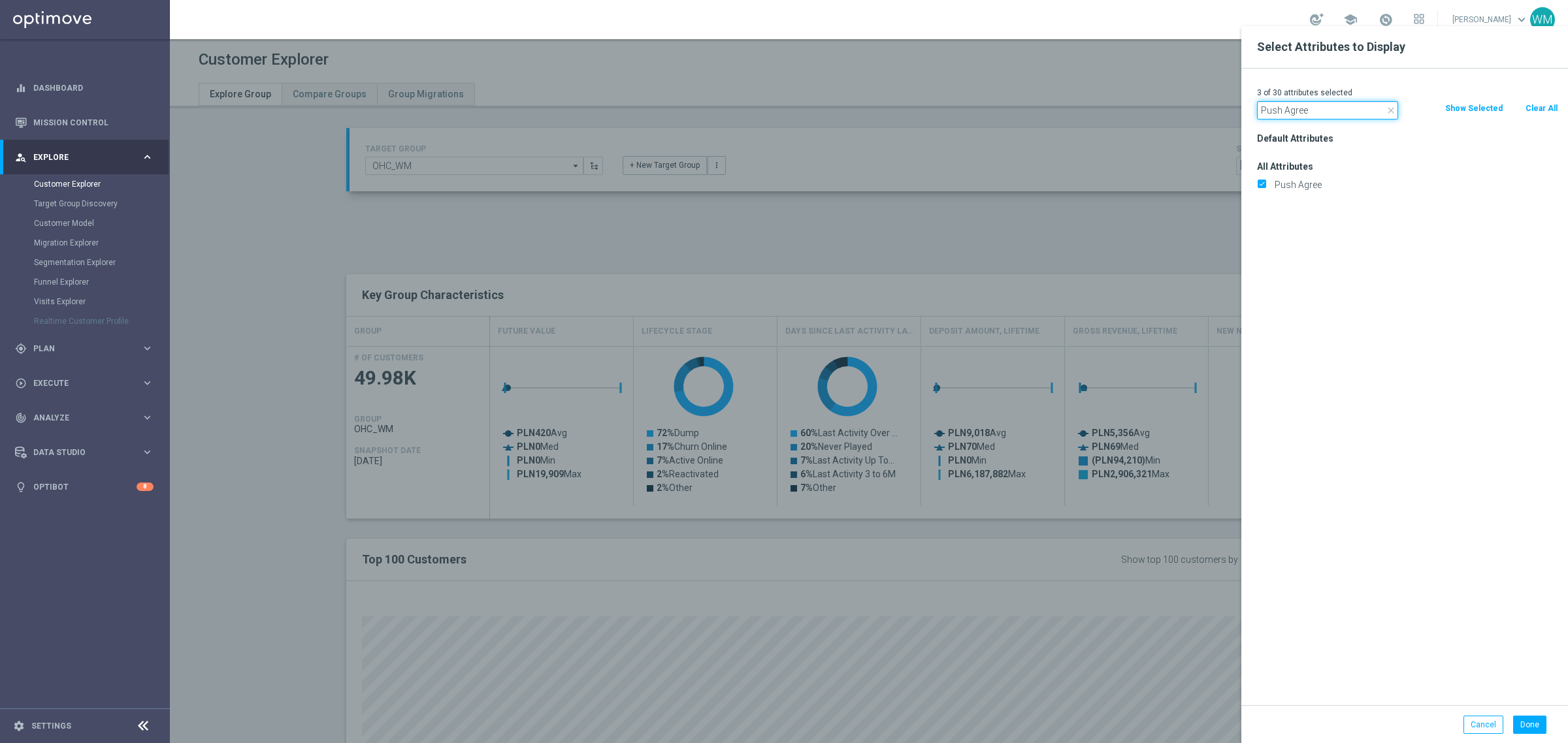
click at [1335, 116] on input "Push Agree" at bounding box center [1327, 110] width 141 height 19
paste input "SMS"
type input "SMS Agree"
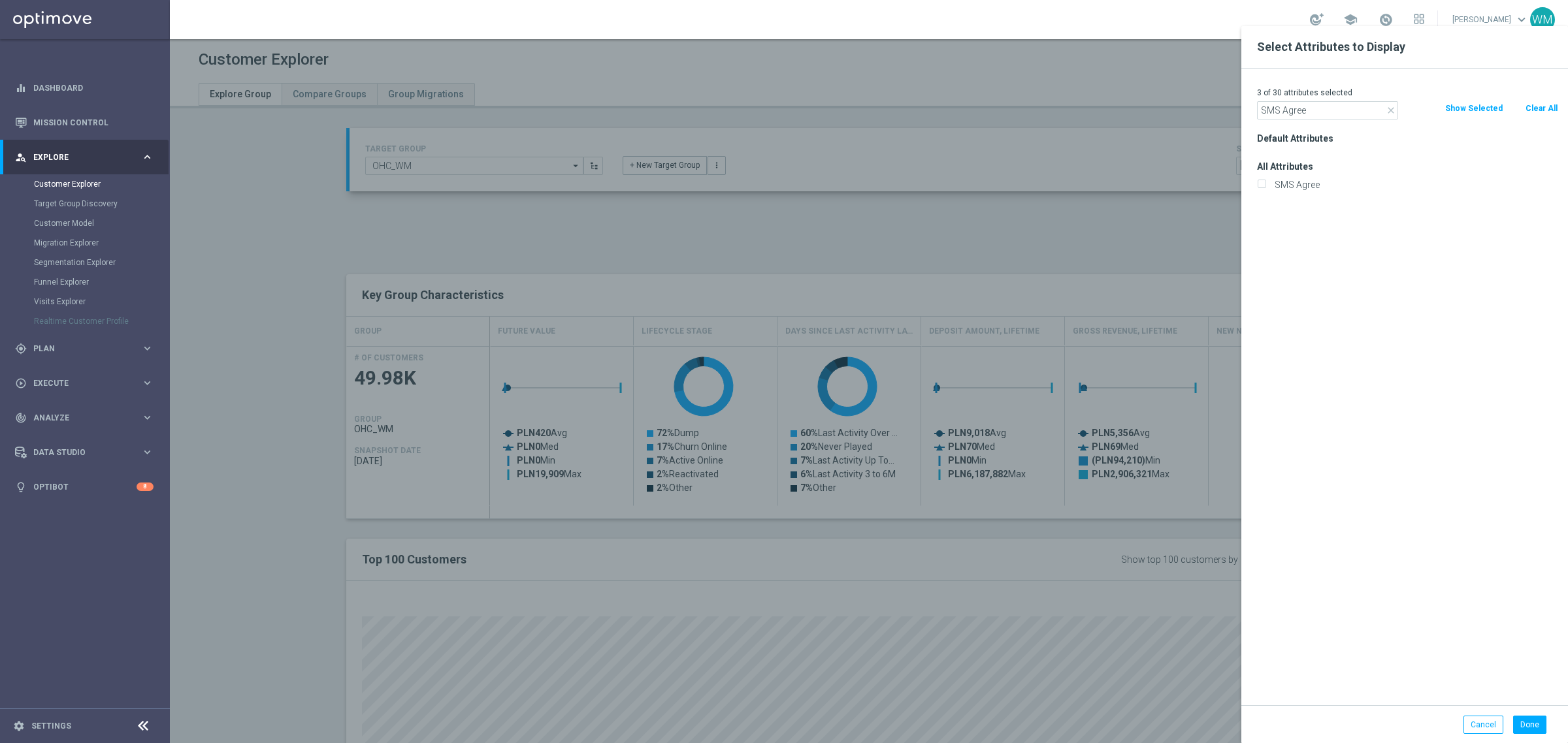
click at [1297, 184] on label "SMS Agree" at bounding box center [1414, 185] width 288 height 12
click at [1265, 184] on input "SMS Agree" at bounding box center [1261, 186] width 8 height 8
checkbox input "true"
click at [1308, 116] on input "SMS Agree" at bounding box center [1327, 110] width 141 height 19
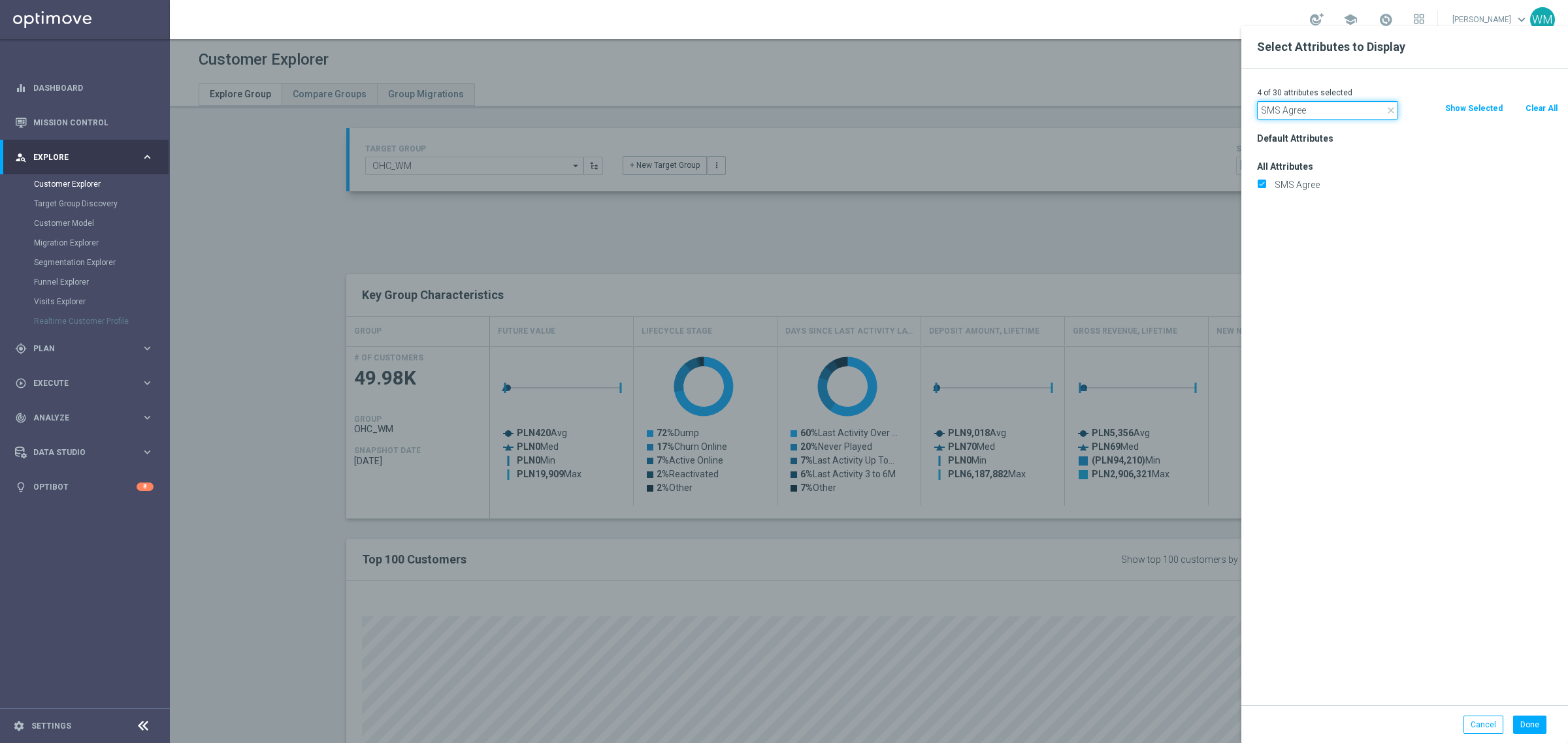
click at [1308, 116] on input "SMS Agree" at bounding box center [1327, 110] width 141 height 19
paste input "Email"
type input "Email Agree"
click at [1288, 183] on label "Email Agree" at bounding box center [1414, 185] width 288 height 12
click at [1265, 183] on input "Email Agree" at bounding box center [1261, 186] width 8 height 8
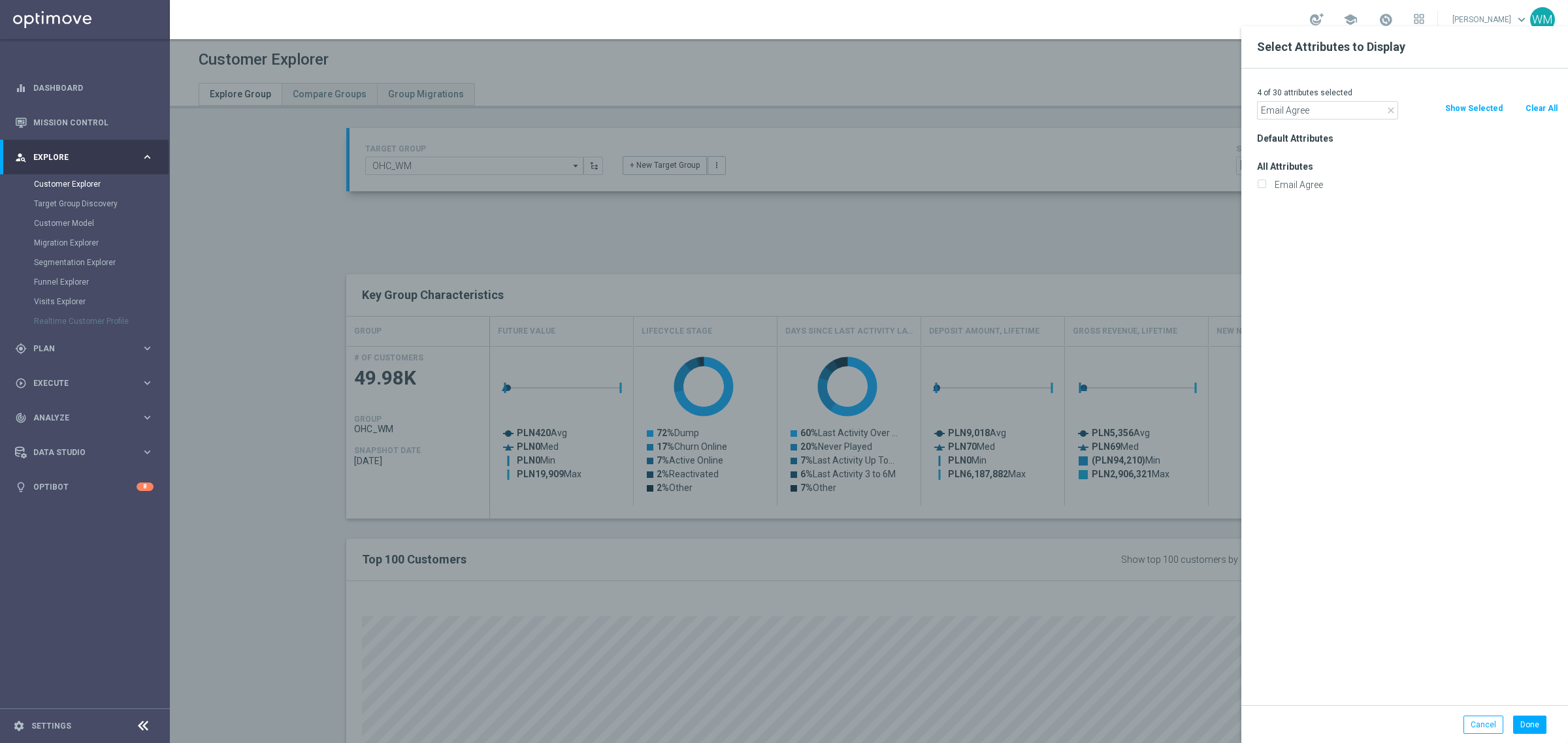
checkbox input "true"
click at [1297, 116] on input "Email Agree" at bounding box center [1327, 110] width 141 height 19
paste input "Onlin"
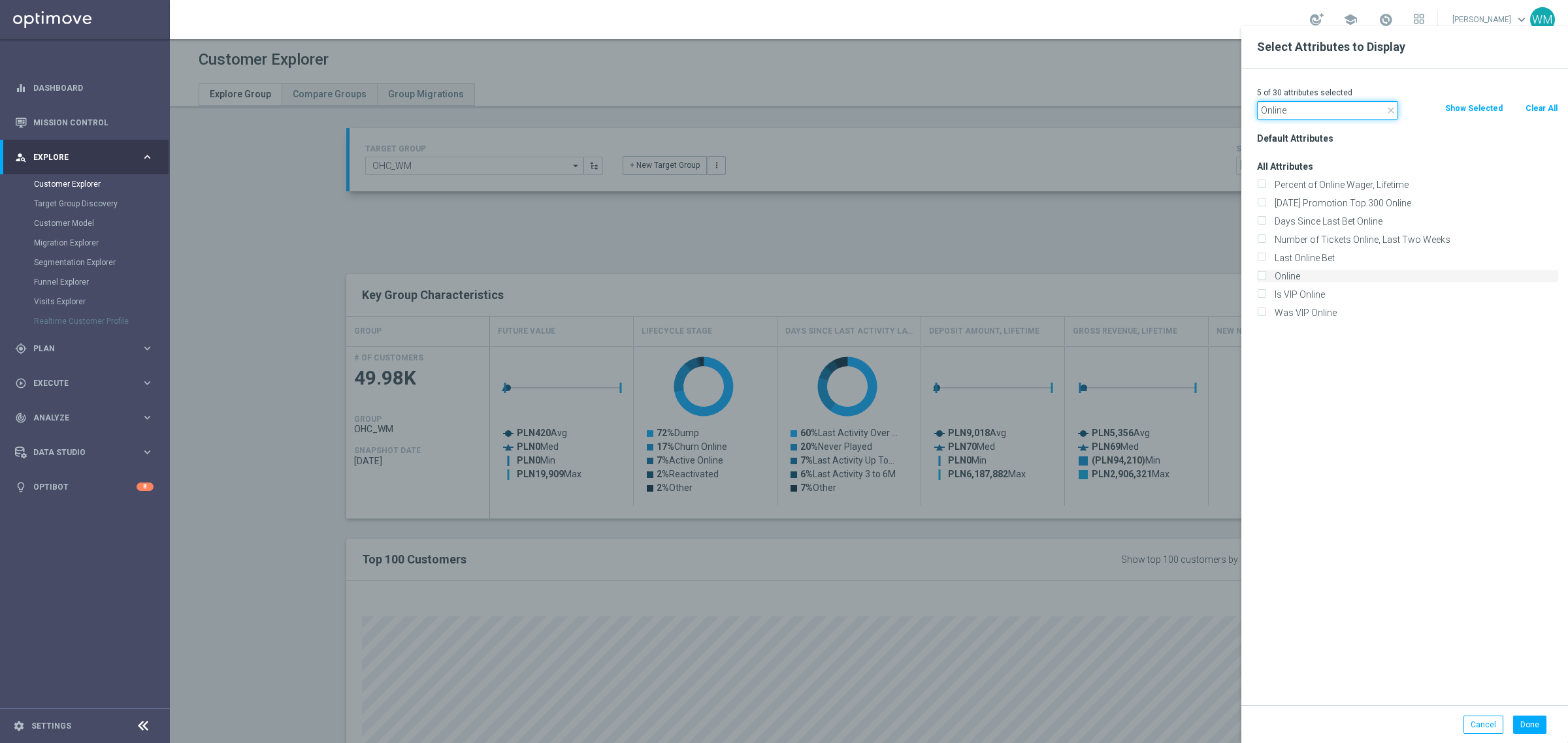
type input "Online"
click at [1293, 276] on label "Online" at bounding box center [1414, 276] width 288 height 12
click at [1265, 276] on input "Online" at bounding box center [1261, 277] width 8 height 8
checkbox input "true"
click at [1301, 119] on input "Online" at bounding box center [1327, 110] width 141 height 19
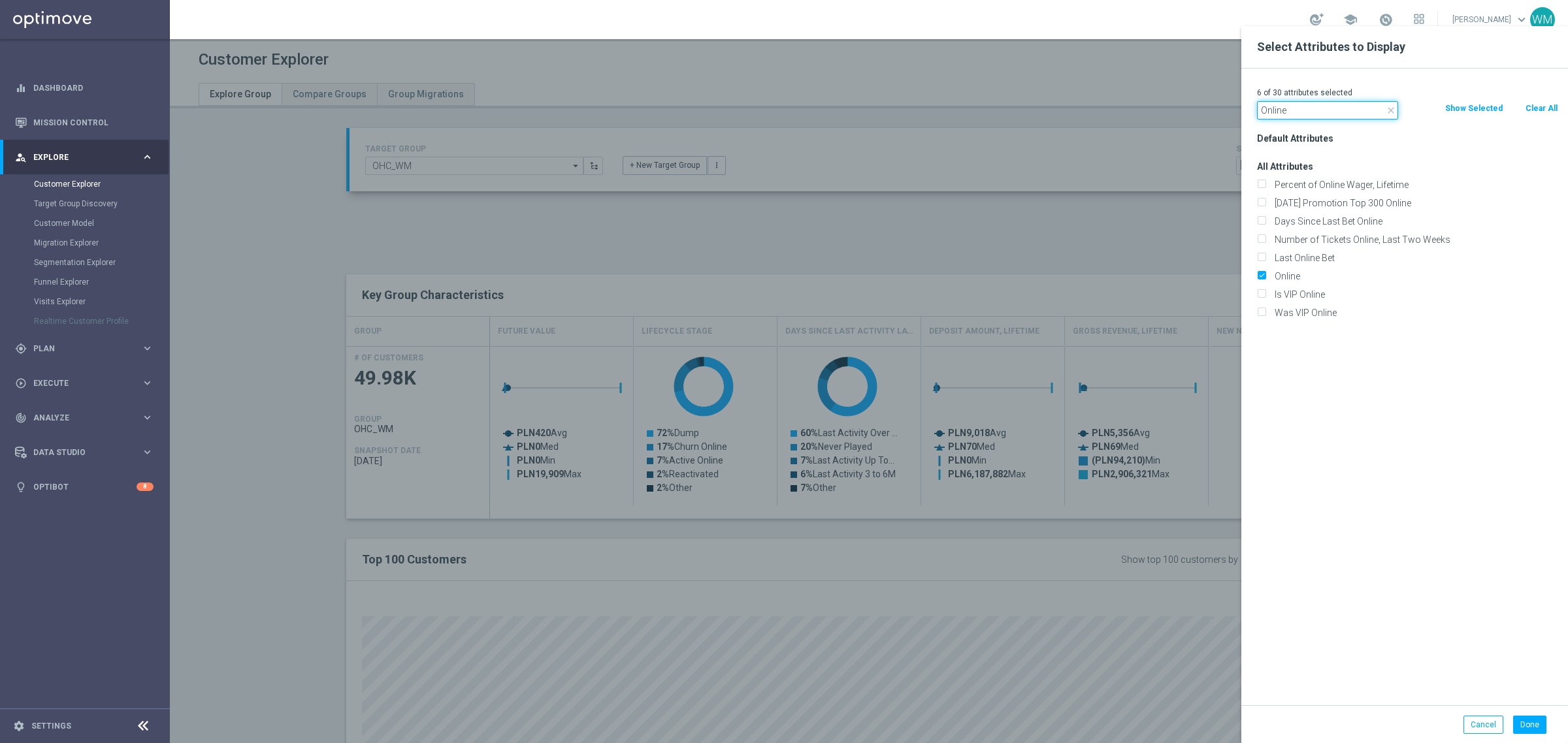
click at [1301, 119] on input "Online" at bounding box center [1327, 110] width 141 height 19
paste input "Canceled"
type input "Canceled"
click at [1307, 190] on label "Canceled" at bounding box center [1414, 185] width 288 height 12
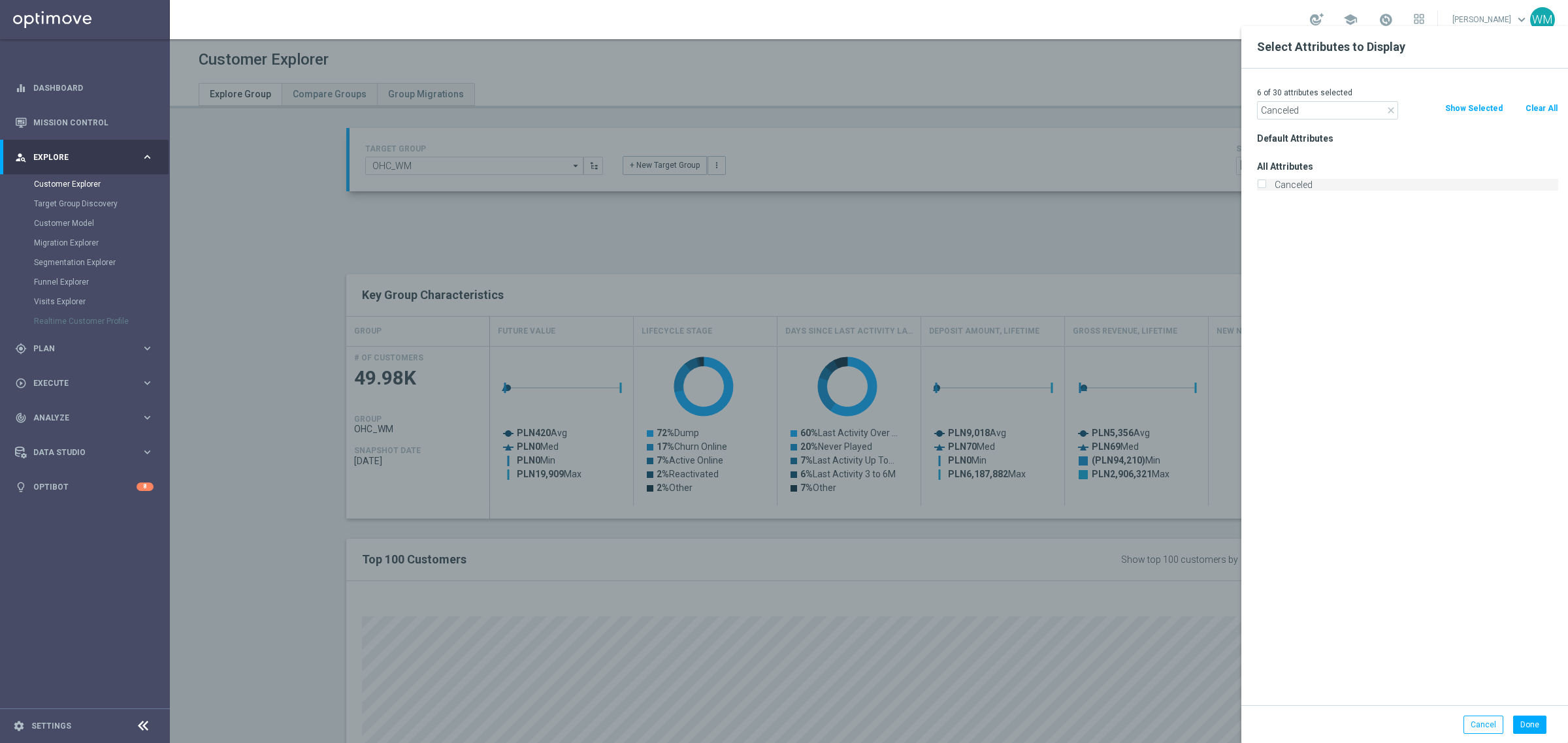
click at [1265, 190] on input "Canceled" at bounding box center [1261, 186] width 8 height 8
checkbox input "true"
click at [1315, 108] on input "Canceled" at bounding box center [1327, 110] width 141 height 19
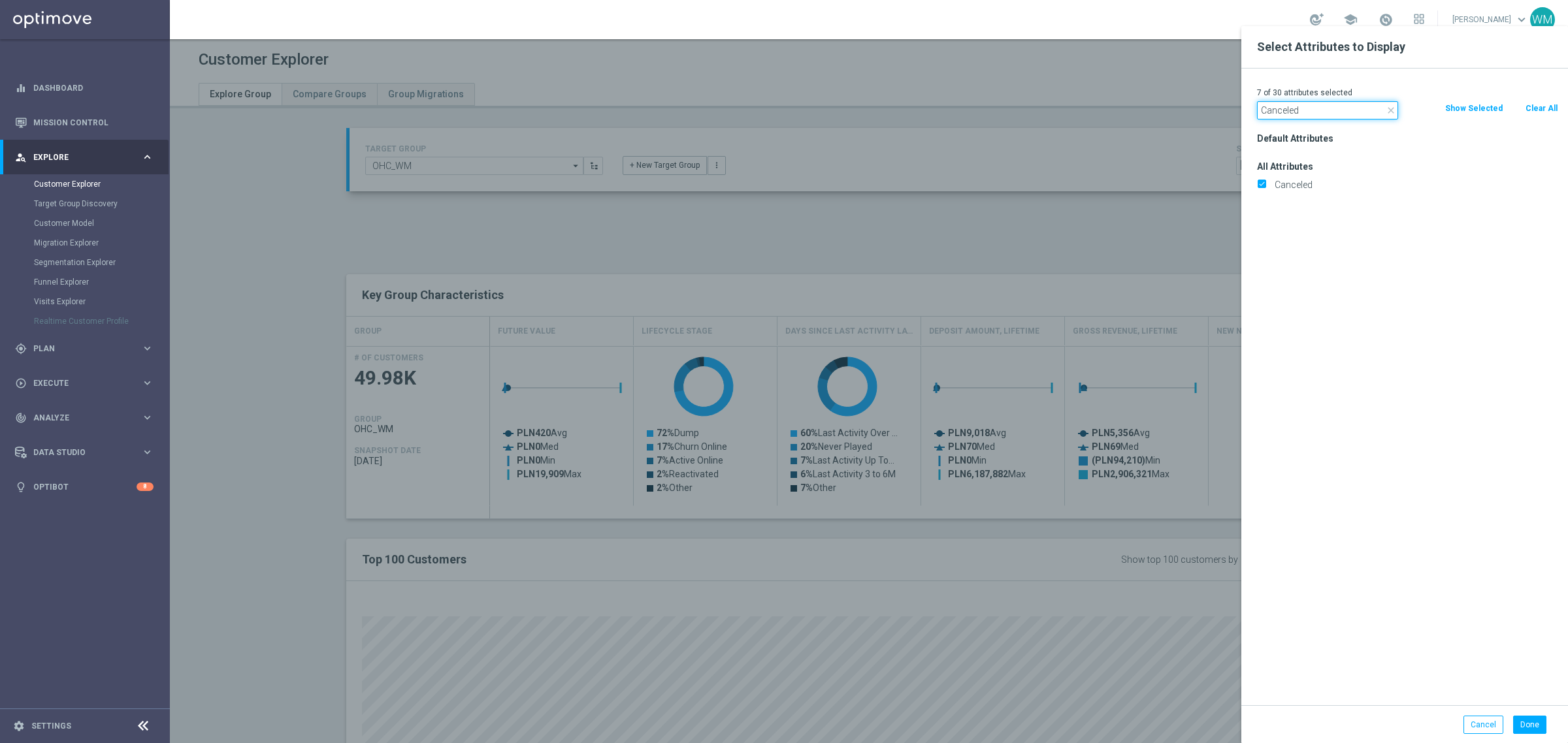
paste input "Incomplete"
type input "Incomplete"
click at [1307, 180] on label "Incomplete" at bounding box center [1414, 185] width 288 height 12
click at [1265, 182] on input "Incomplete" at bounding box center [1261, 186] width 8 height 8
checkbox input "true"
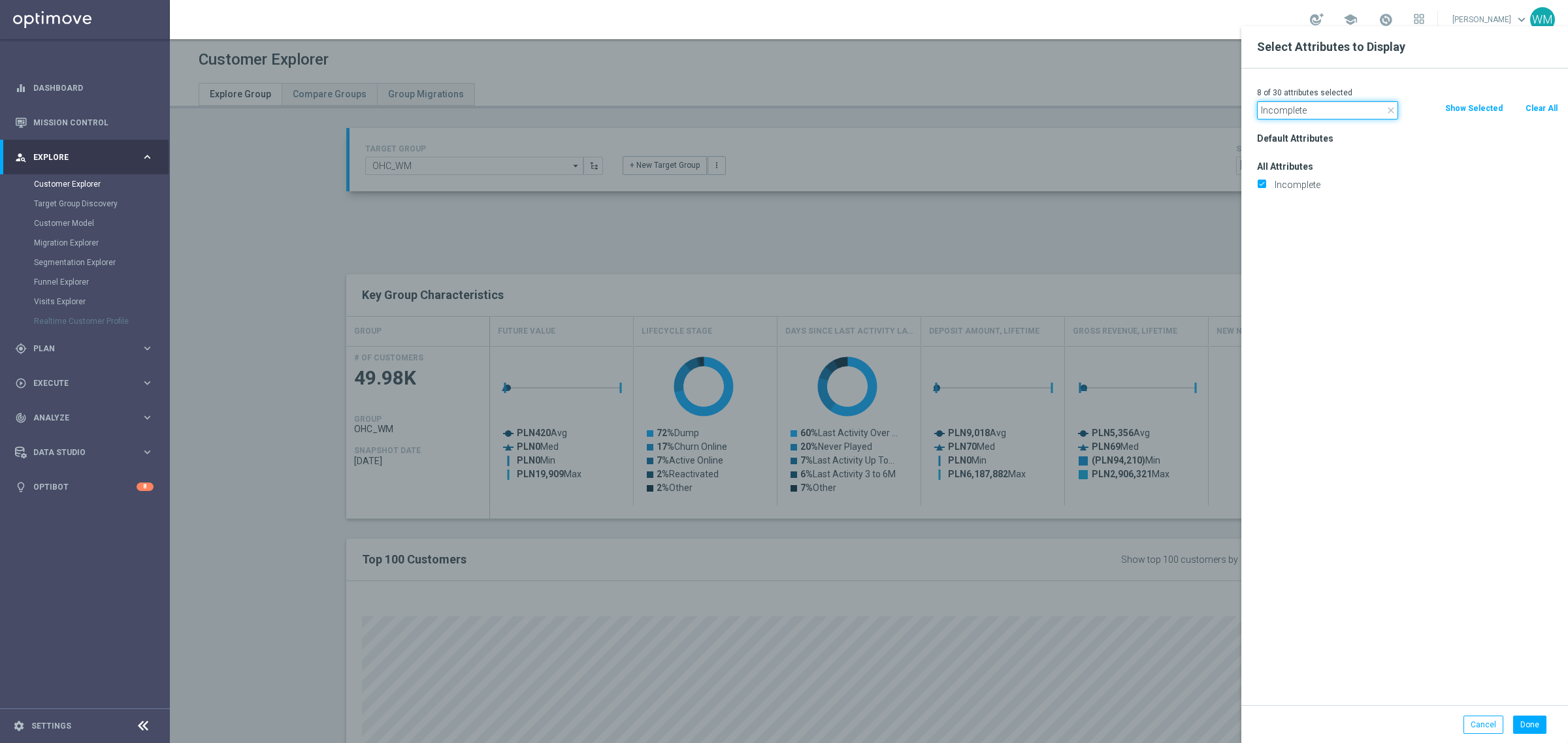
click at [1320, 109] on input "Incomplete" at bounding box center [1327, 110] width 141 height 19
paste input "Marketing Agreement"
type input "Marketing Agreement"
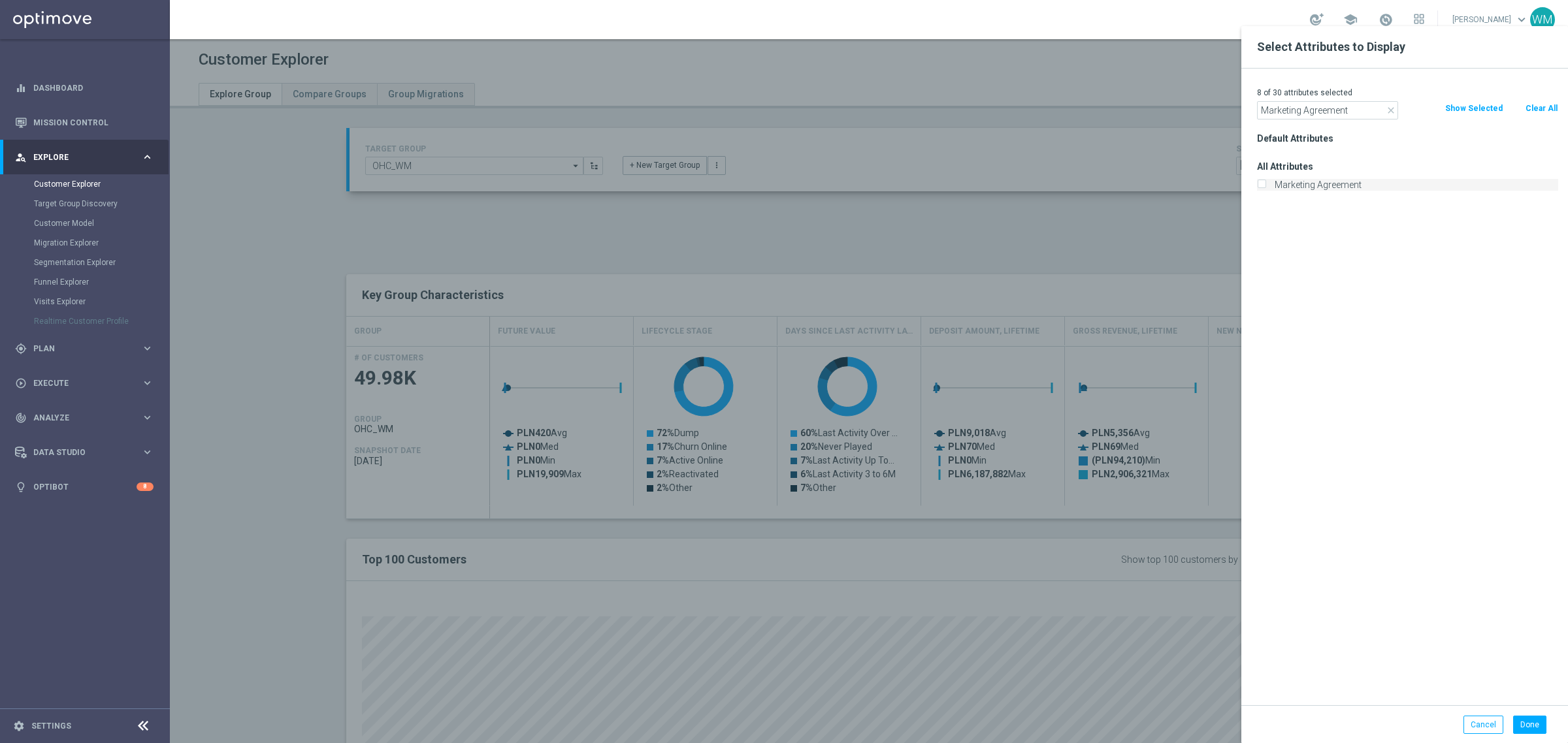
click at [1301, 183] on label "Marketing Agreement" at bounding box center [1414, 185] width 288 height 12
click at [1265, 183] on input "Marketing Agreement" at bounding box center [1261, 186] width 8 height 8
checkbox input "true"
click at [1293, 105] on input "Marketing Agreement" at bounding box center [1327, 110] width 141 height 19
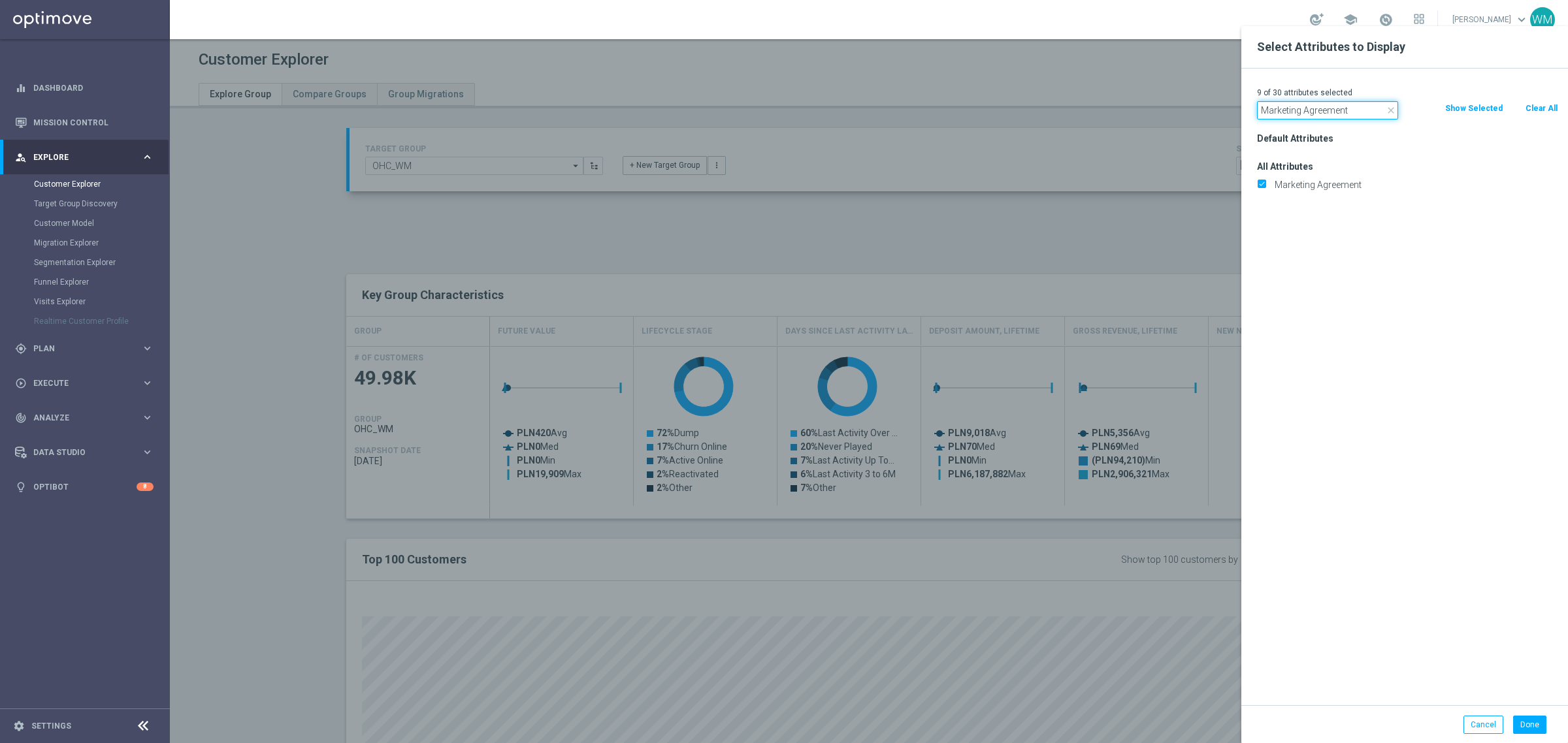
click at [1293, 105] on input "Marketing Agreement" at bounding box center [1327, 110] width 141 height 19
paste input "Selfexcluded Cli"
type input "Selfexcluded Client"
click at [1293, 188] on label "Selfexcluded Client" at bounding box center [1414, 185] width 288 height 12
click at [1265, 188] on input "Selfexcluded Client" at bounding box center [1261, 186] width 8 height 8
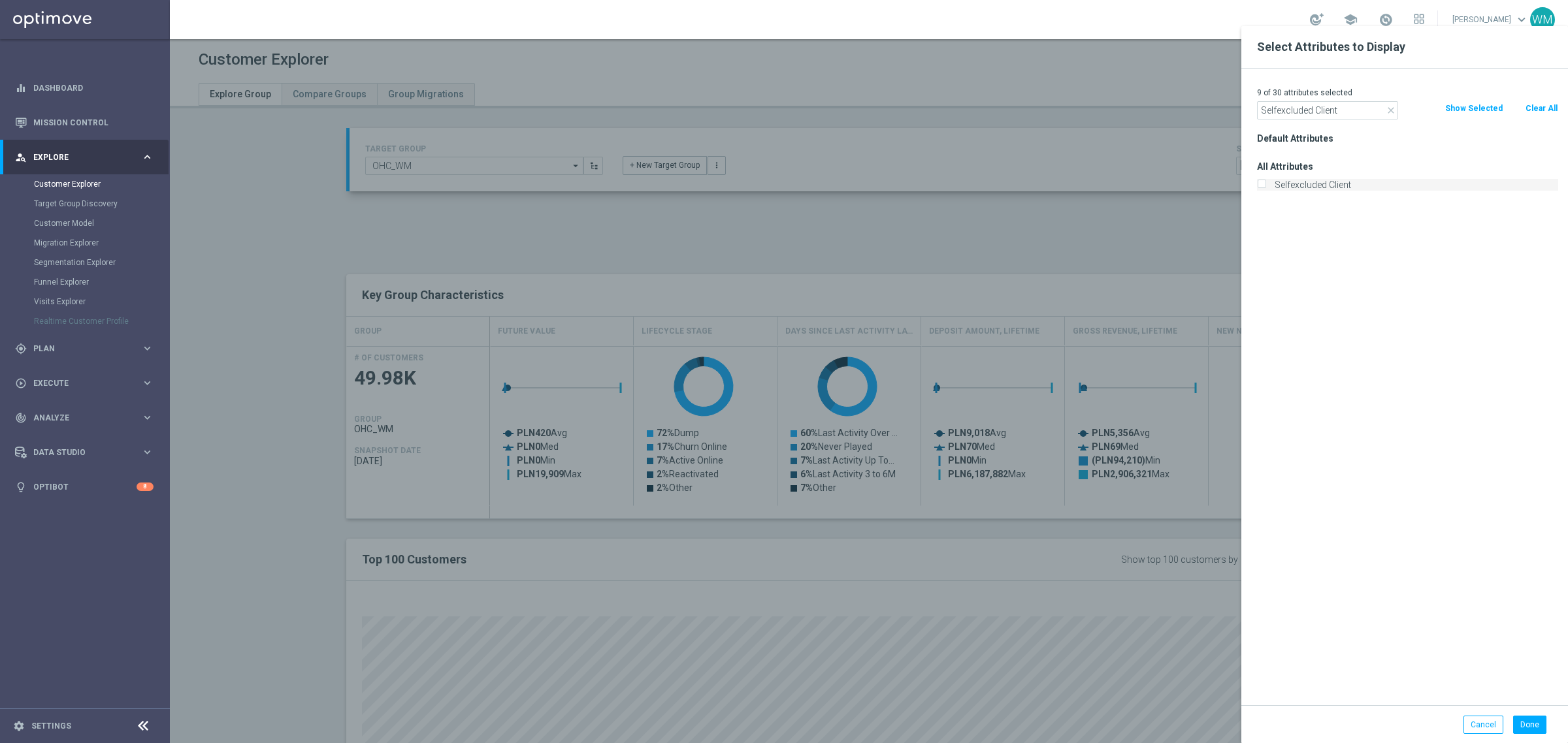
checkbox input "true"
click at [1300, 111] on input "Selfexcluded Client" at bounding box center [1327, 110] width 141 height 19
paste input "Is Test Accou"
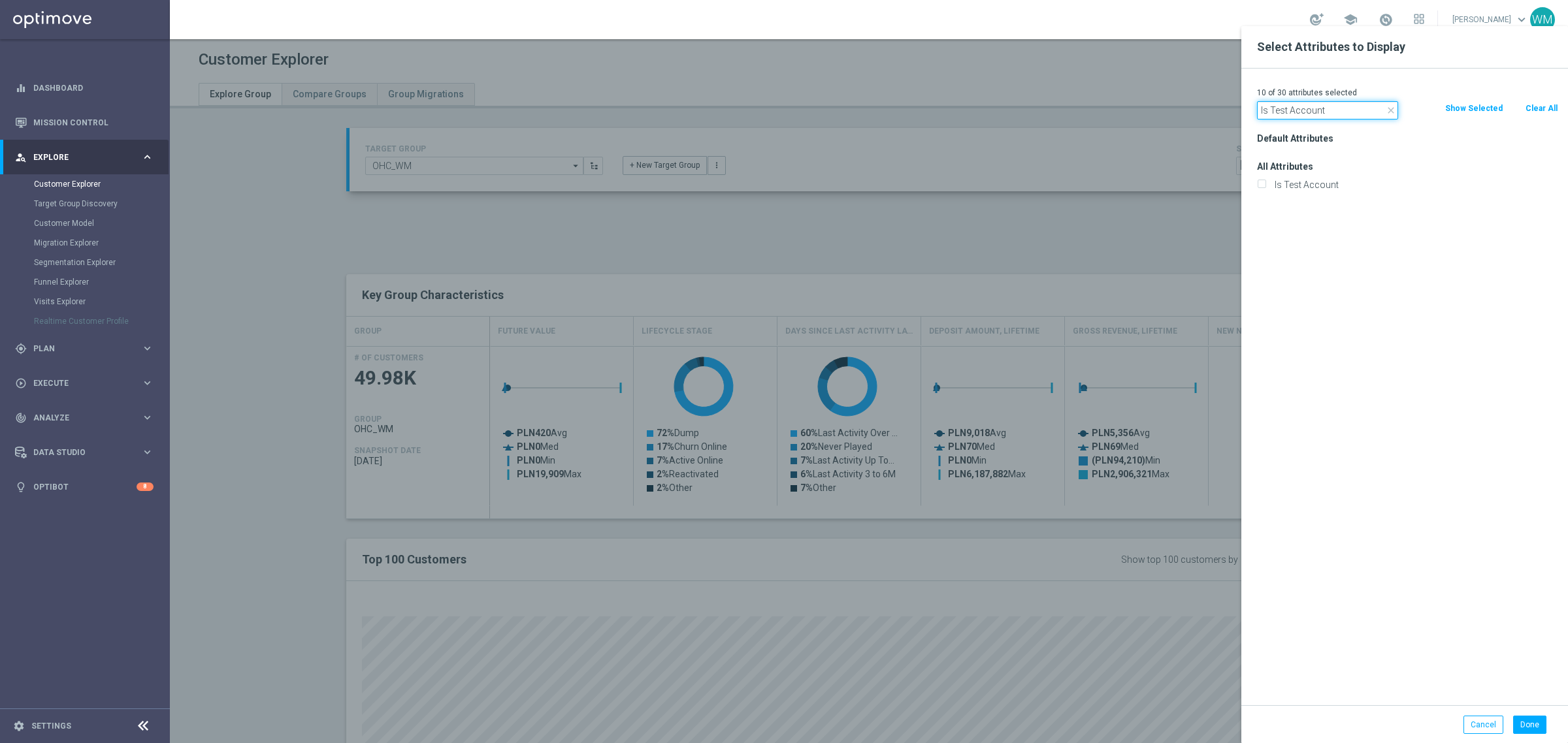
type input "Is Test Account"
click at [1288, 188] on label "Is Test Account" at bounding box center [1414, 185] width 288 height 12
click at [1265, 188] on input "Is Test Account" at bounding box center [1261, 186] width 8 height 8
checkbox input "true"
click at [1301, 111] on input "Is Test Account" at bounding box center [1327, 110] width 141 height 19
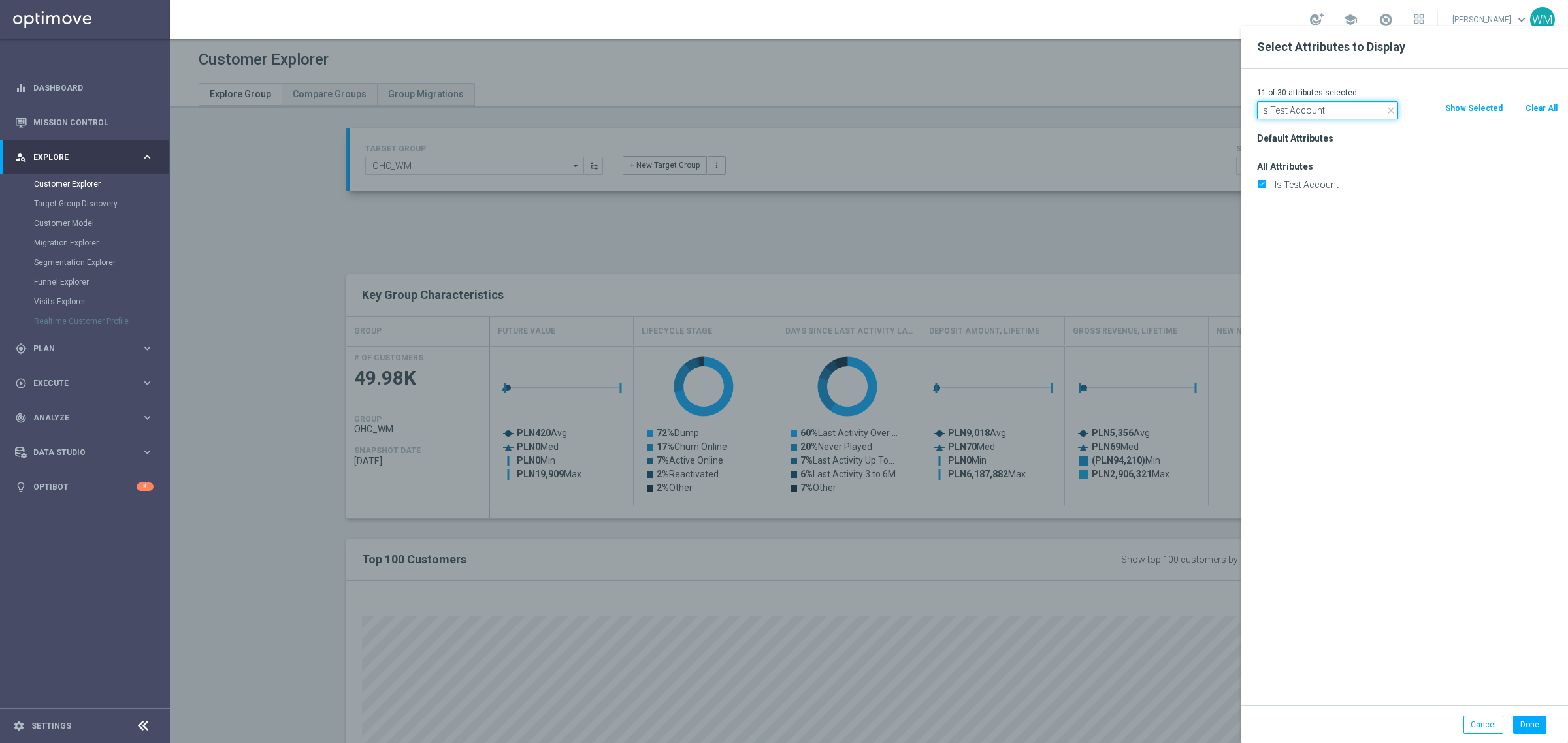
click at [1301, 111] on input "Is Test Account" at bounding box center [1327, 110] width 141 height 19
paste input "Bonus Agreeme"
type input "Bonus Agreement"
click at [1284, 183] on label "Bonus Agreement" at bounding box center [1414, 185] width 288 height 12
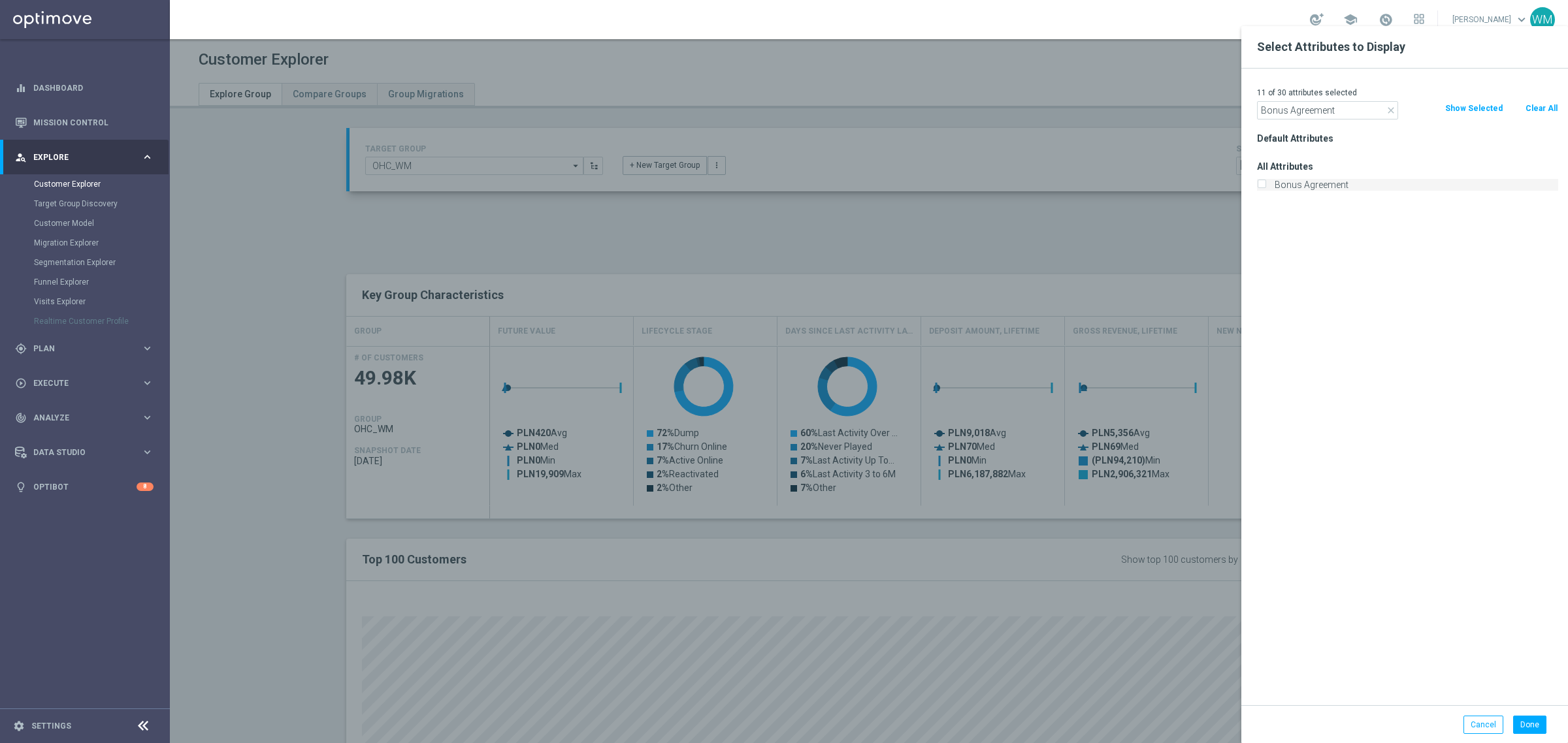
click at [1265, 183] on input "Bonus Agreement" at bounding box center [1261, 186] width 8 height 8
checkbox input "true"
click at [1318, 113] on input "Bonus Agreement" at bounding box center [1327, 110] width 141 height 19
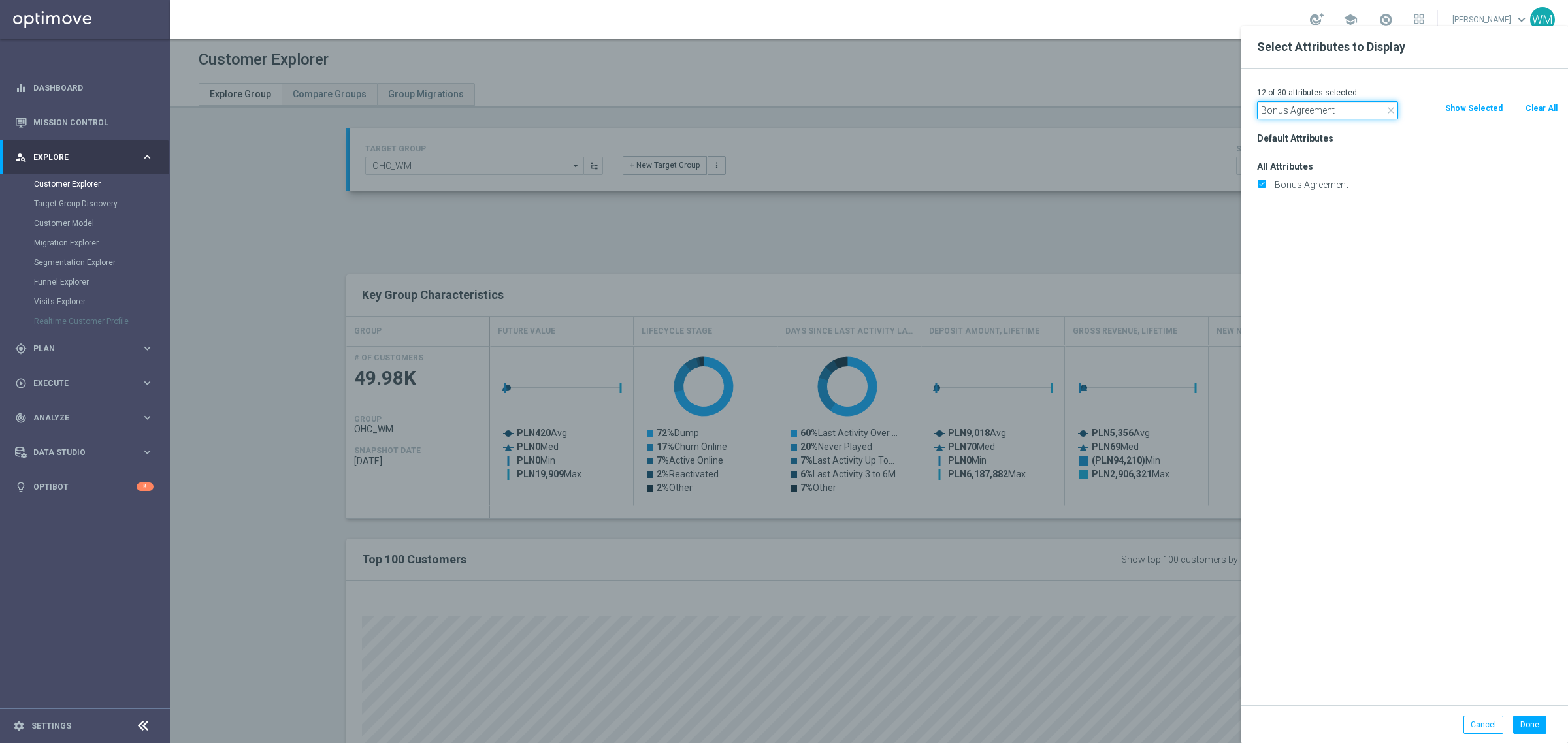
paste input "Is Blocked"
type input "Is Blocked"
click at [1306, 184] on label "Is Blocked" at bounding box center [1414, 185] width 288 height 12
click at [1265, 184] on input "Is Blocked" at bounding box center [1261, 186] width 8 height 8
checkbox input "true"
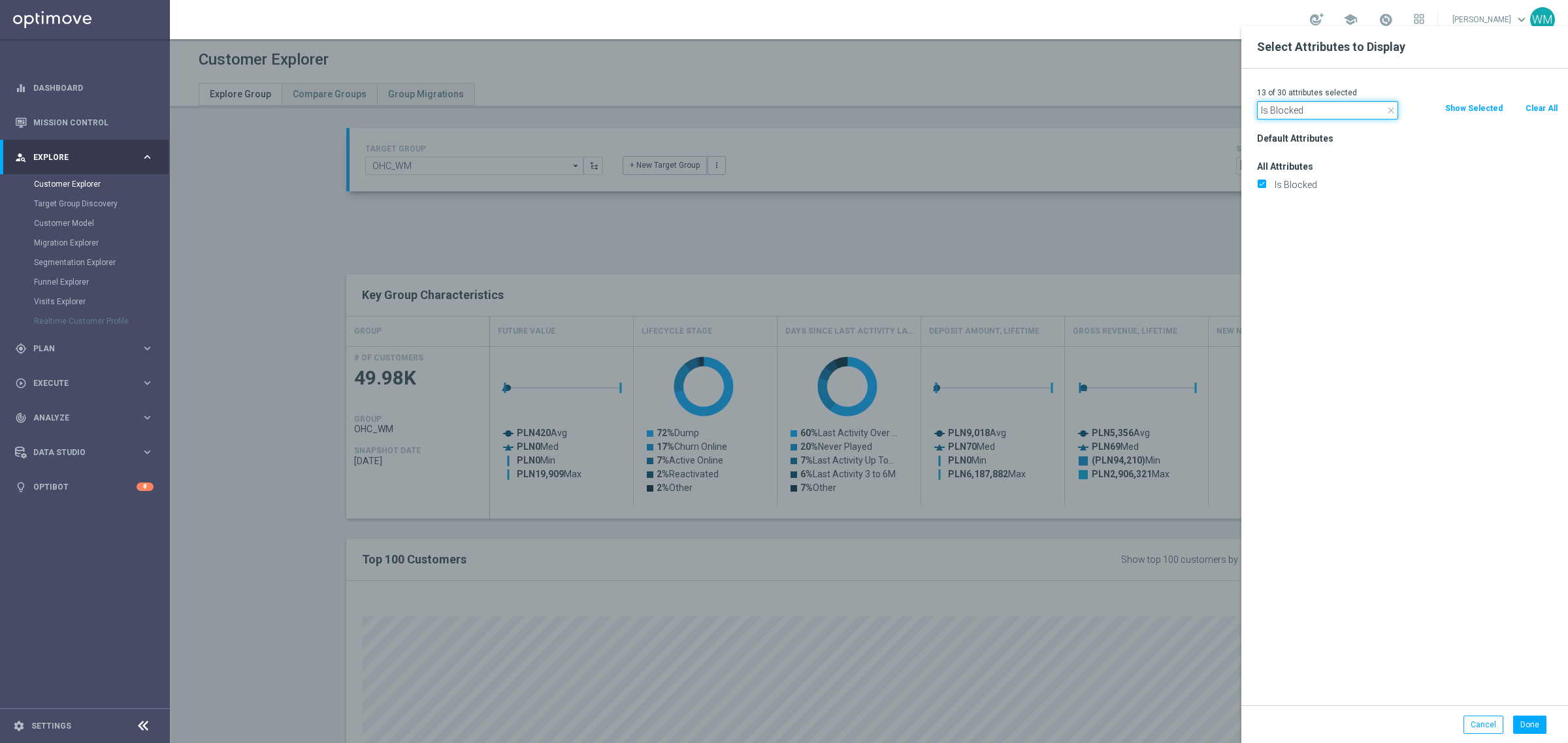
click at [1291, 114] on input "Is Blocked" at bounding box center [1327, 110] width 141 height 19
paste input "Email Verifi"
type input "Is Email Verified"
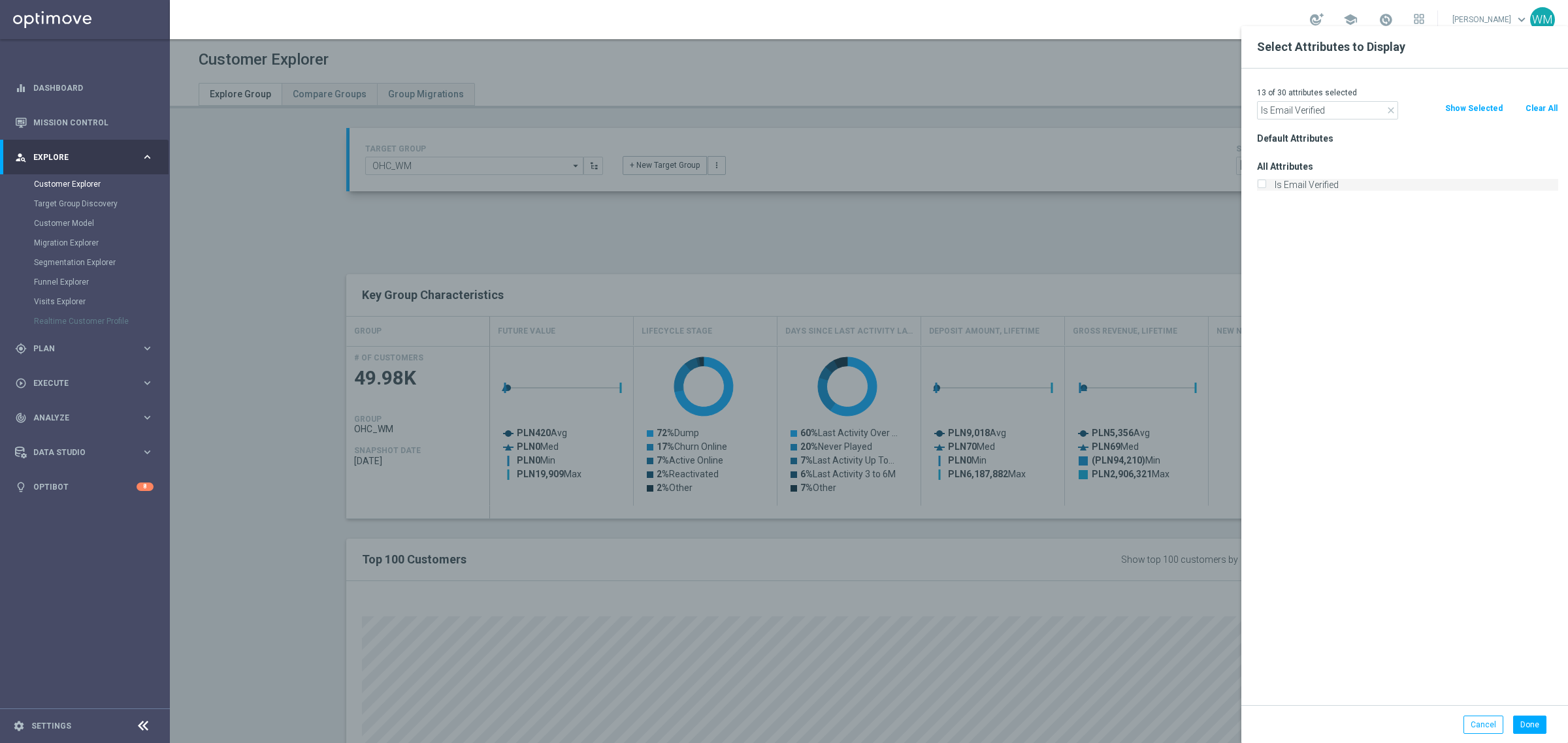
click at [1278, 181] on label "Is Email Verified" at bounding box center [1414, 185] width 288 height 12
click at [1265, 182] on input "Is Email Verified" at bounding box center [1261, 186] width 8 height 8
checkbox input "true"
click at [1300, 106] on input "Is Email Verified" at bounding box center [1327, 110] width 141 height 19
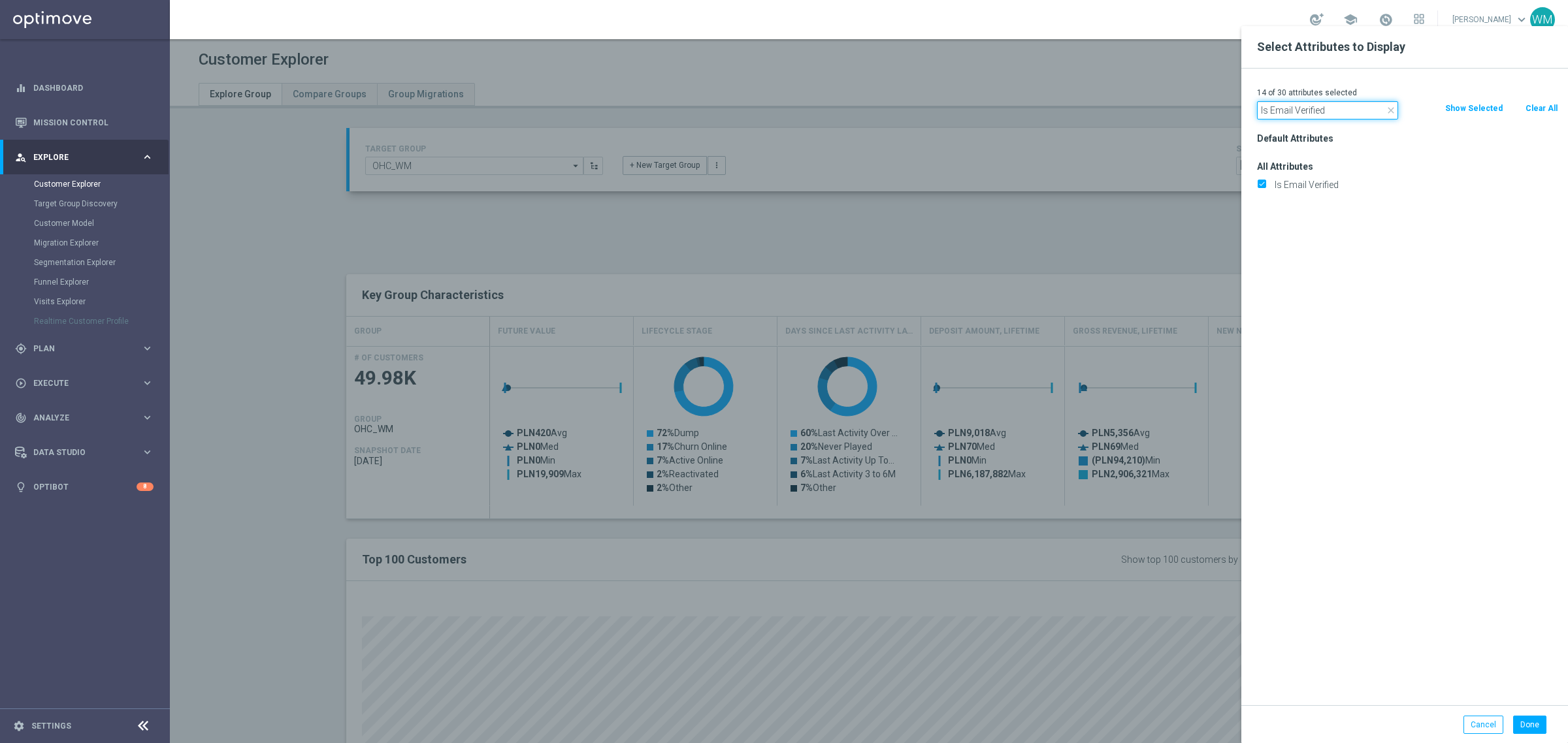
click at [1300, 106] on input "Is Email Verified" at bounding box center [1327, 110] width 141 height 19
paste input "Phone"
type input "Is Phone Verified"
click at [1291, 181] on label "Is Phone Verified" at bounding box center [1414, 185] width 288 height 12
click at [1265, 182] on input "Is Phone Verified" at bounding box center [1261, 186] width 8 height 8
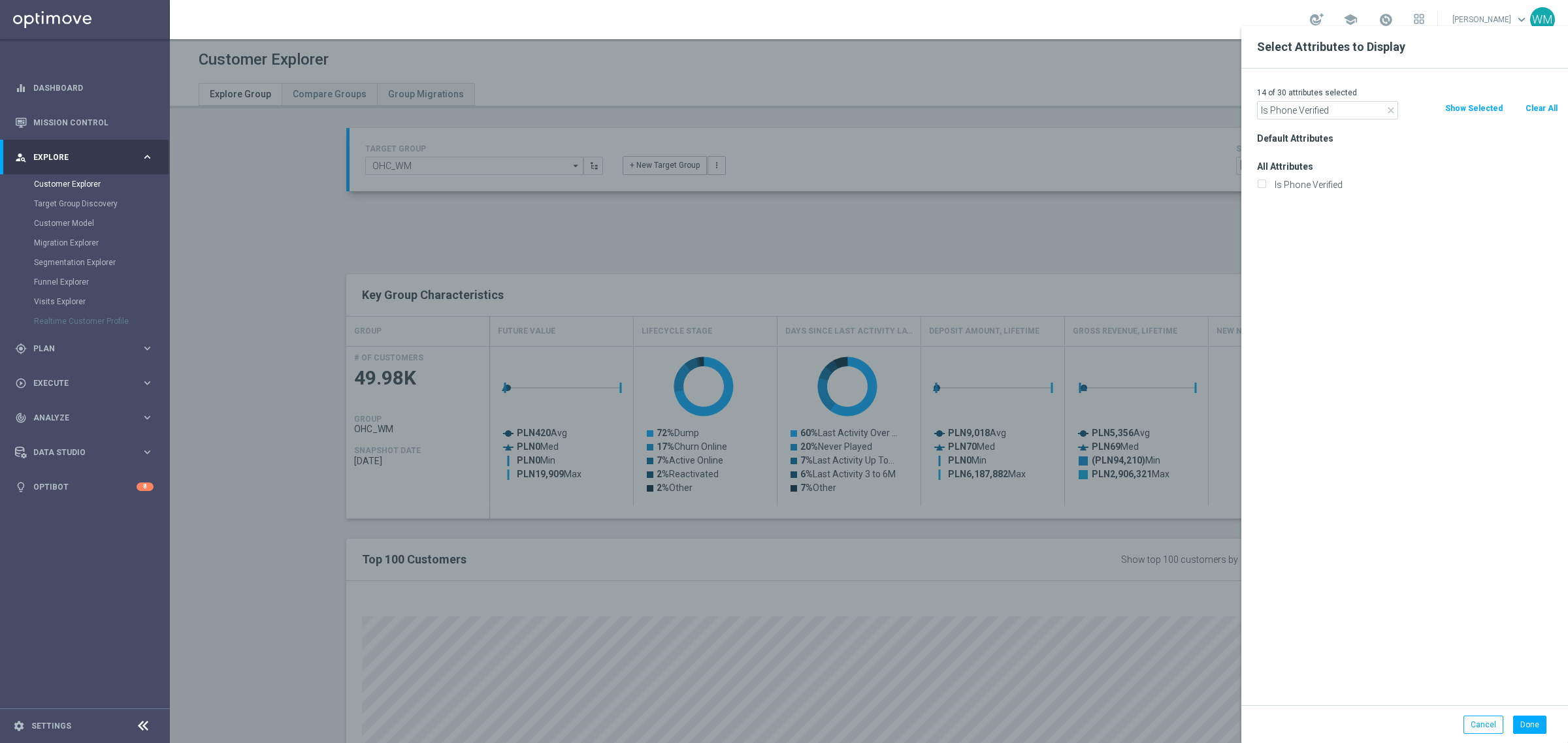
checkbox input "true"
click at [1332, 111] on input "Is Phone Verified" at bounding box center [1327, 110] width 141 height 19
paste input "Temporary"
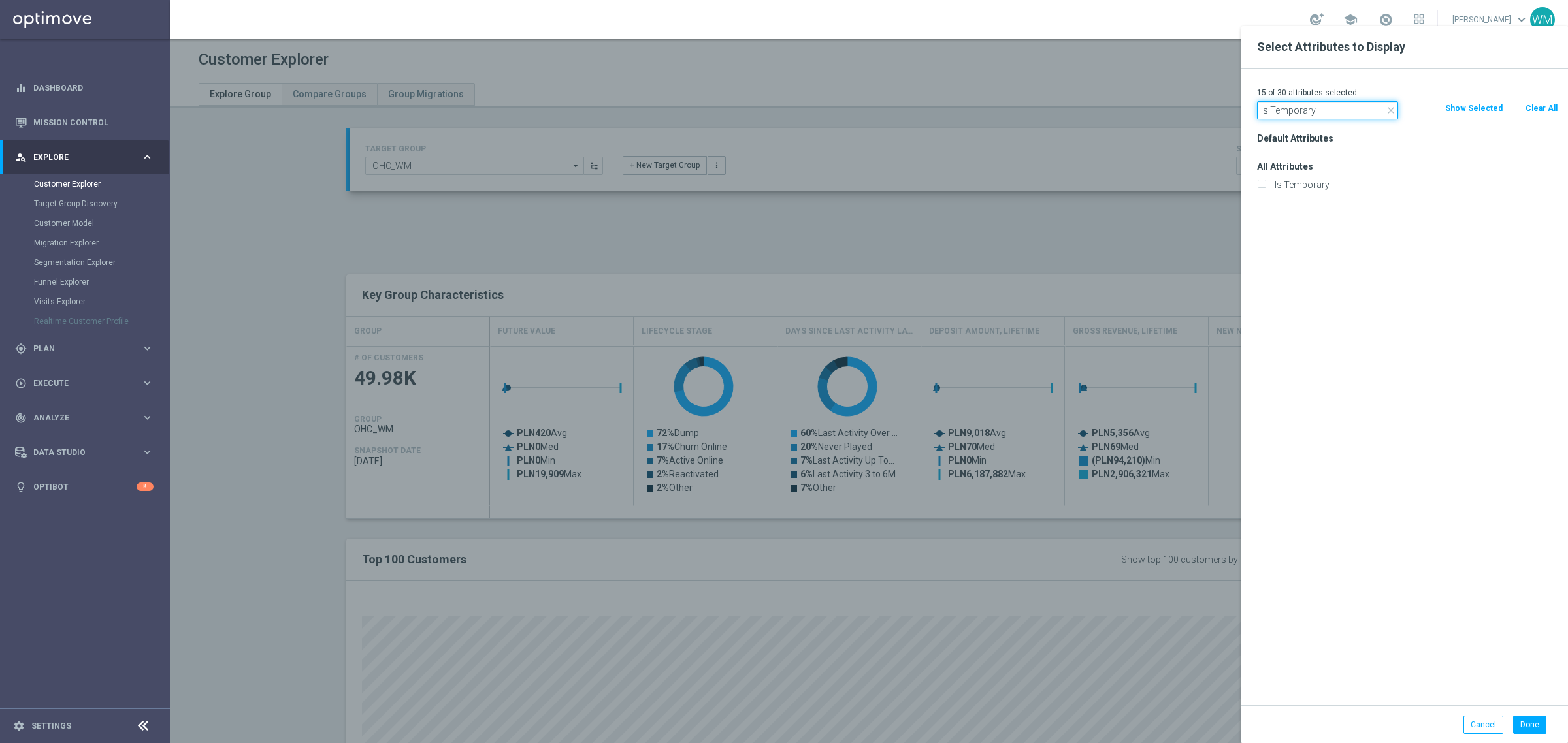
type input "Is Temporary"
click at [1310, 179] on label "Is Temporary" at bounding box center [1414, 185] width 288 height 12
click at [1265, 182] on input "Is Temporary" at bounding box center [1261, 186] width 8 height 8
checkbox input "true"
click at [1119, 89] on div at bounding box center [954, 398] width 1568 height 743
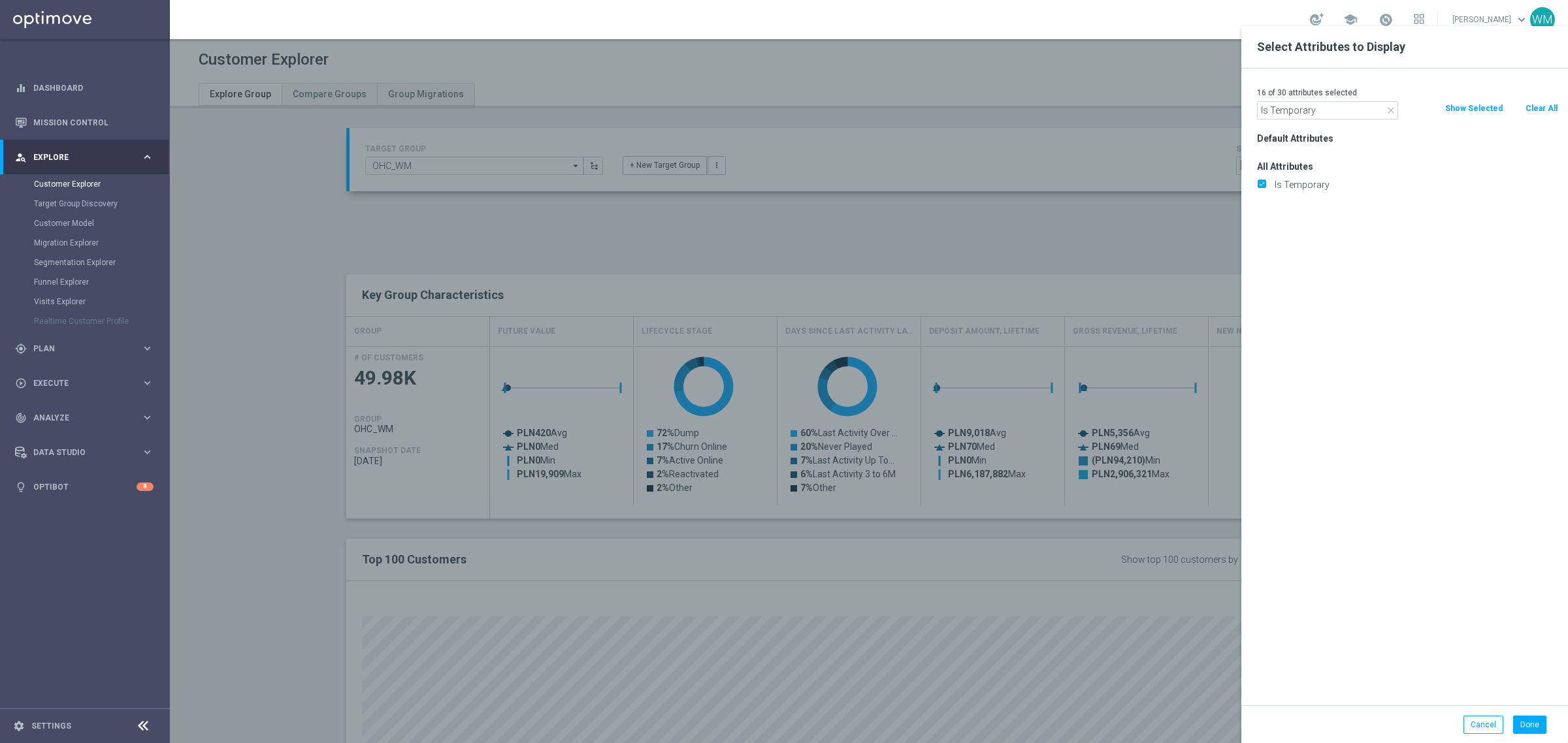
click at [1379, 22] on link at bounding box center [1386, 20] width 17 height 21
click at [1378, 21] on span at bounding box center [1385, 19] width 14 height 14
click at [1531, 717] on button "Done" at bounding box center [1530, 725] width 34 height 19
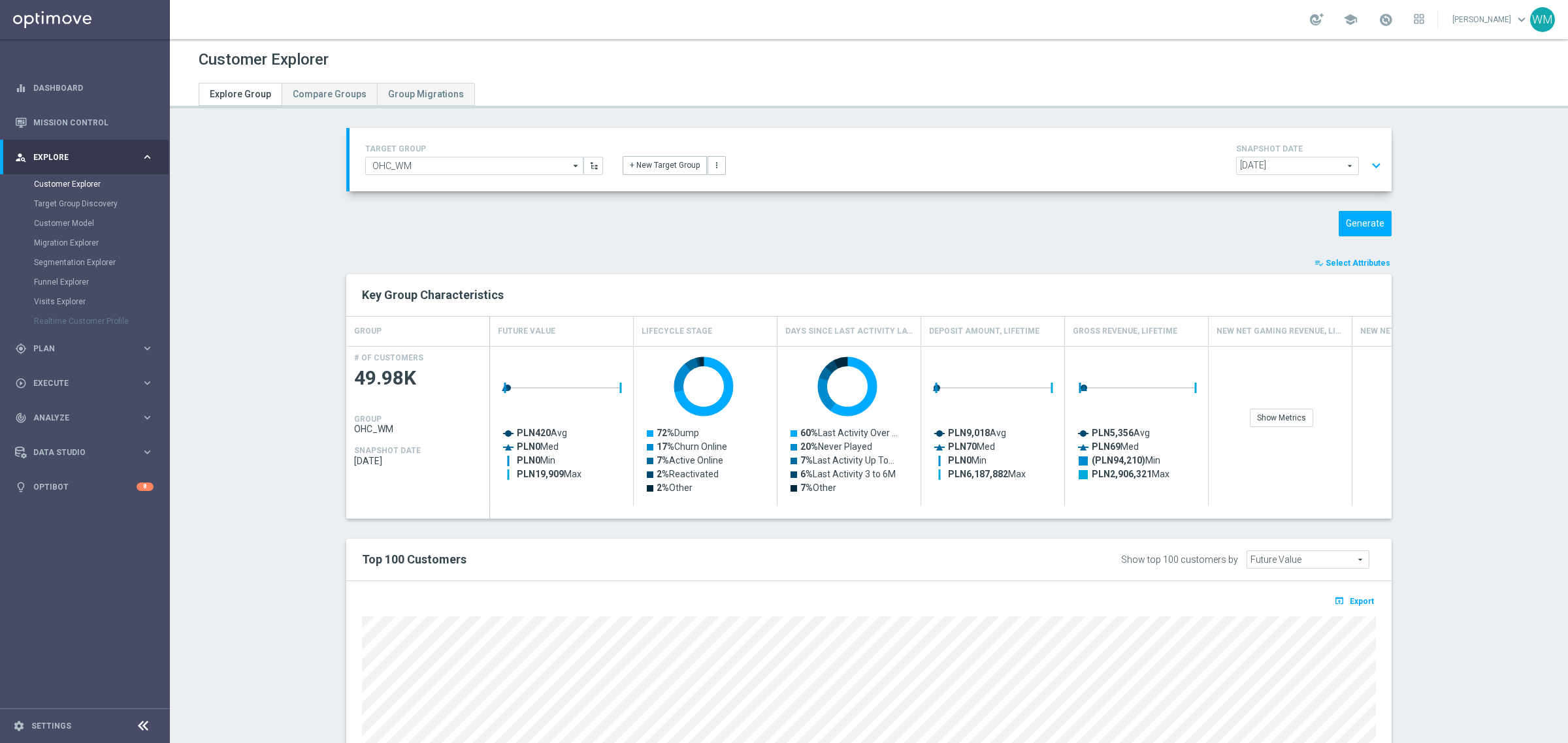
type input "Search"
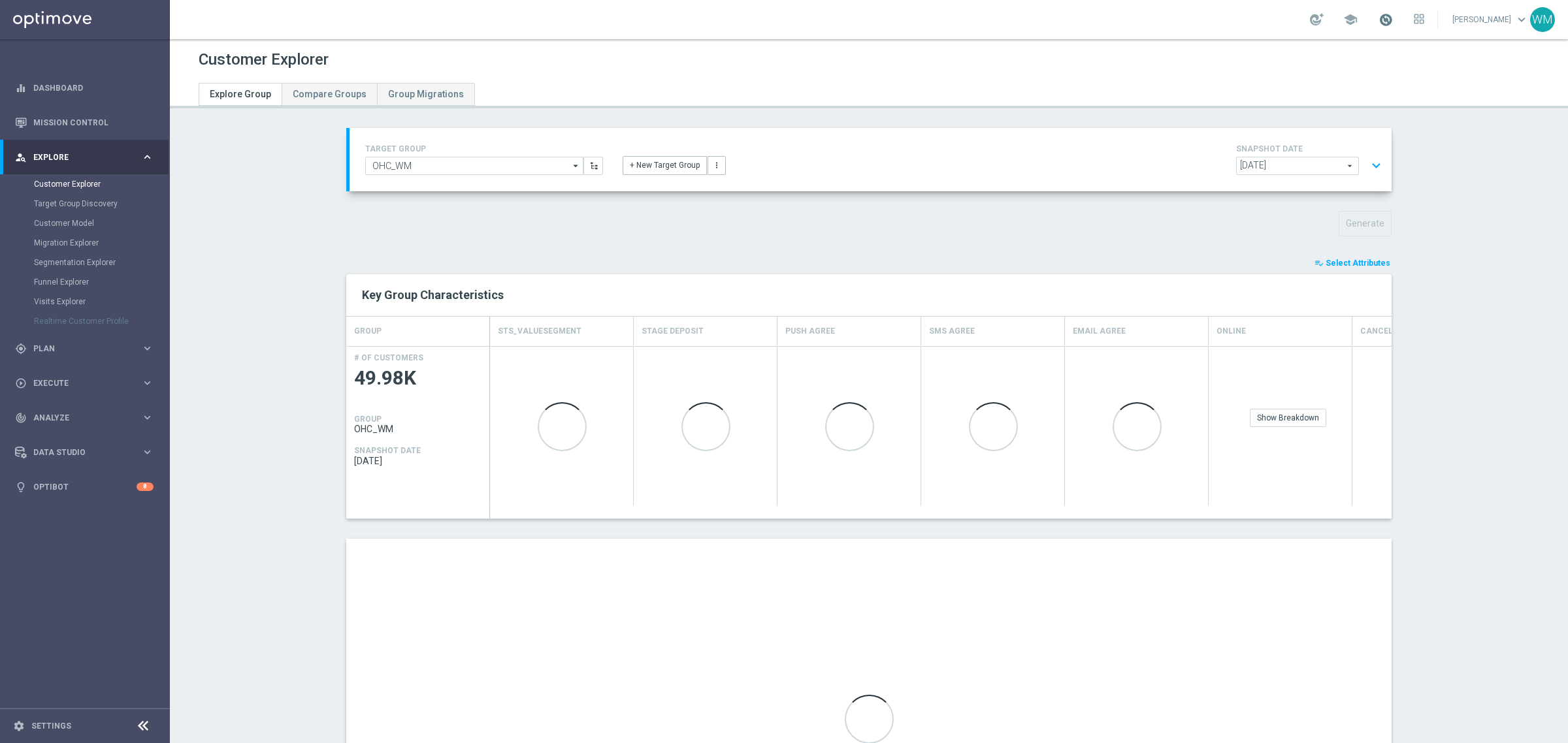
click at [1378, 18] on span at bounding box center [1385, 19] width 14 height 14
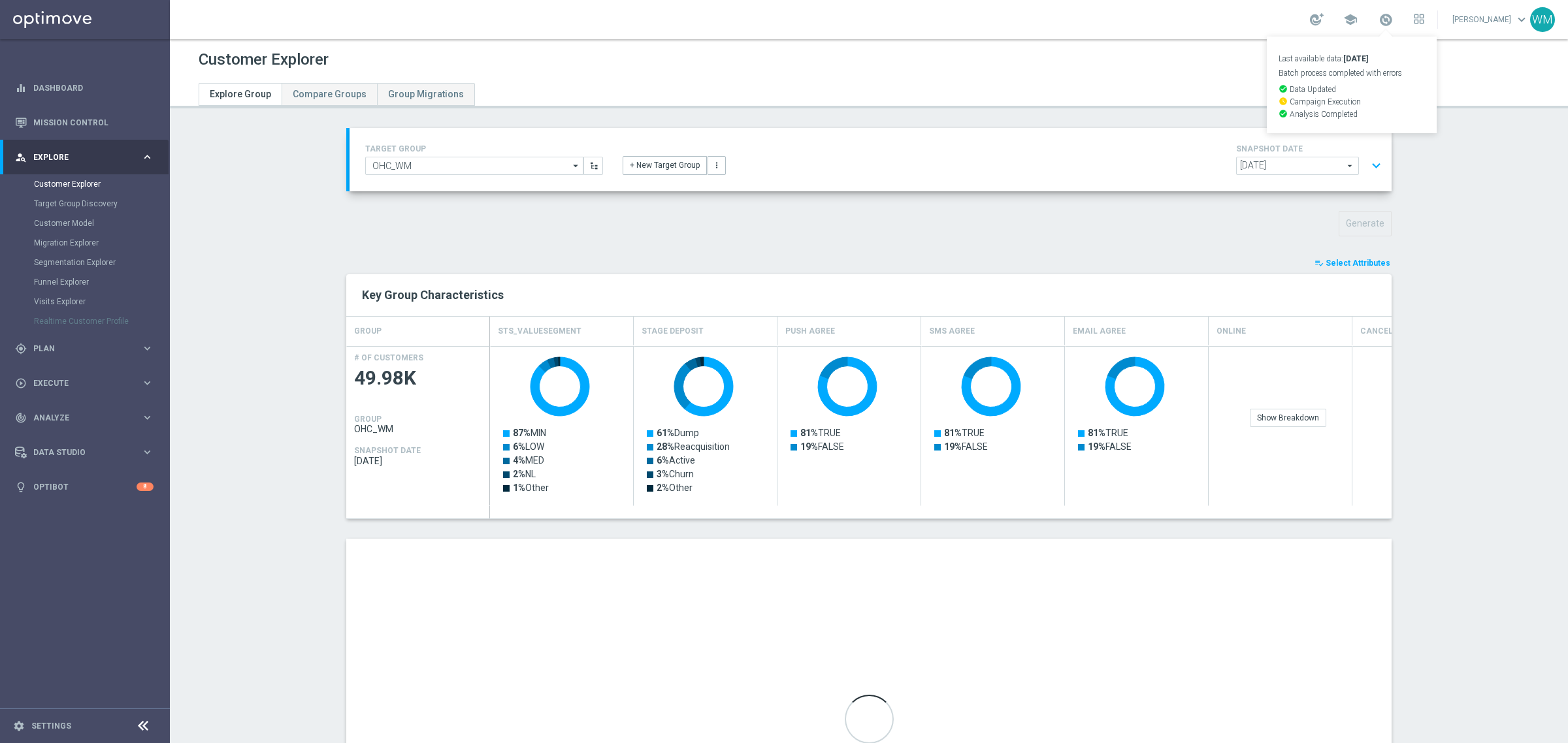
click at [1072, 76] on div at bounding box center [642, 77] width 907 height 10
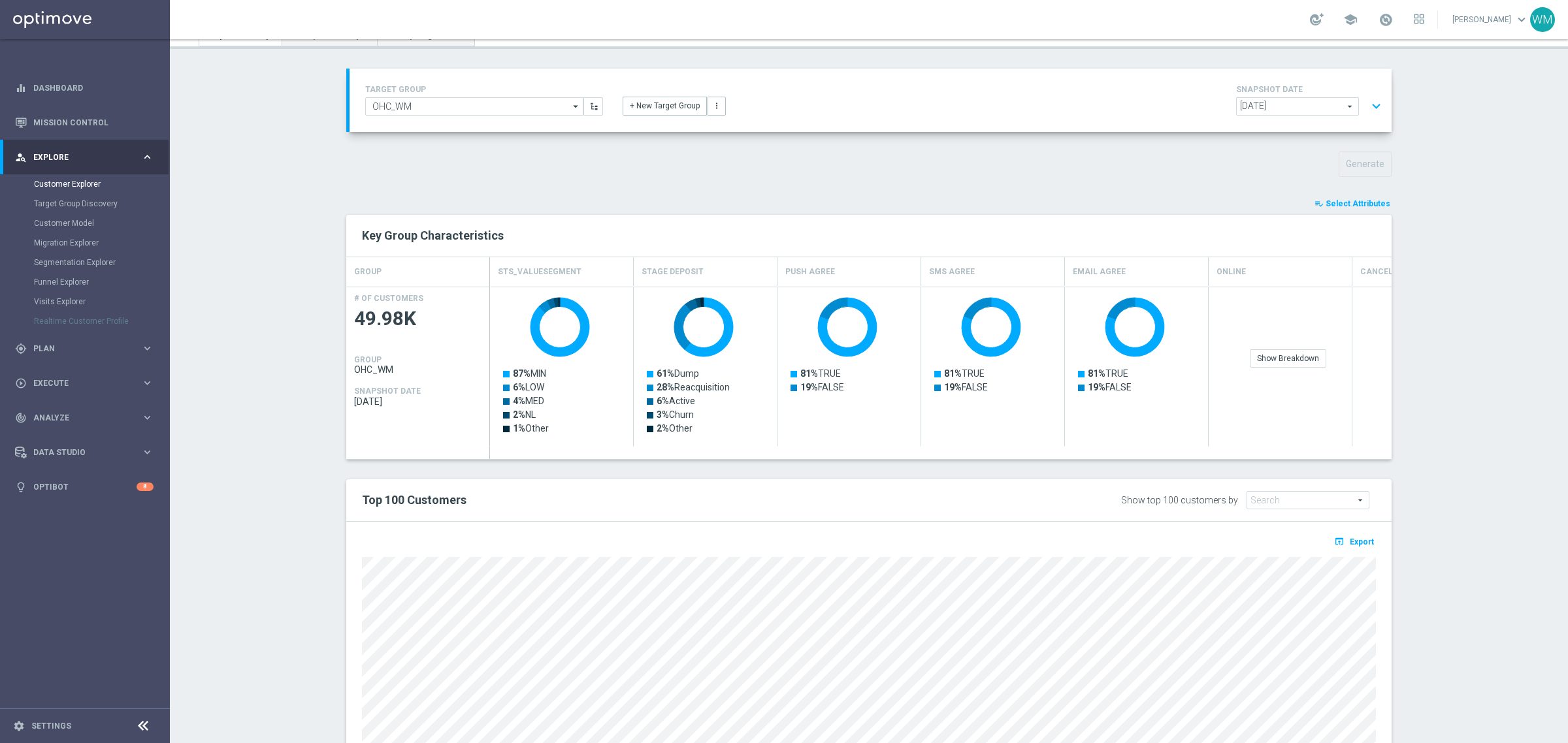
scroll to position [190, 0]
